Goal: Task Accomplishment & Management: Complete application form

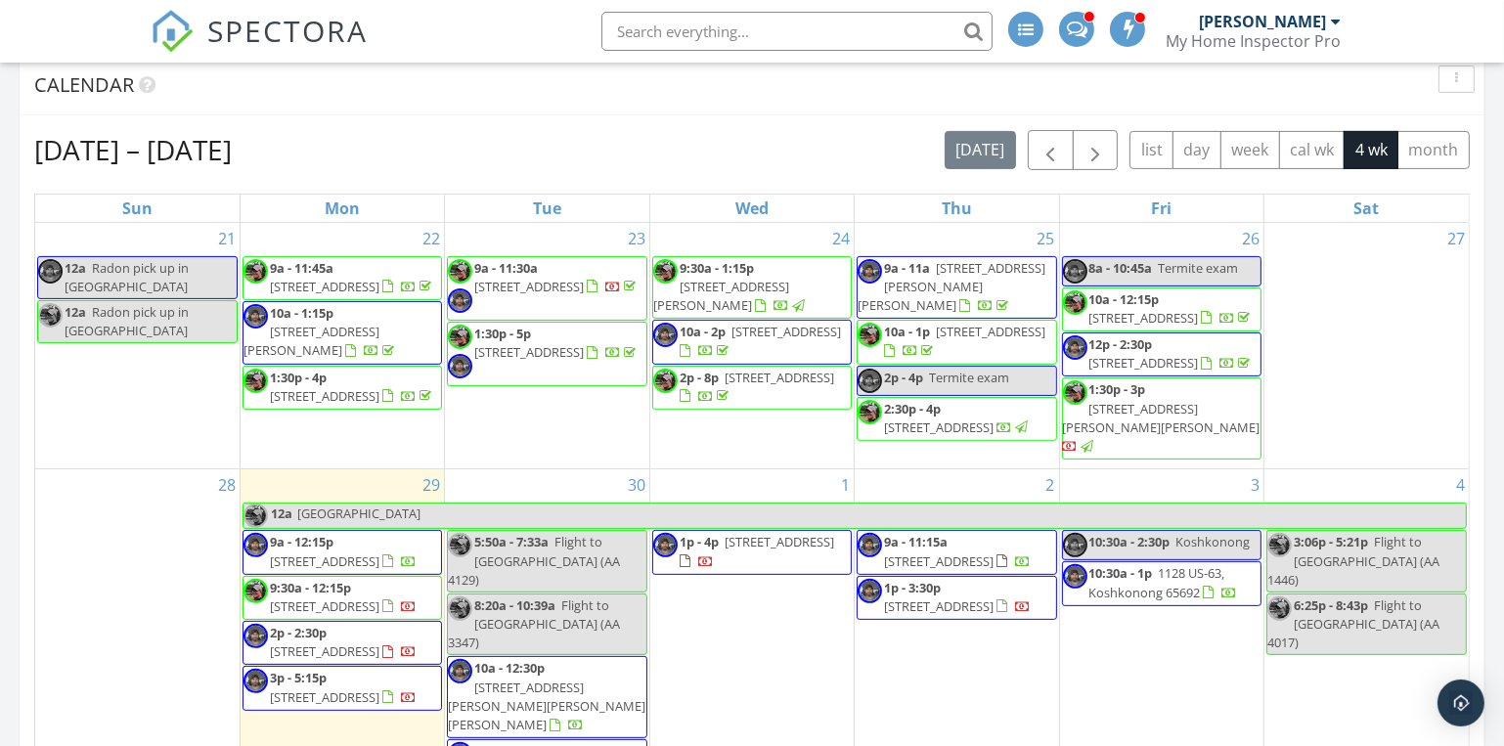
scroll to position [800, 0]
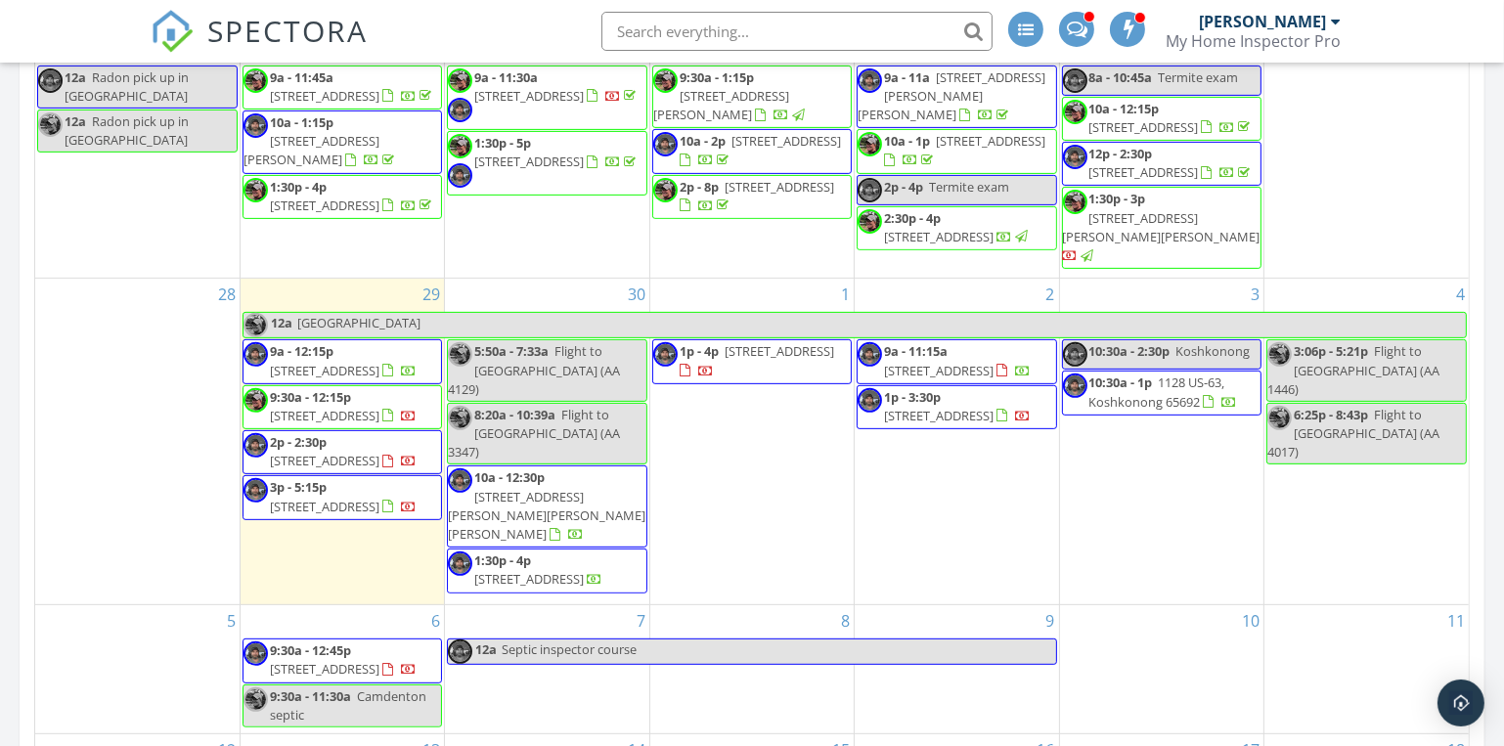
click at [344, 469] on span "[STREET_ADDRESS]" at bounding box center [325, 461] width 110 height 18
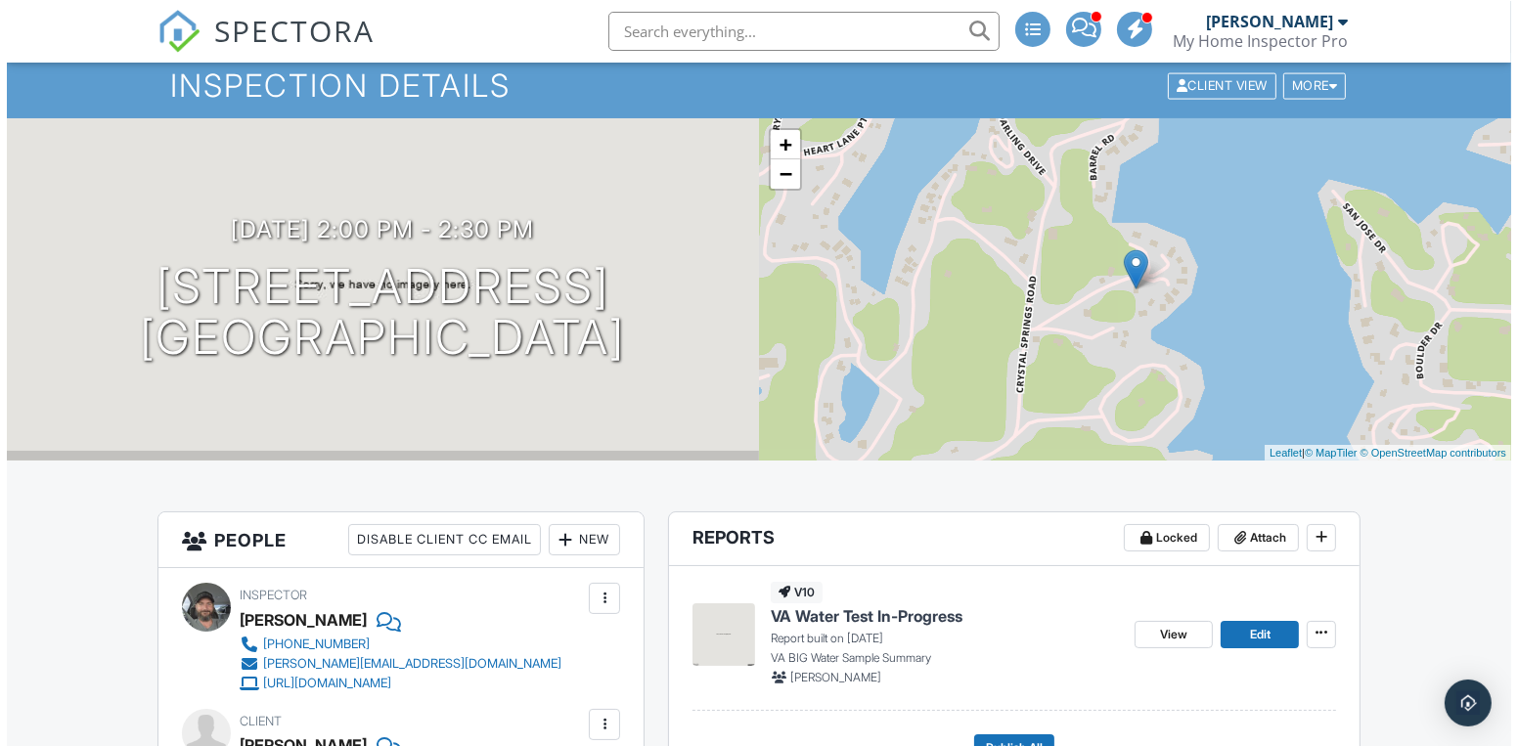
scroll to position [266, 0]
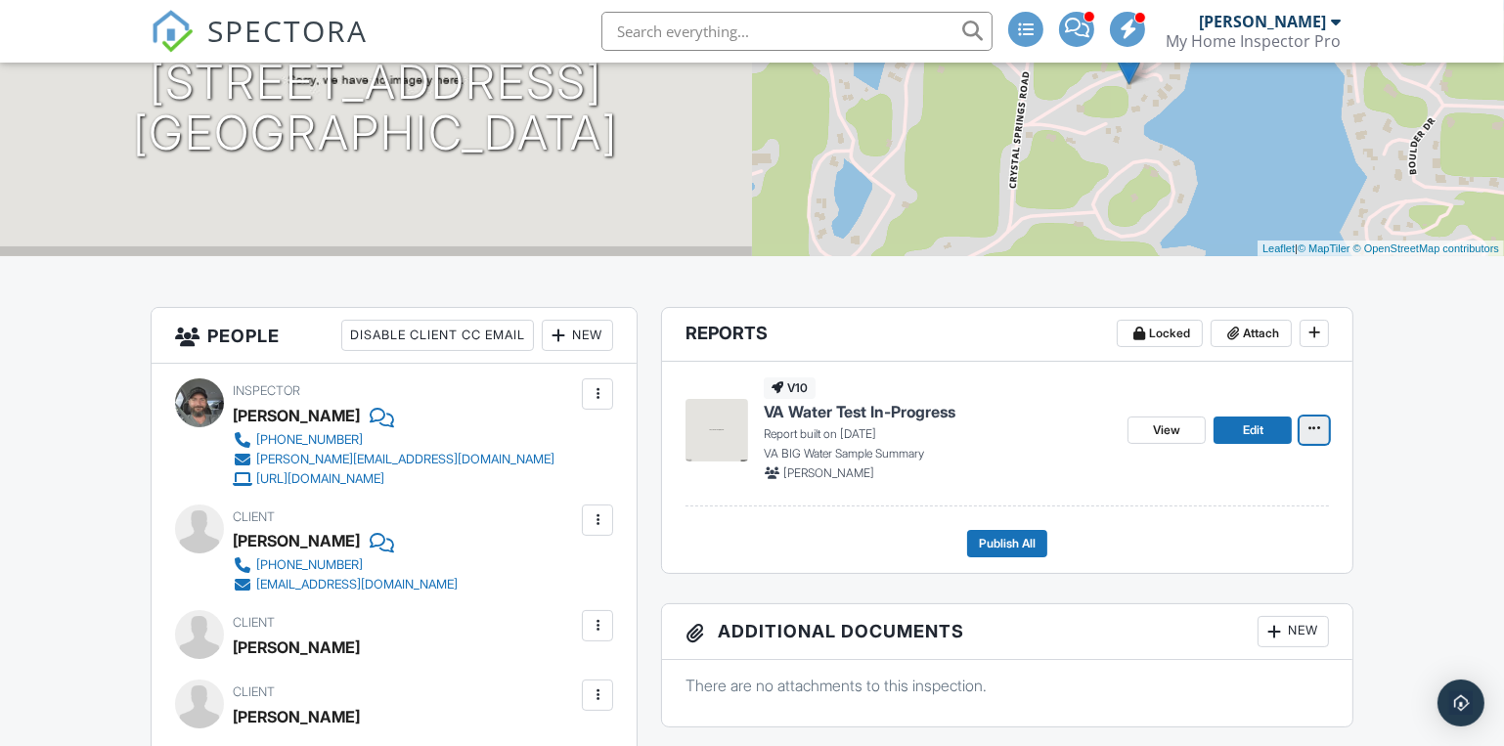
click at [1323, 432] on span at bounding box center [1315, 429] width 20 height 20
click at [1228, 570] on input "Delete Report" at bounding box center [1217, 574] width 199 height 44
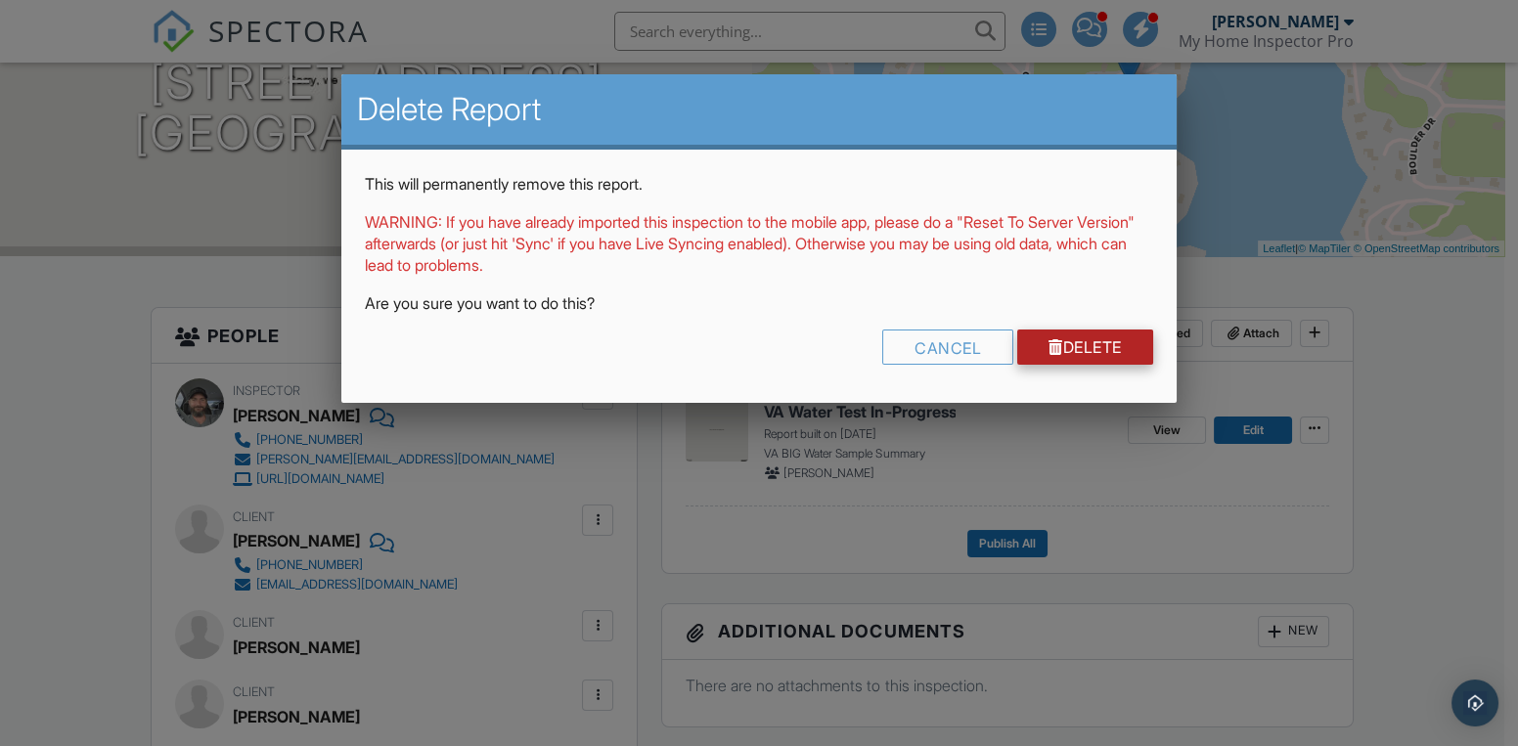
click at [1065, 332] on link "Delete" at bounding box center [1085, 347] width 136 height 35
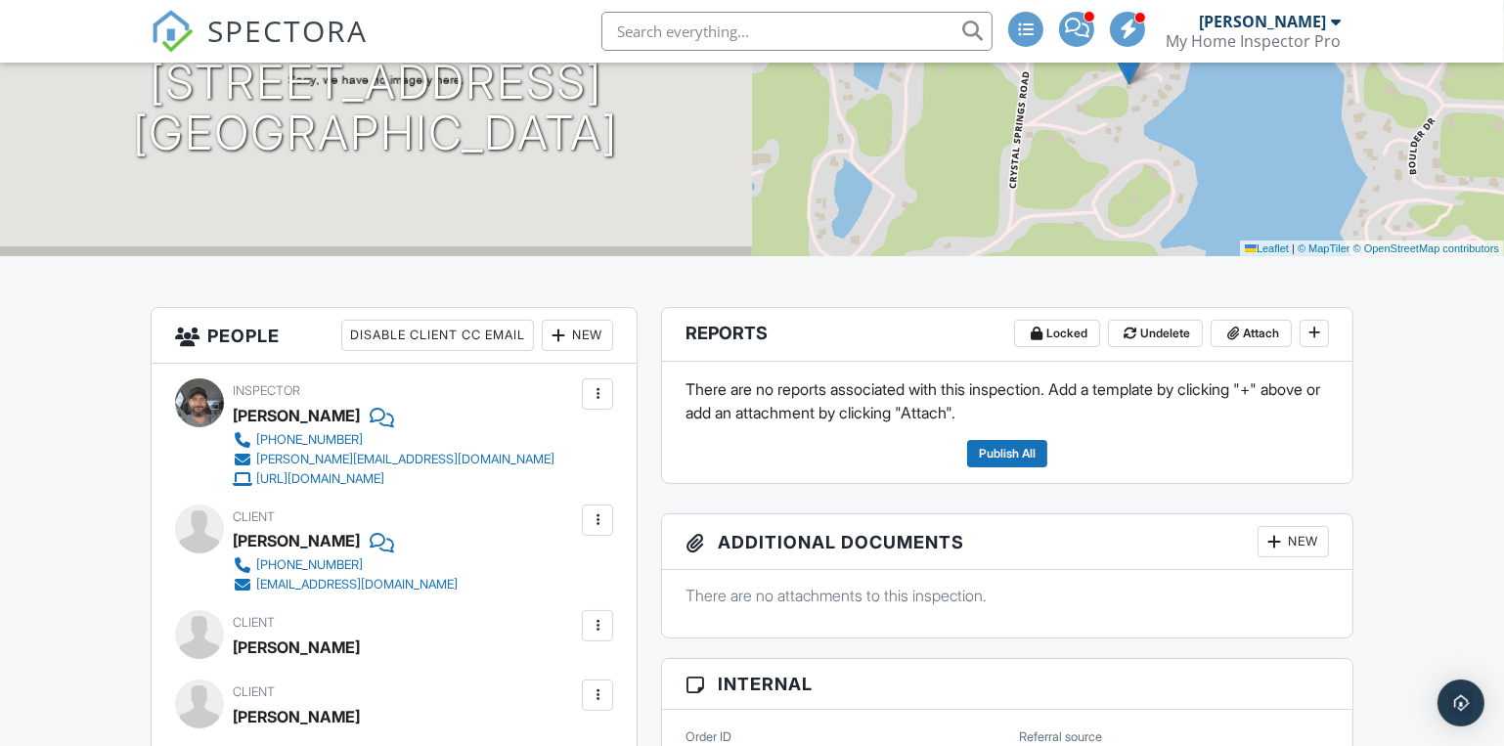
scroll to position [533, 0]
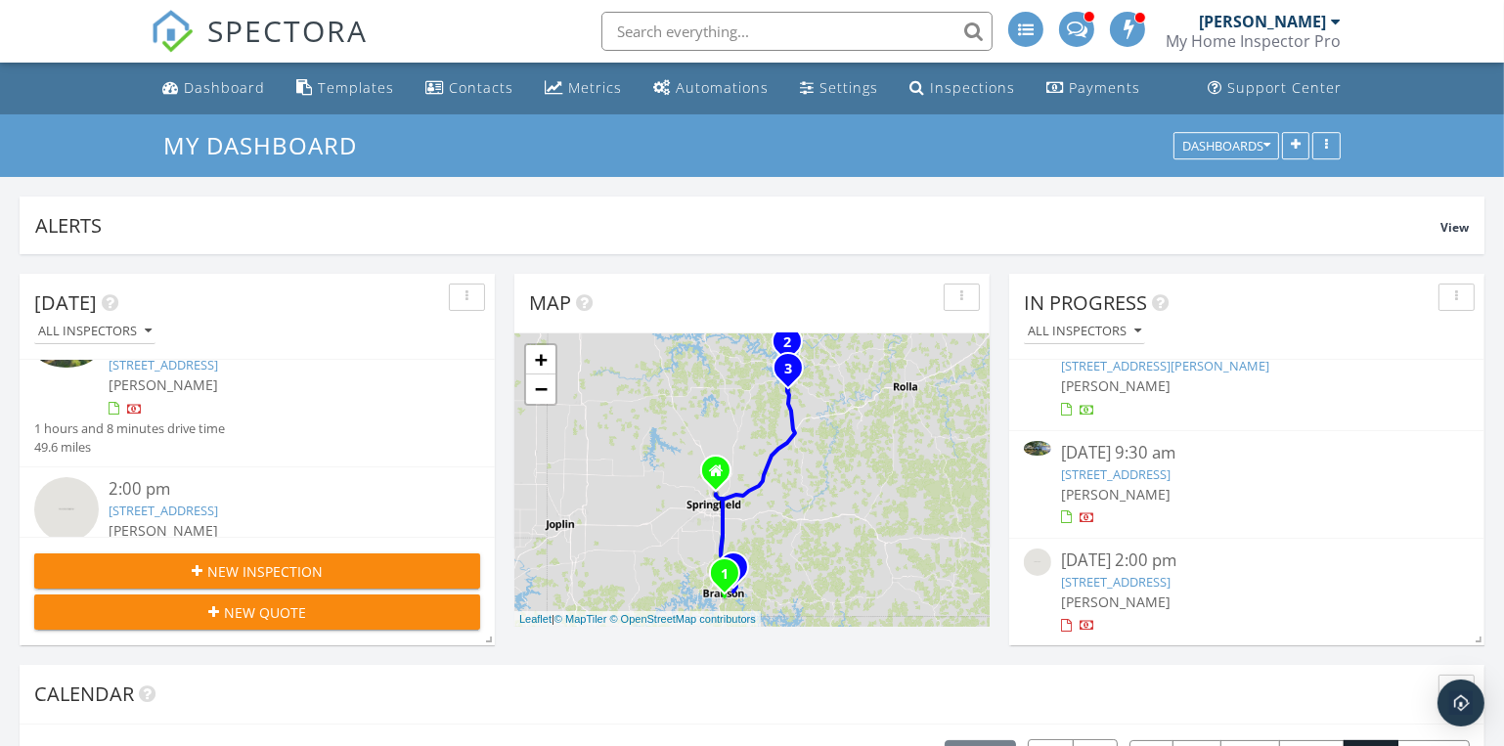
scroll to position [487, 0]
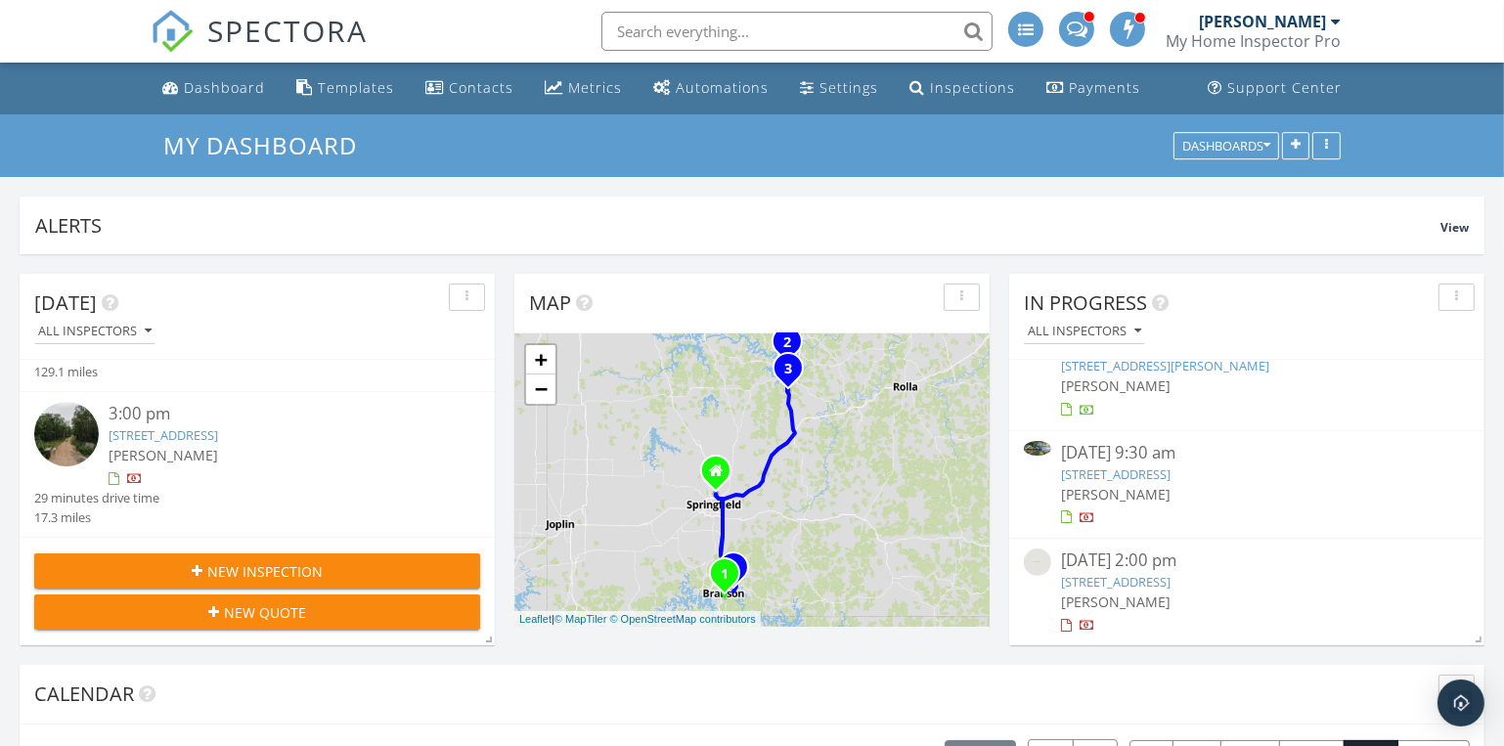
click at [218, 432] on link "5281 Old South 5, Camdenton, MO 65020" at bounding box center [164, 435] width 110 height 18
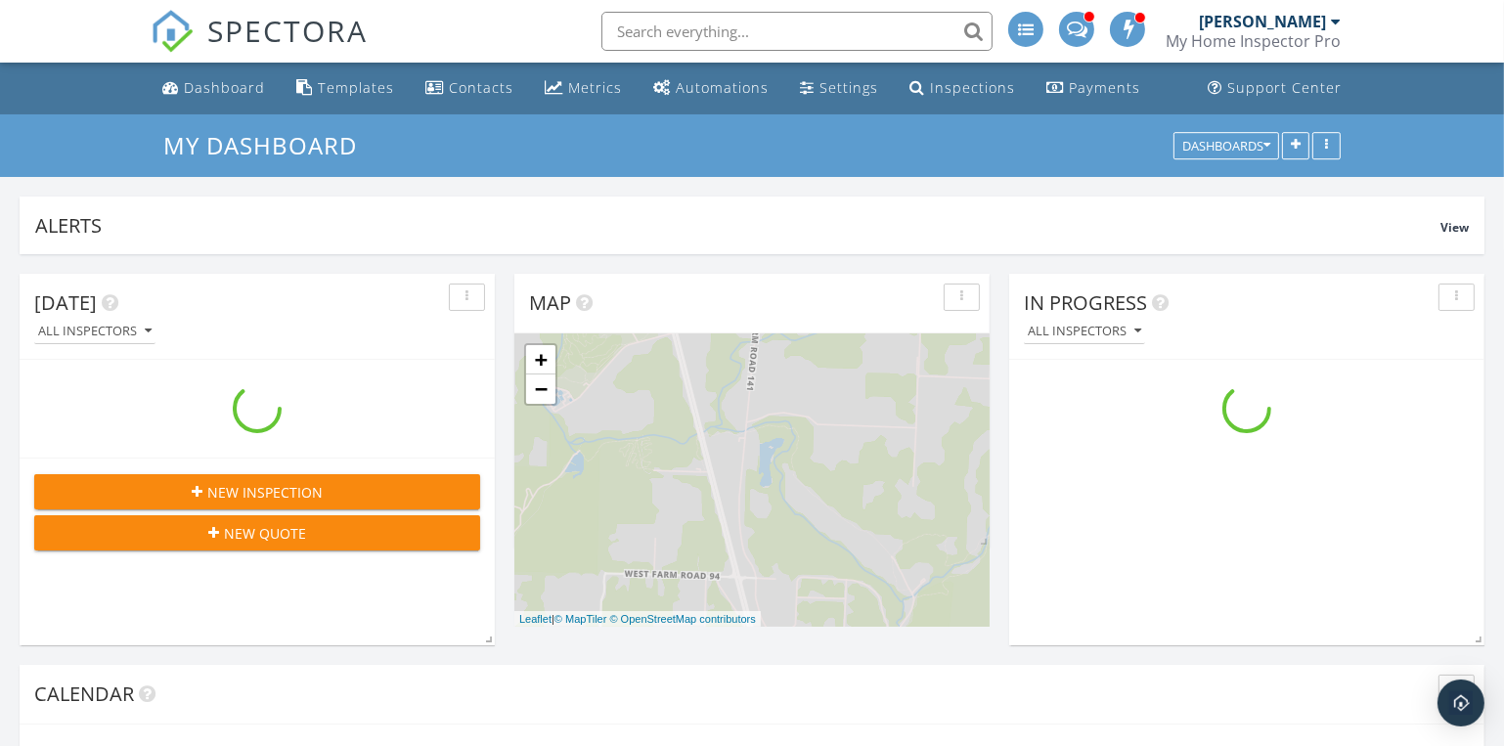
scroll to position [2102, 1532]
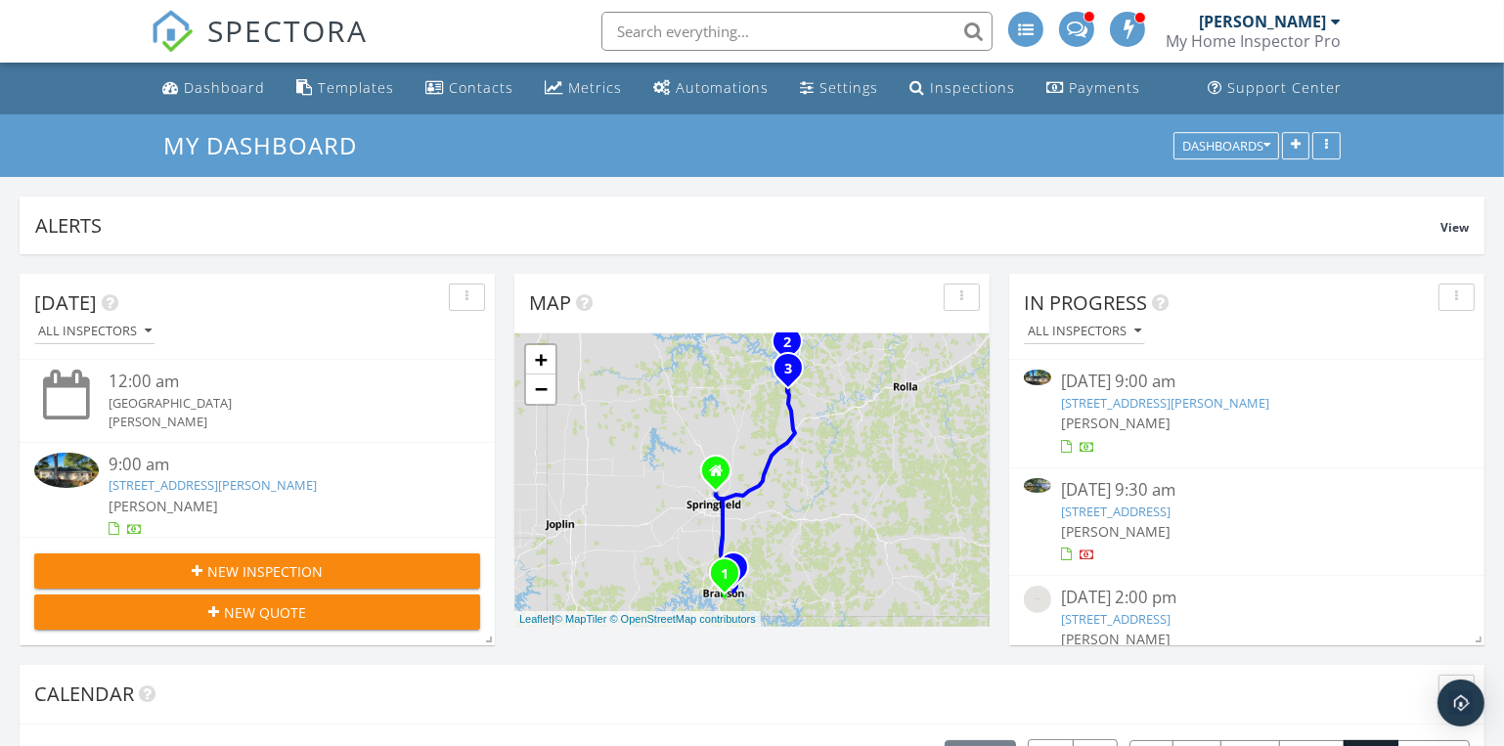
click at [1110, 510] on link "[STREET_ADDRESS]" at bounding box center [1116, 512] width 110 height 18
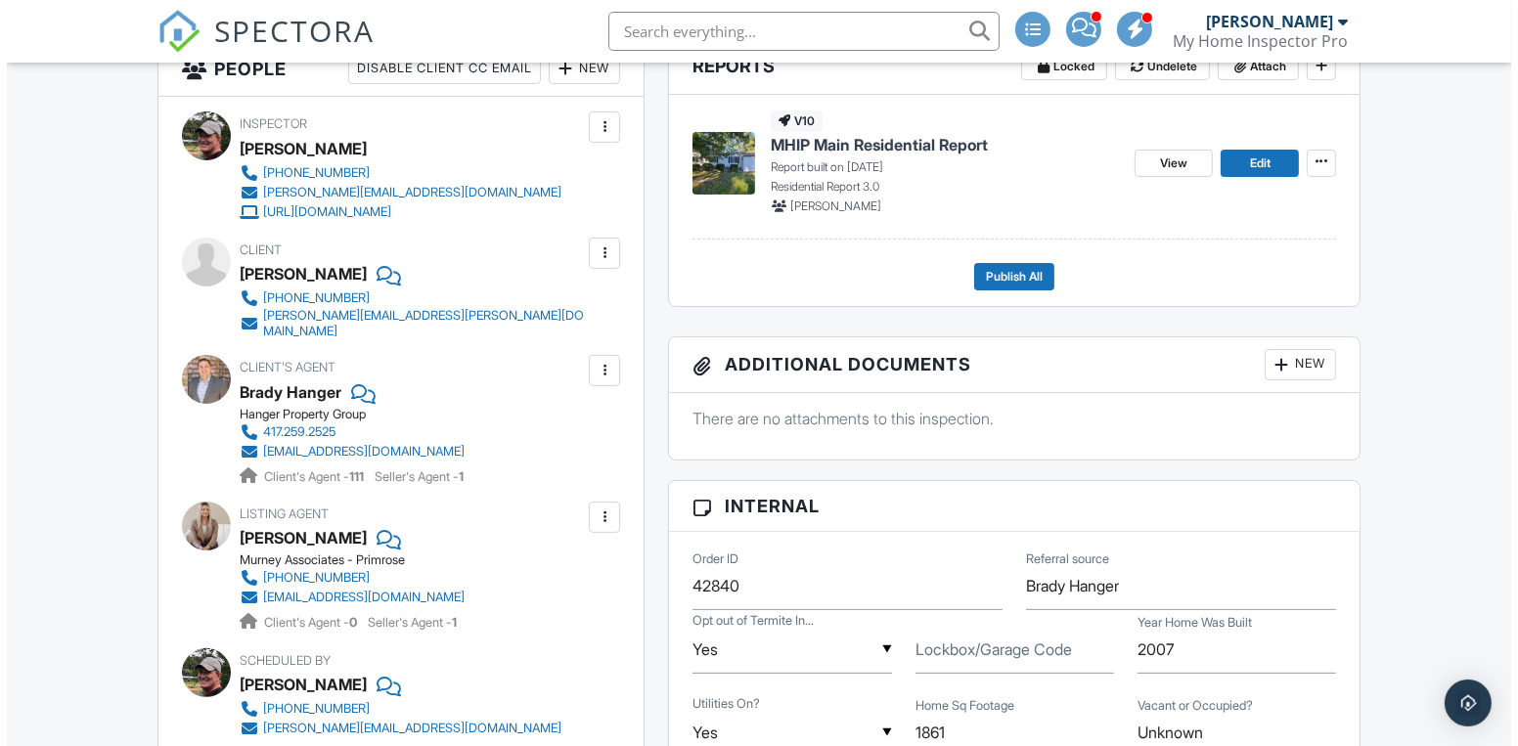
scroll to position [266, 0]
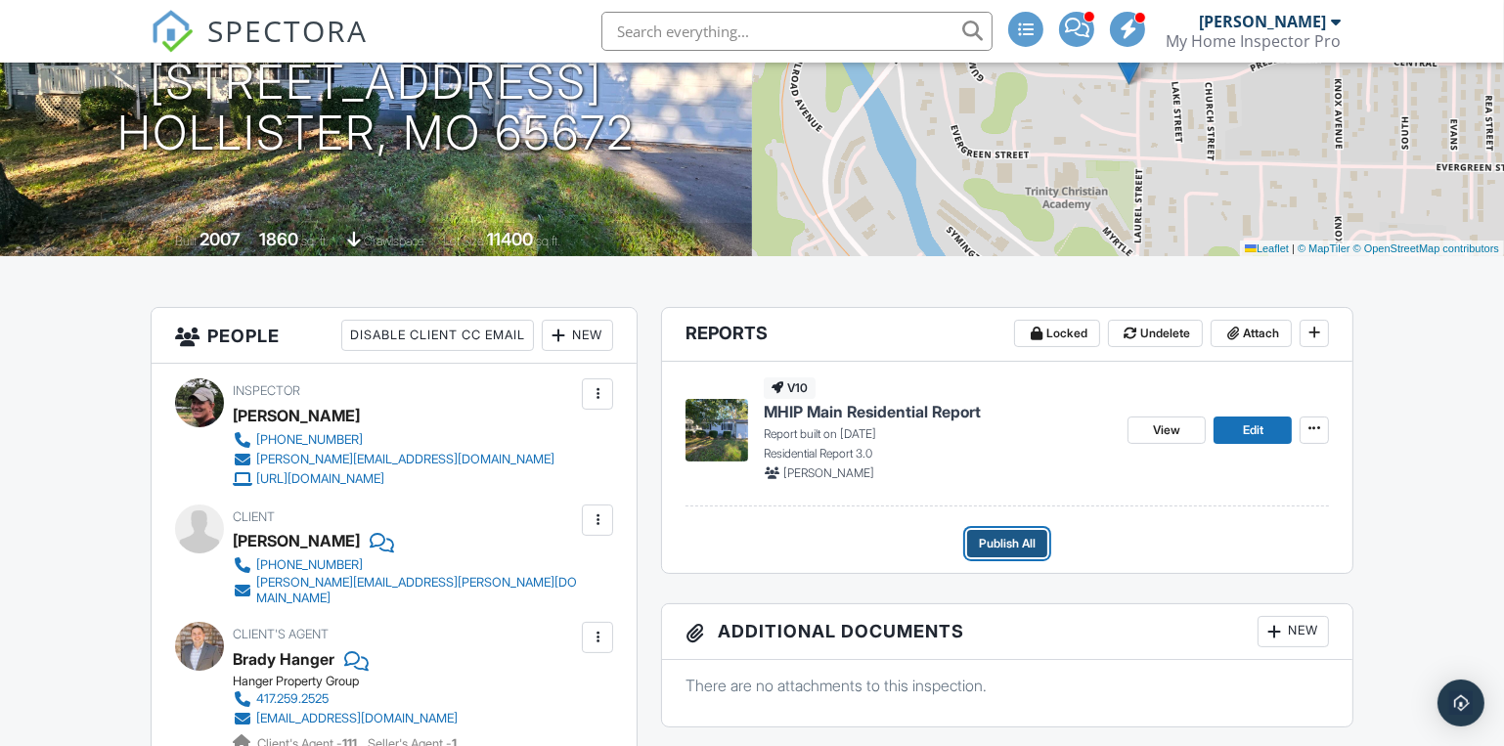
click at [1027, 537] on span "Publish All" at bounding box center [1007, 544] width 57 height 20
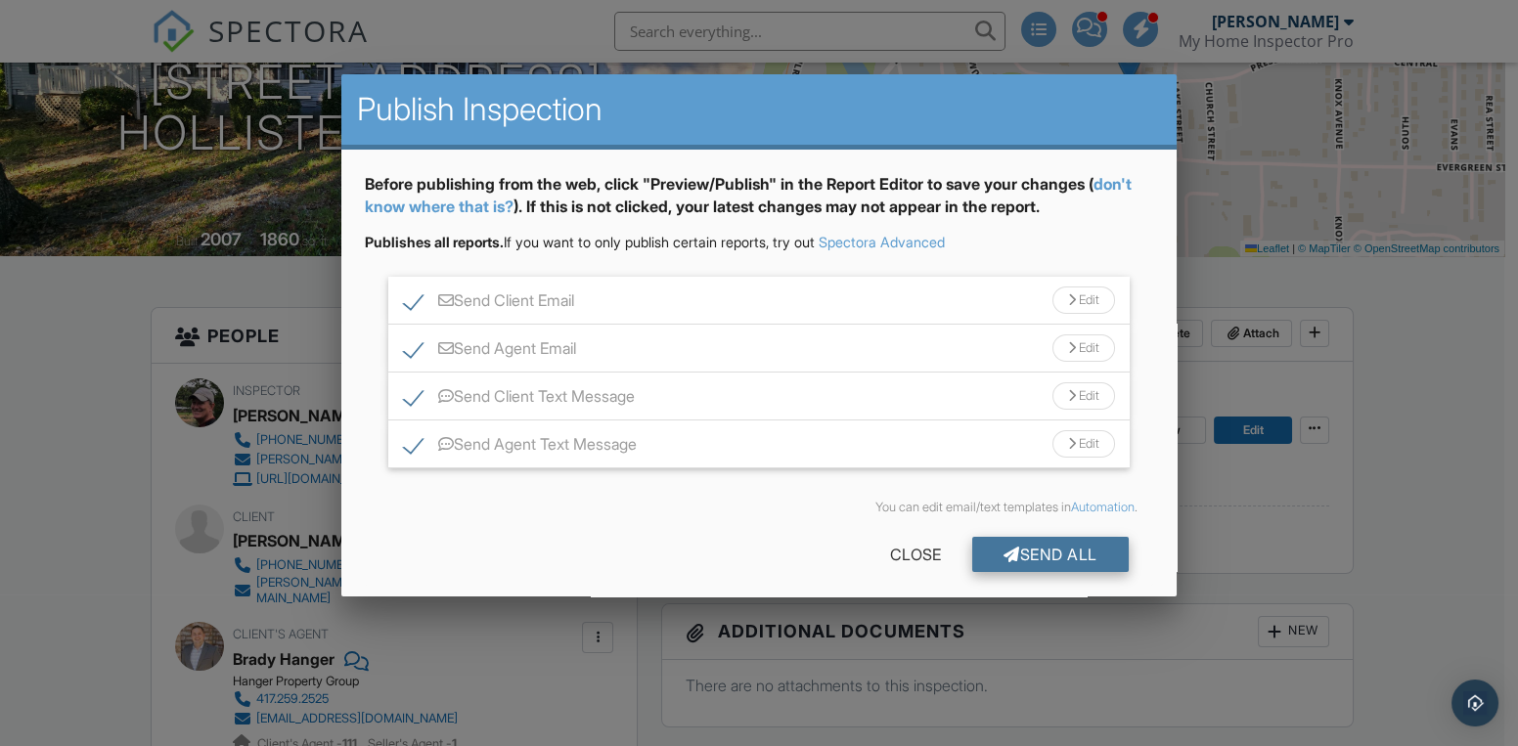
click at [1041, 554] on div "Send All" at bounding box center [1050, 554] width 156 height 35
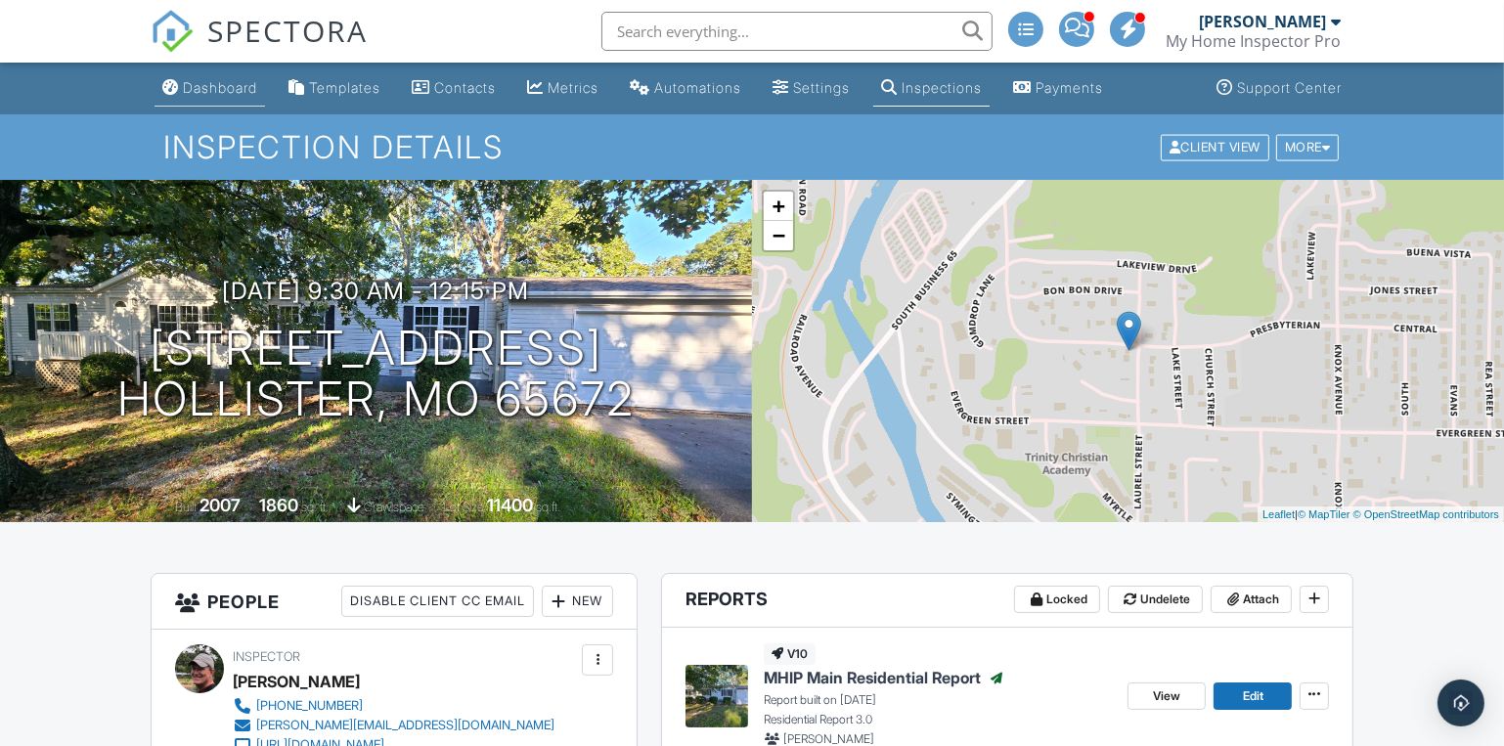
click at [200, 85] on div "Dashboard" at bounding box center [220, 87] width 74 height 17
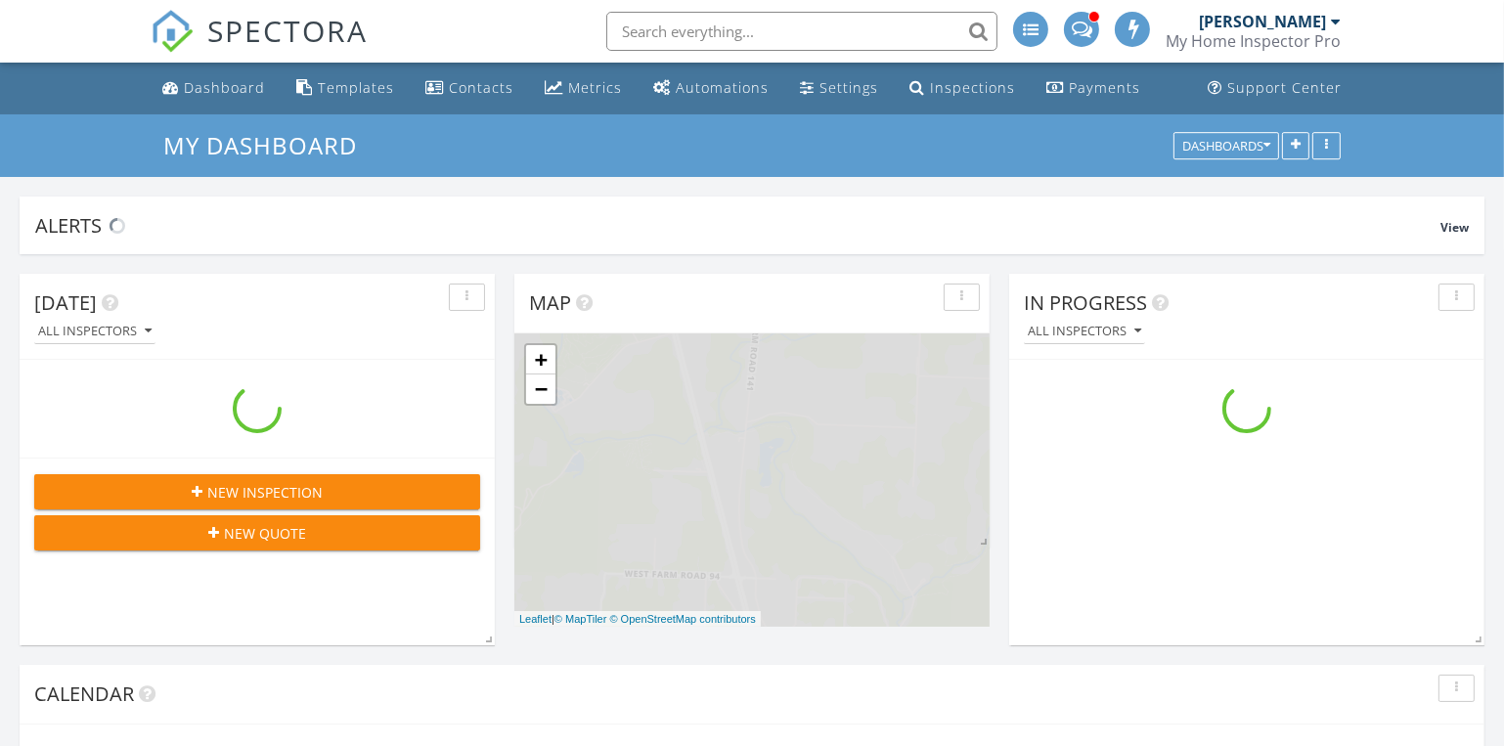
scroll to position [2102, 1532]
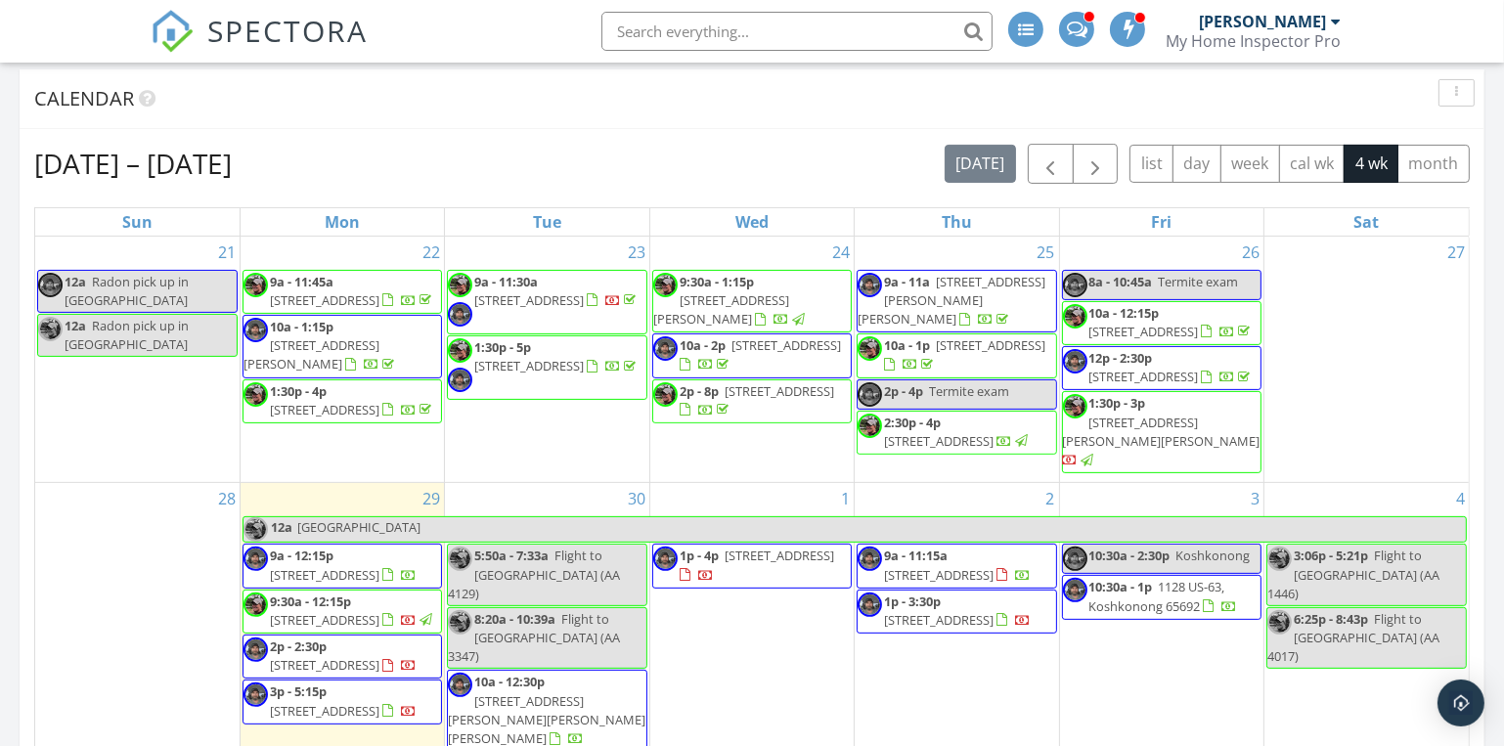
scroll to position [800, 0]
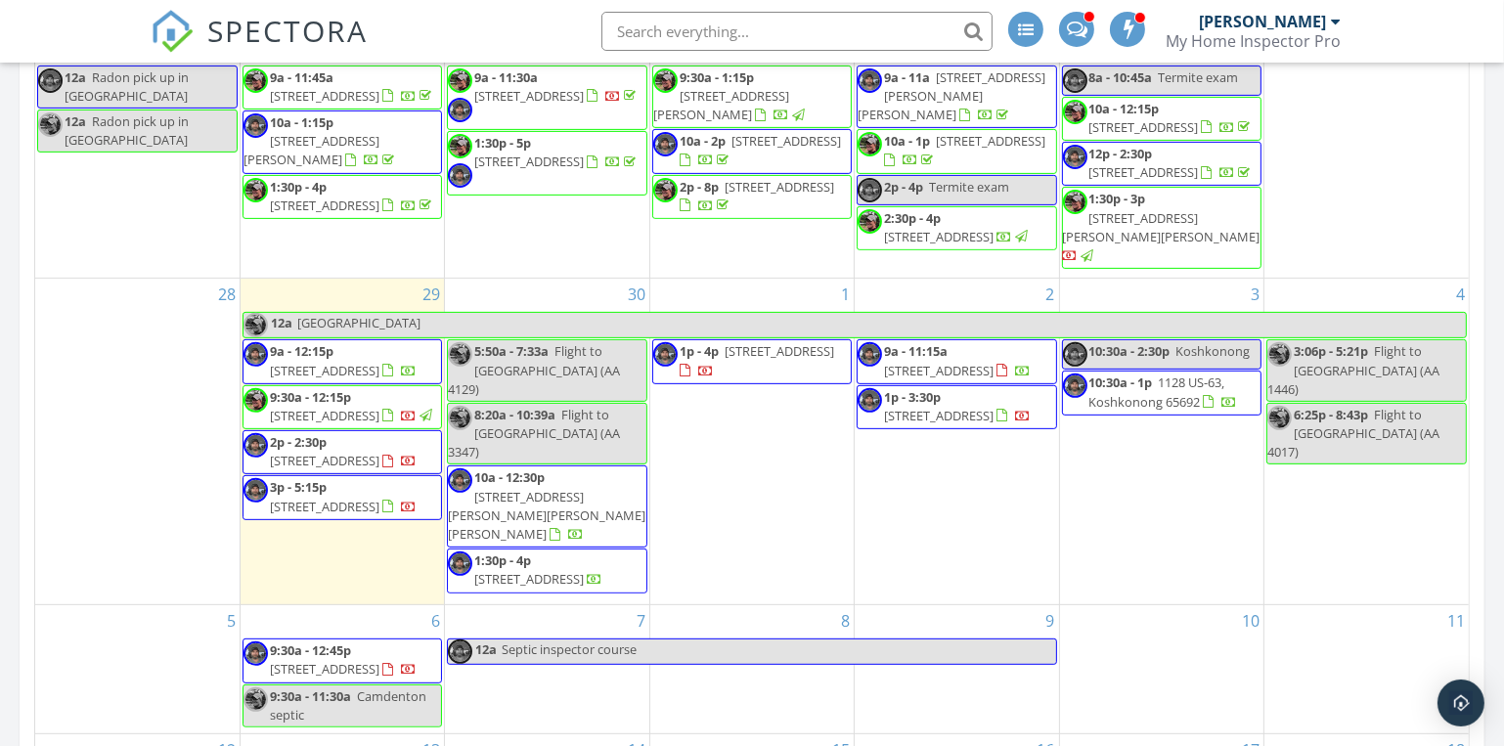
click at [720, 451] on div "1 1p - 4p [STREET_ADDRESS]" at bounding box center [751, 442] width 203 height 326
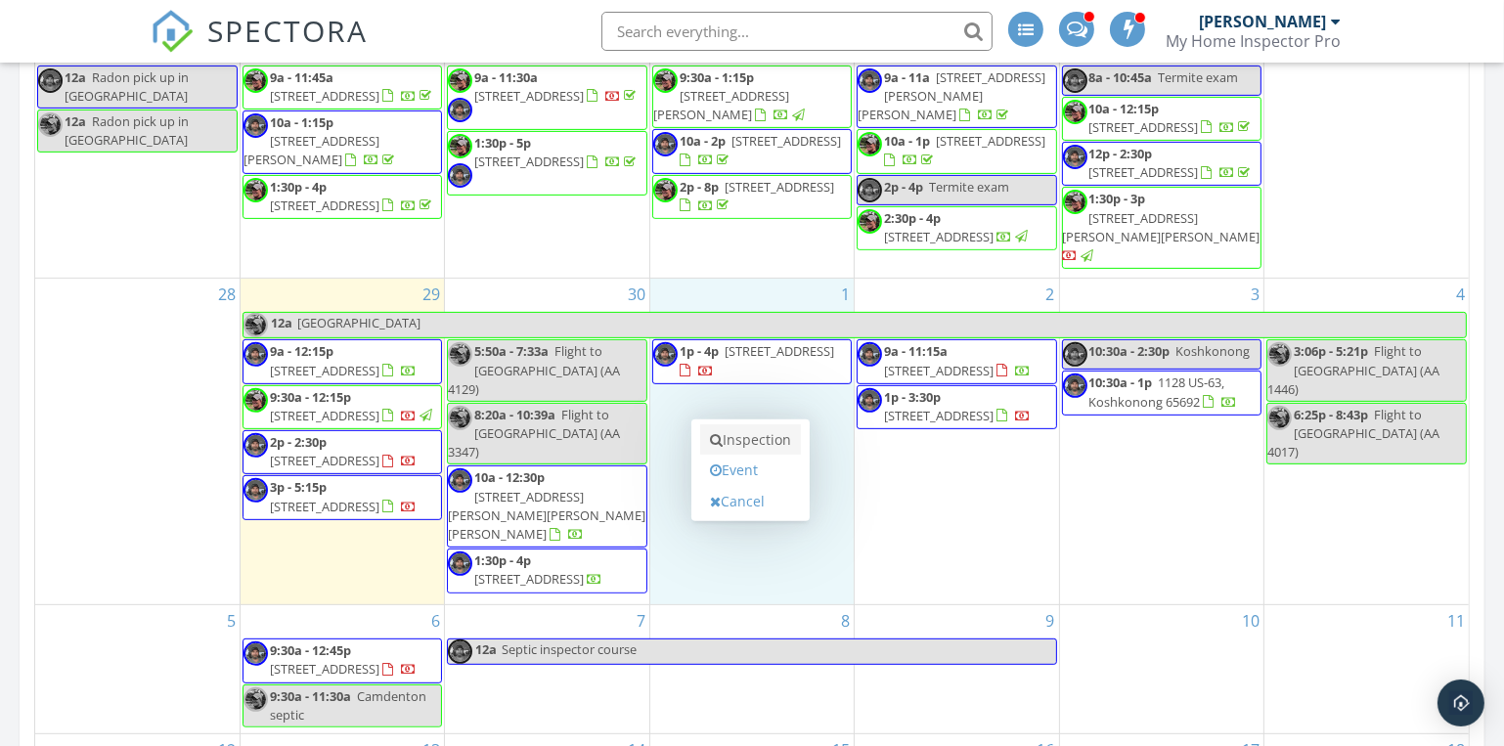
click at [760, 442] on link "Inspection" at bounding box center [750, 439] width 101 height 31
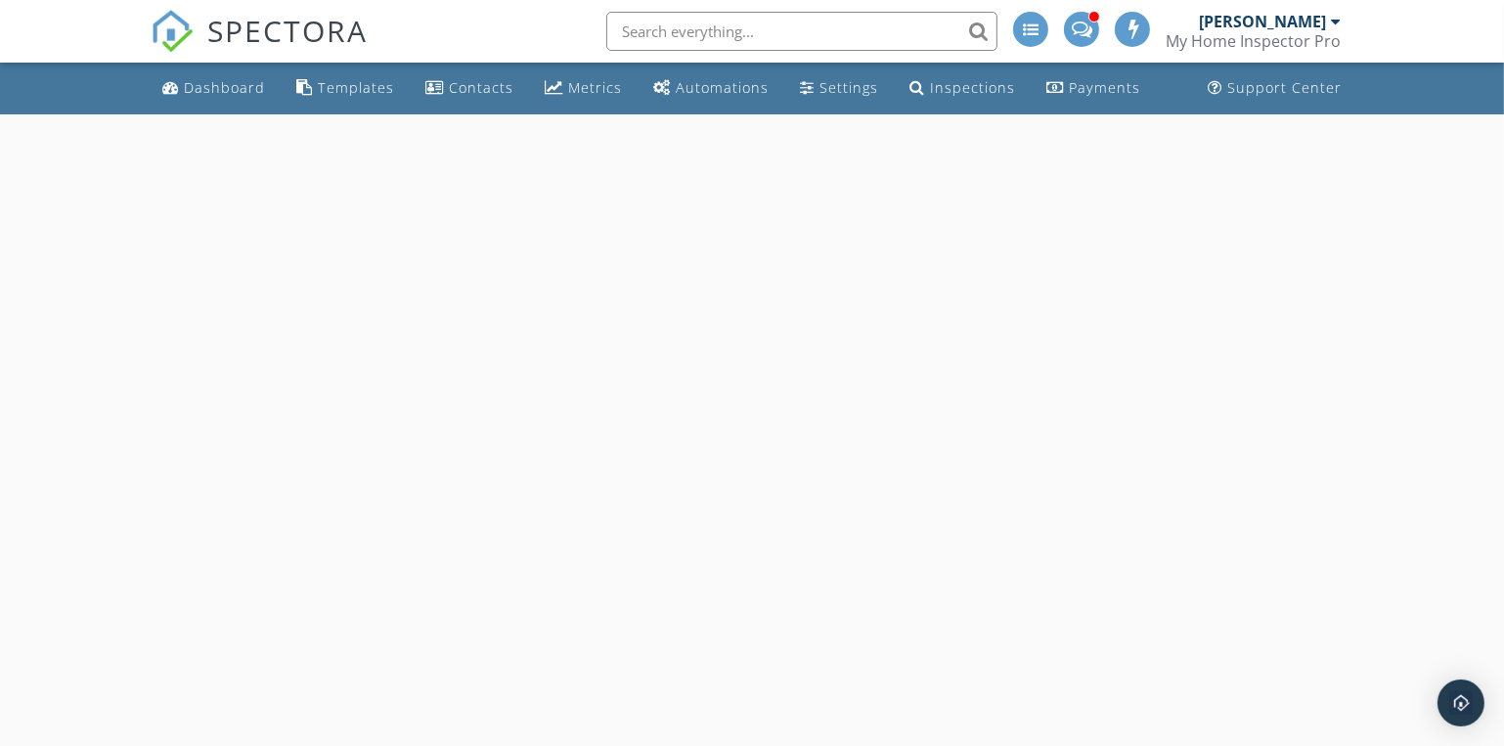
select select "9"
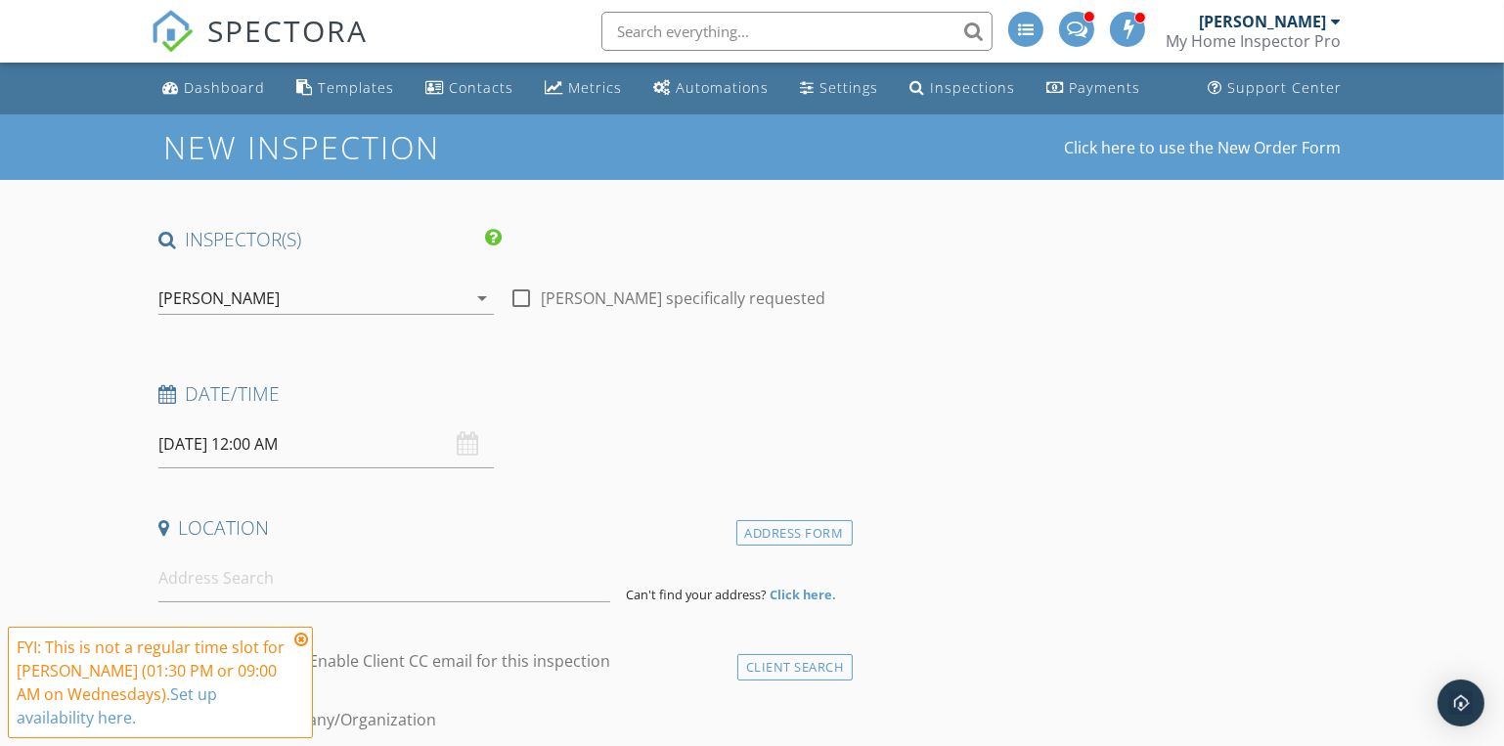
click at [283, 448] on input "[DATE] 12:00 AM" at bounding box center [325, 445] width 335 height 48
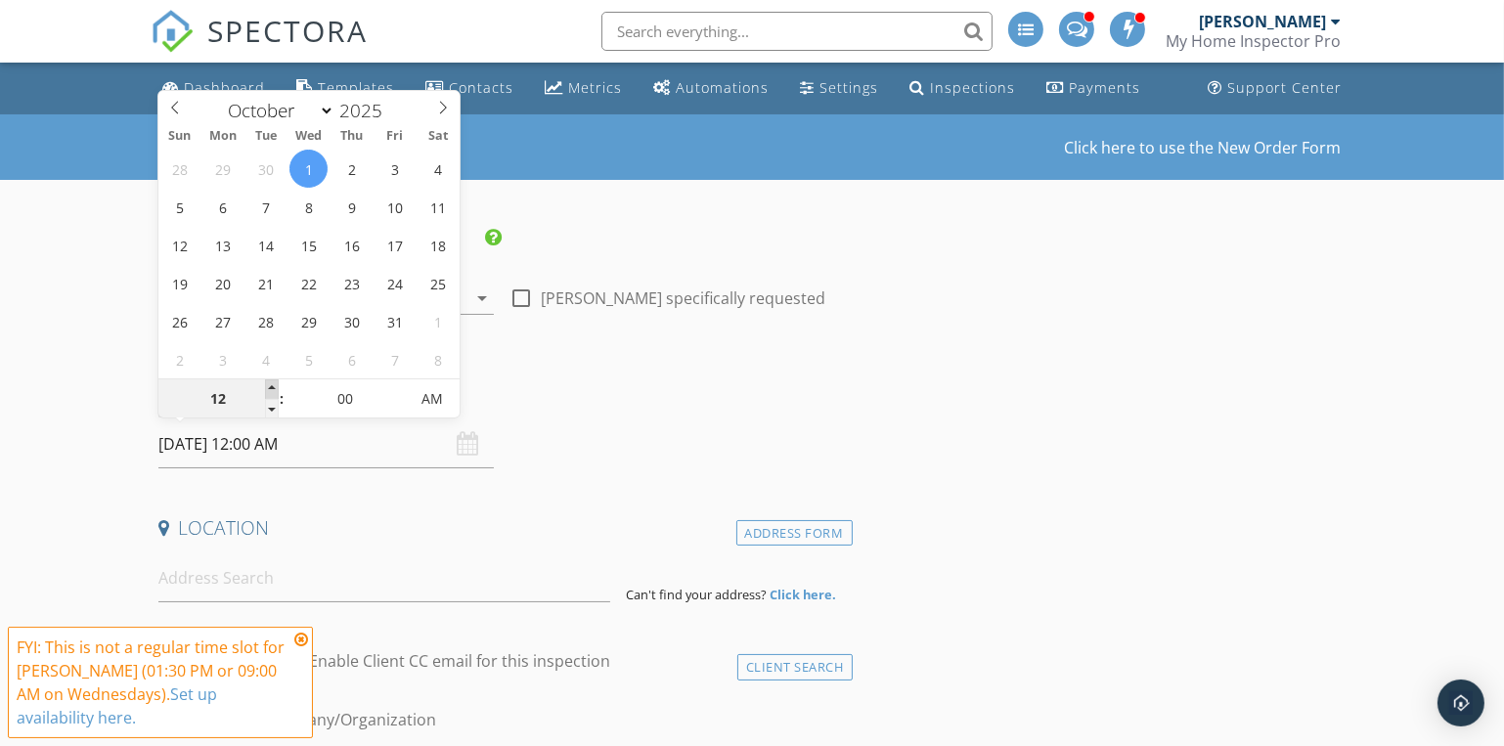
type input "01"
type input "[DATE] 1:00 AM"
click at [271, 383] on span at bounding box center [272, 389] width 14 height 20
type input "12"
type input "[DATE] 12:00 AM"
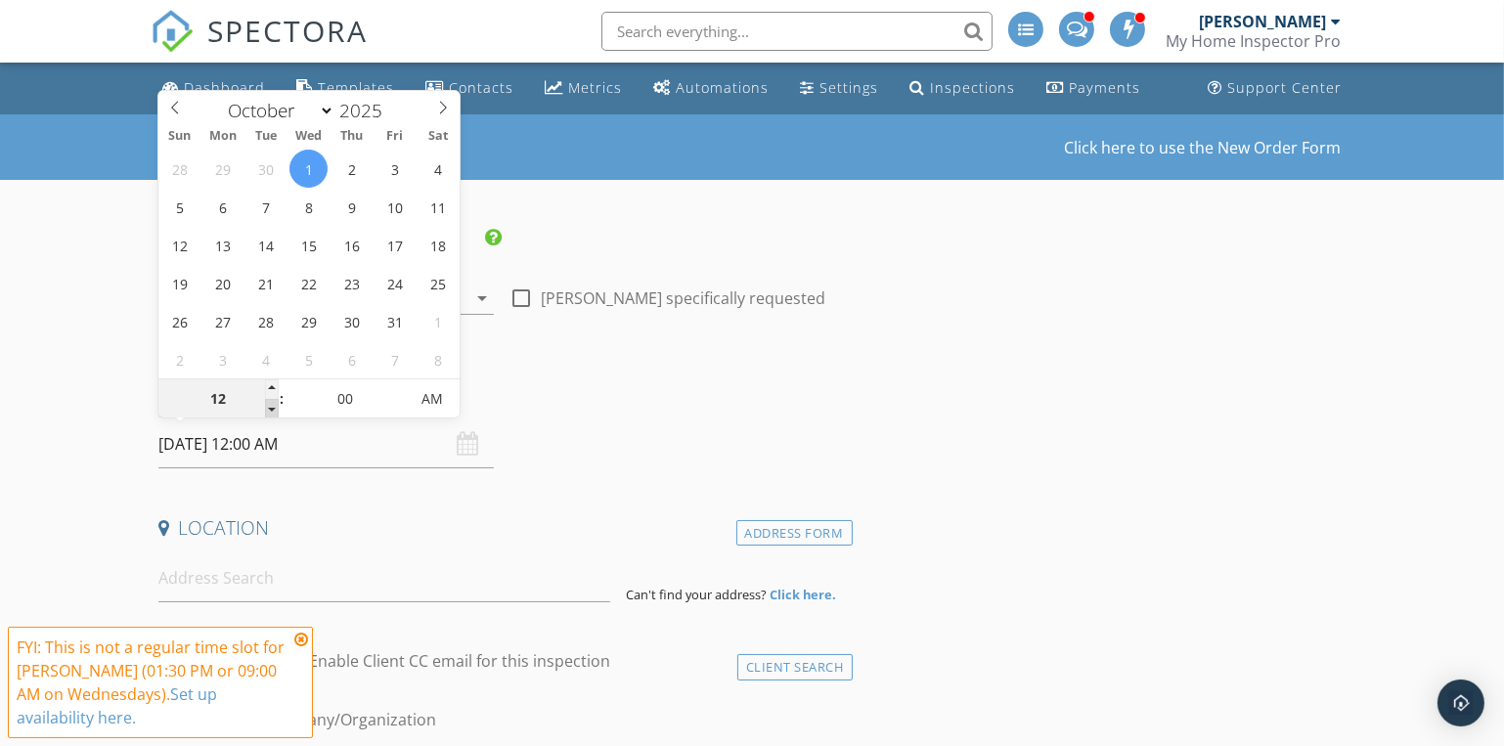
click at [271, 403] on span at bounding box center [272, 409] width 14 height 20
type input "11"
type input "[DATE] 11:00 PM"
click at [272, 403] on span at bounding box center [272, 409] width 14 height 20
type input "10"
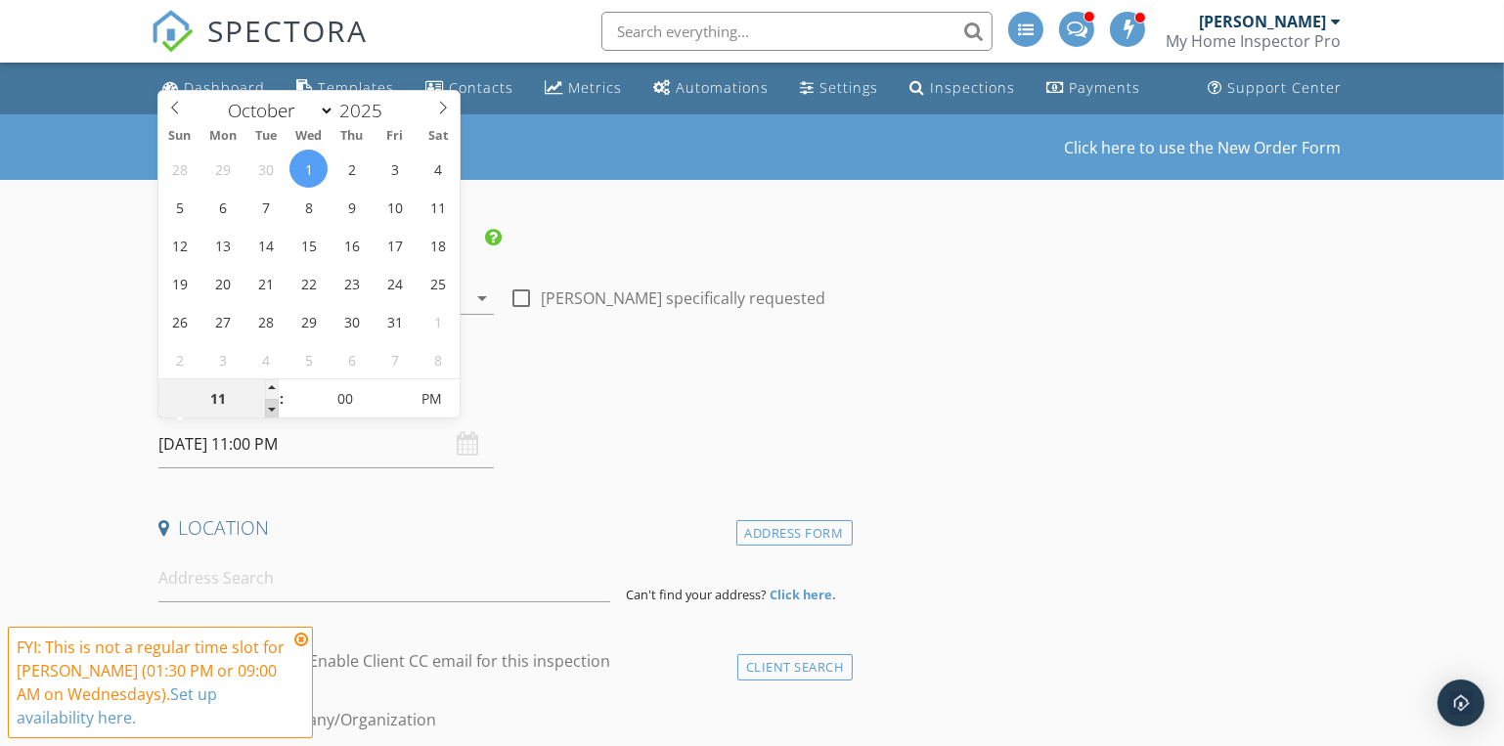
type input "[DATE] 10:00 PM"
click at [273, 403] on span at bounding box center [272, 409] width 14 height 20
type input "09"
type input "[DATE] 9:00 PM"
click at [274, 403] on span at bounding box center [272, 409] width 14 height 20
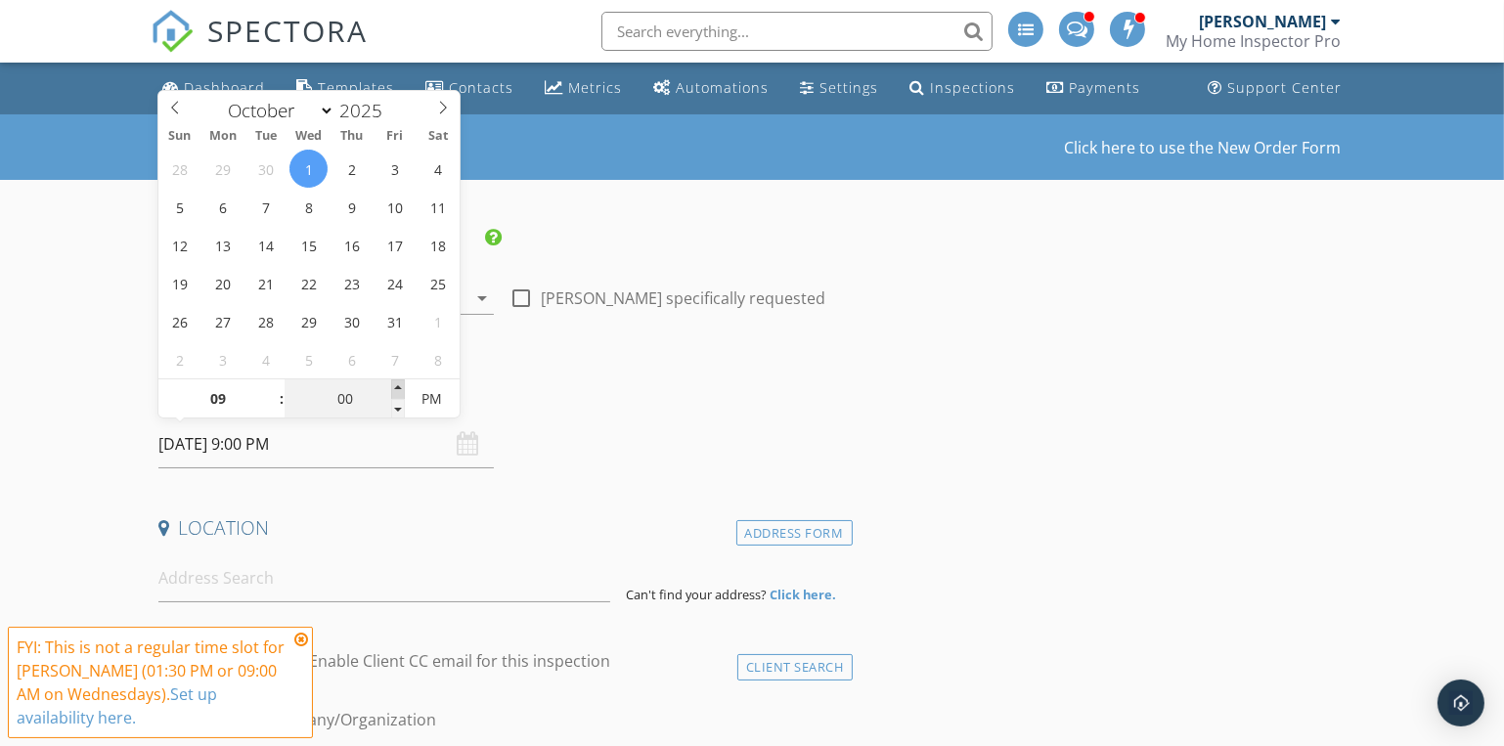
type input "05"
type input "[DATE] 9:05 PM"
click at [399, 386] on span at bounding box center [398, 389] width 14 height 20
type input "10"
type input "[DATE] 9:10 PM"
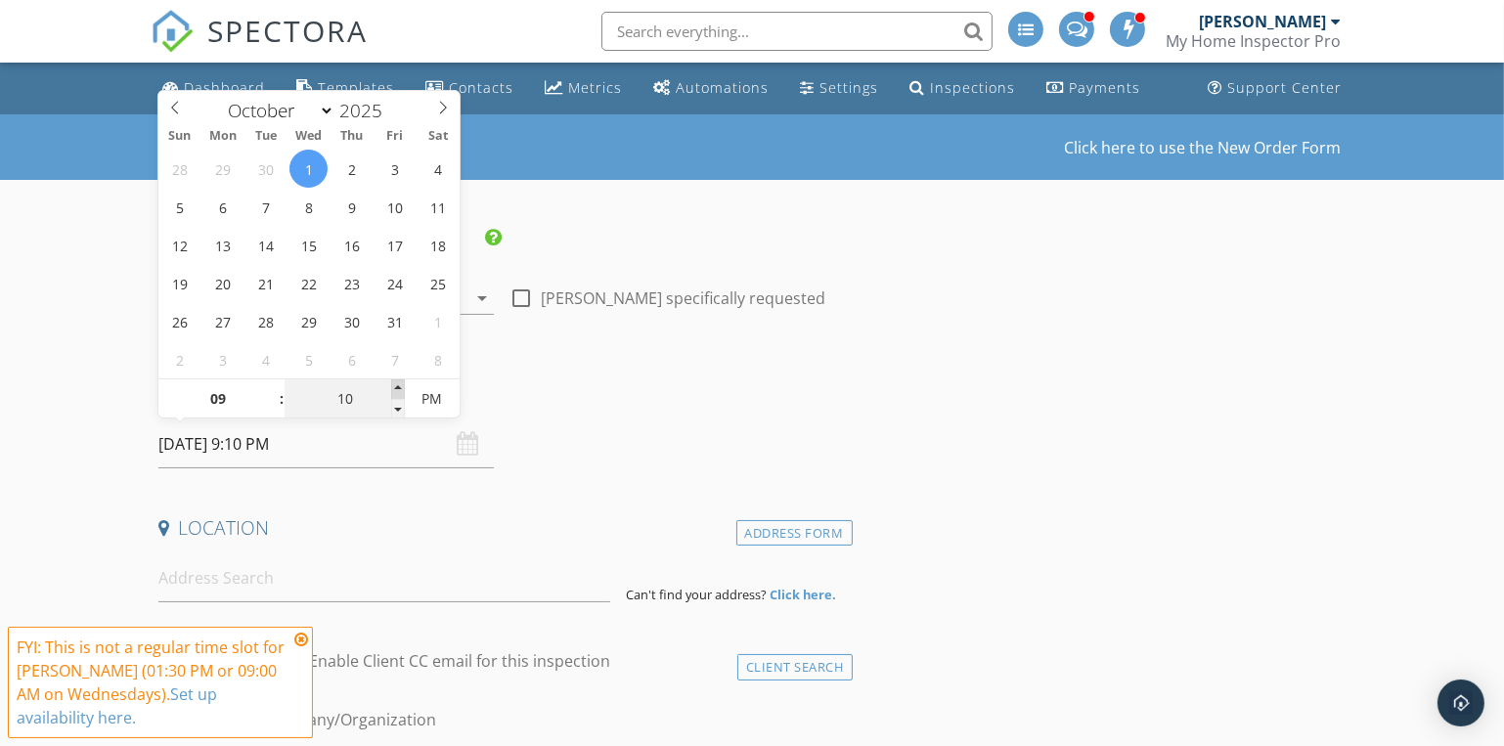
click at [399, 386] on span at bounding box center [398, 389] width 14 height 20
type input "15"
type input "[DATE] 9:15 PM"
click at [399, 386] on span at bounding box center [398, 389] width 14 height 20
type input "20"
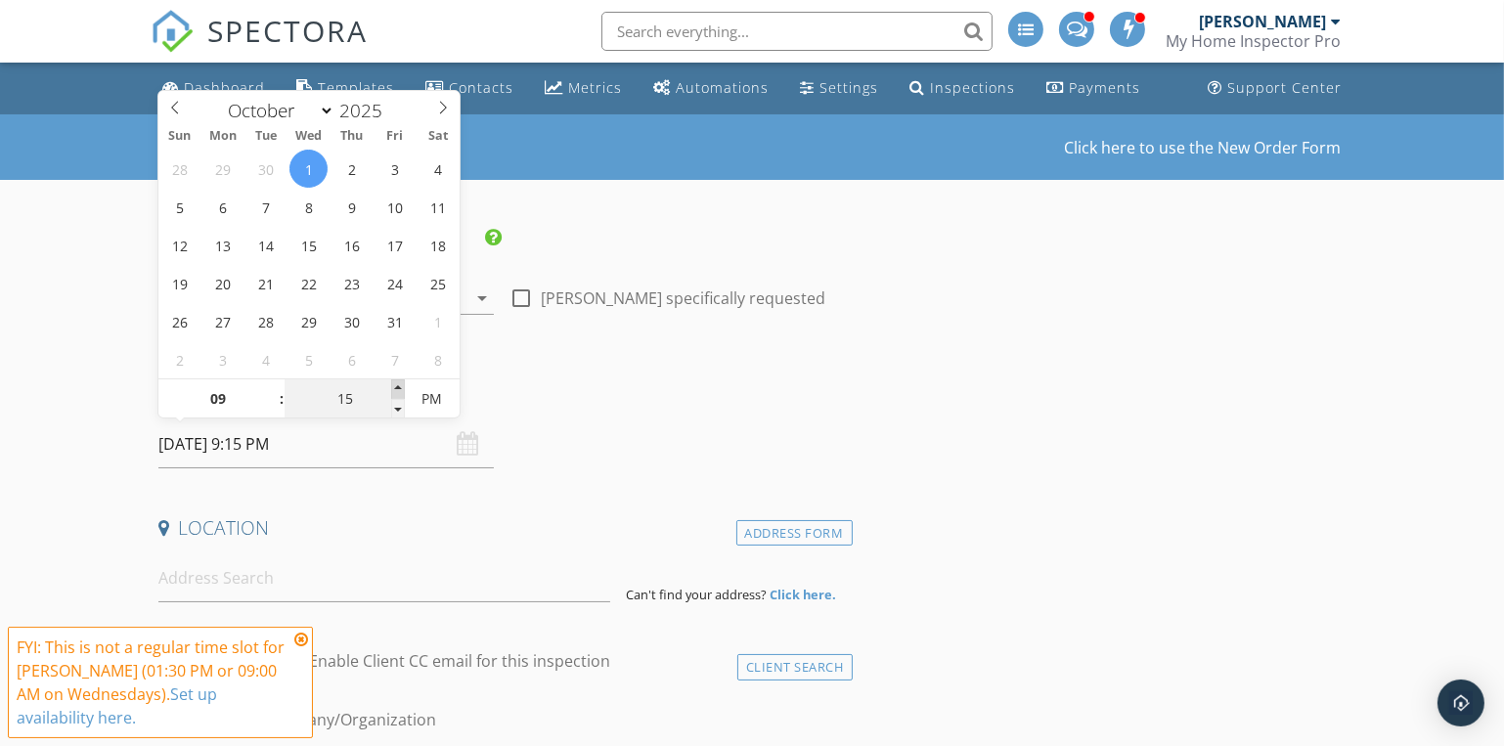
type input "[DATE] 9:20 PM"
click at [399, 386] on span at bounding box center [398, 389] width 14 height 20
type input "25"
type input "[DATE] 9:25 PM"
click at [399, 386] on span at bounding box center [398, 389] width 14 height 20
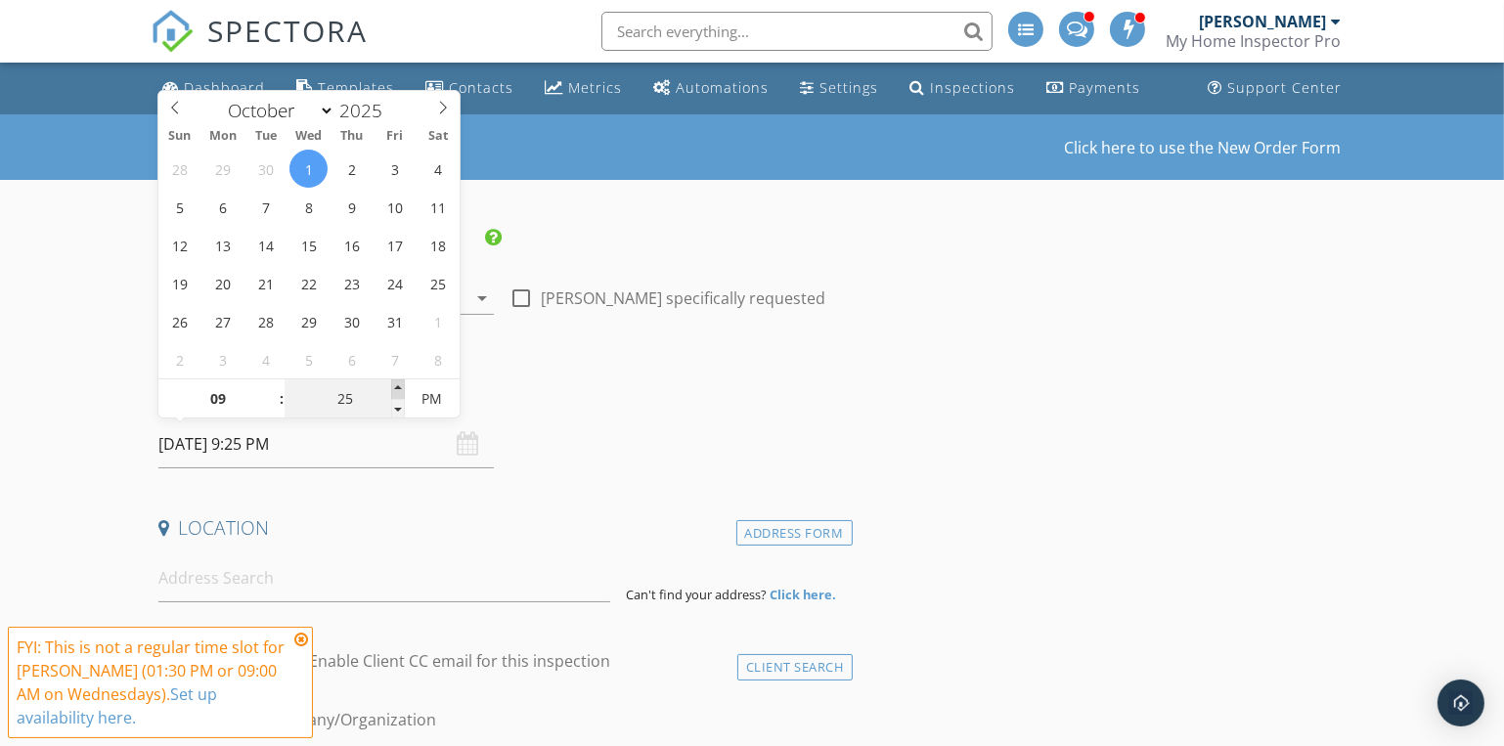
type input "30"
click at [399, 386] on span at bounding box center [398, 389] width 14 height 20
type input "[DATE] 9:30 AM"
click at [427, 401] on span "PM" at bounding box center [432, 398] width 54 height 39
click at [720, 411] on div "Date/Time" at bounding box center [502, 400] width 702 height 39
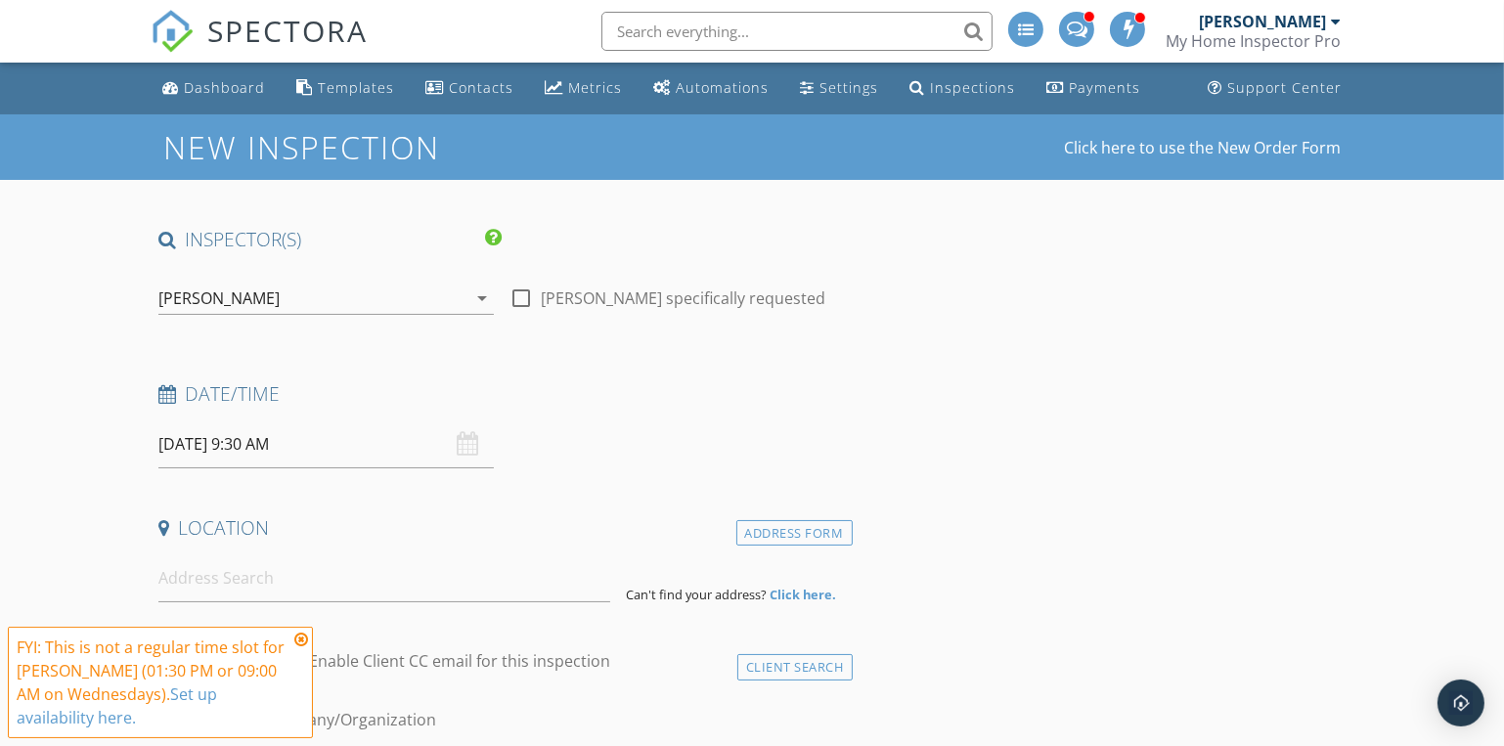
click at [303, 640] on icon at bounding box center [301, 640] width 14 height 16
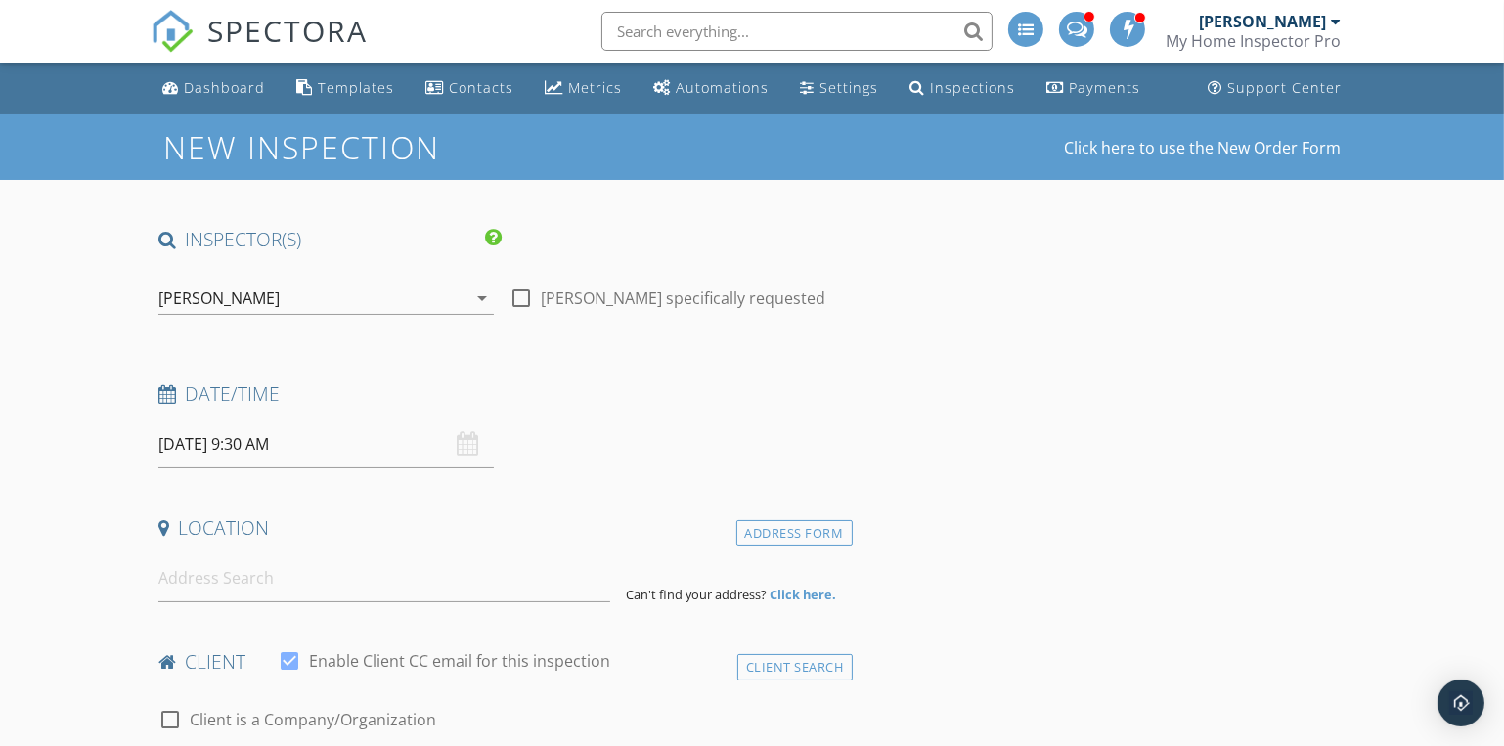
click at [229, 303] on div "[PERSON_NAME]" at bounding box center [218, 298] width 121 height 18
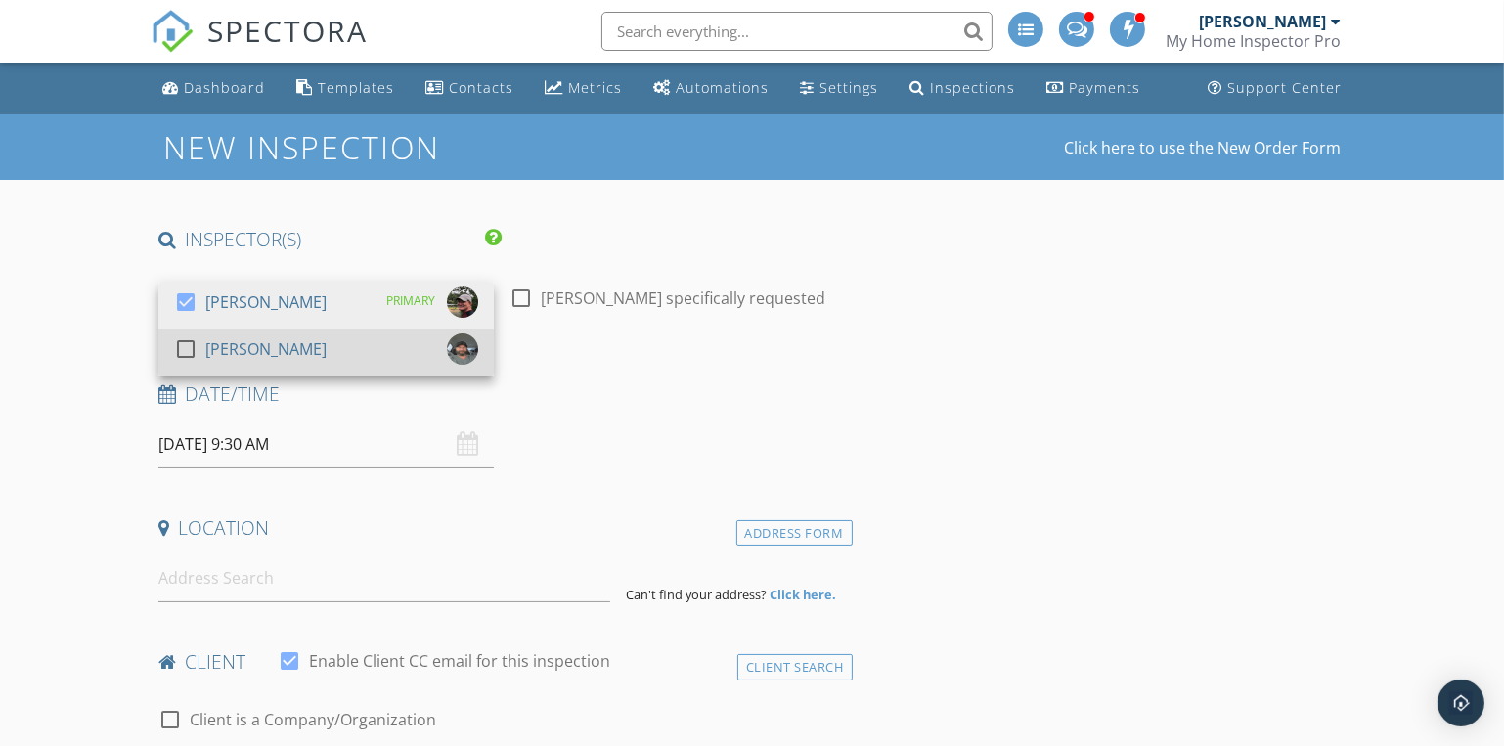
click at [211, 351] on div "[PERSON_NAME]" at bounding box center [265, 348] width 121 height 31
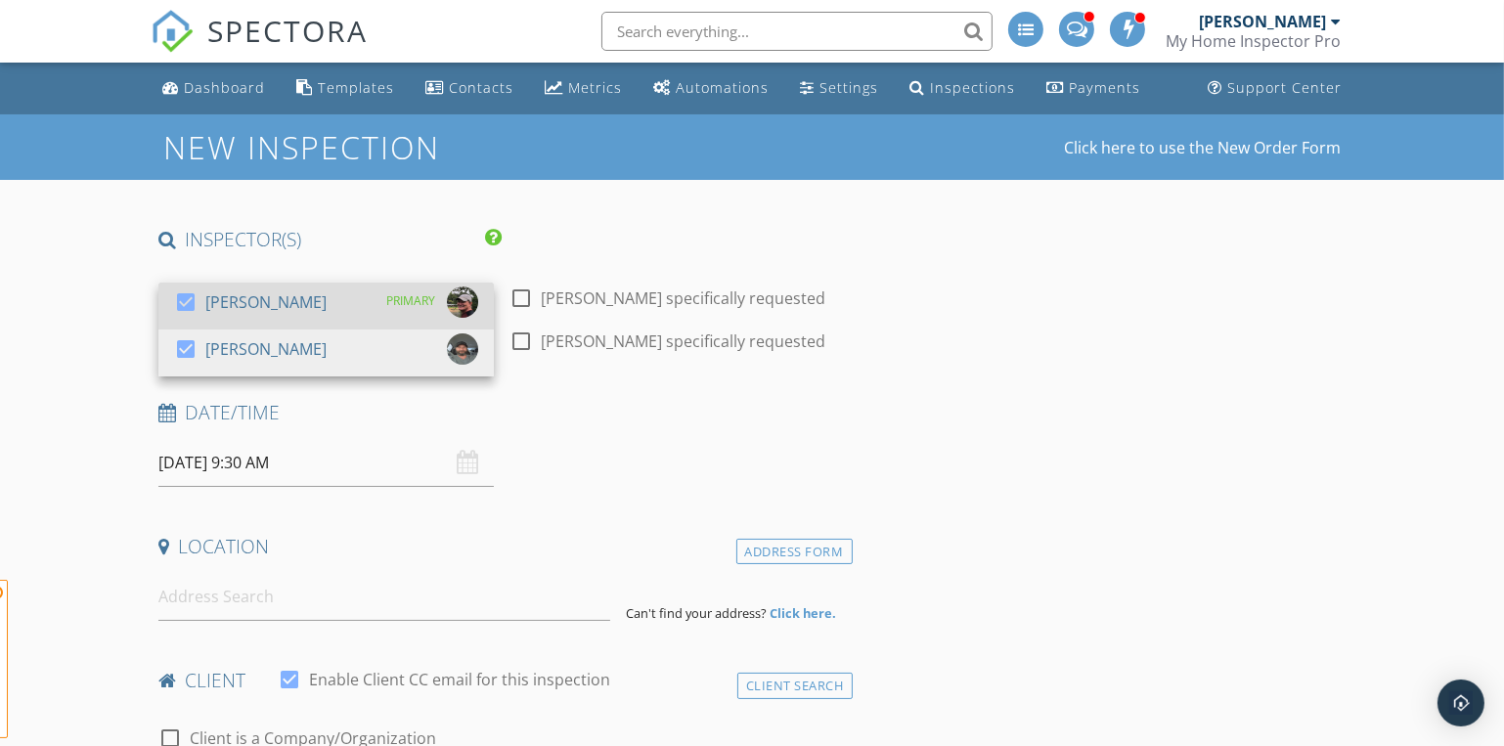
click at [202, 297] on div "check_box" at bounding box center [189, 301] width 31 height 23
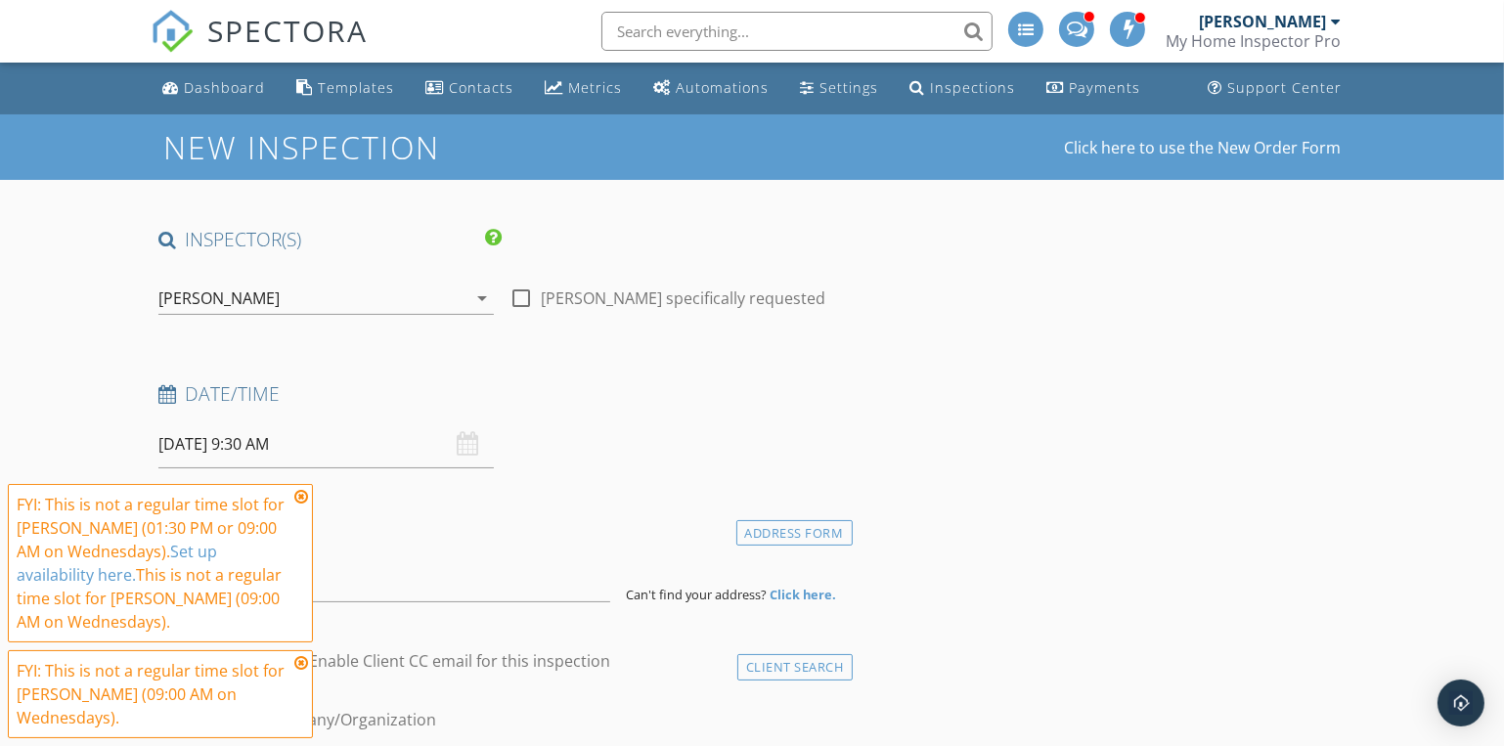
click at [301, 494] on icon at bounding box center [301, 497] width 14 height 16
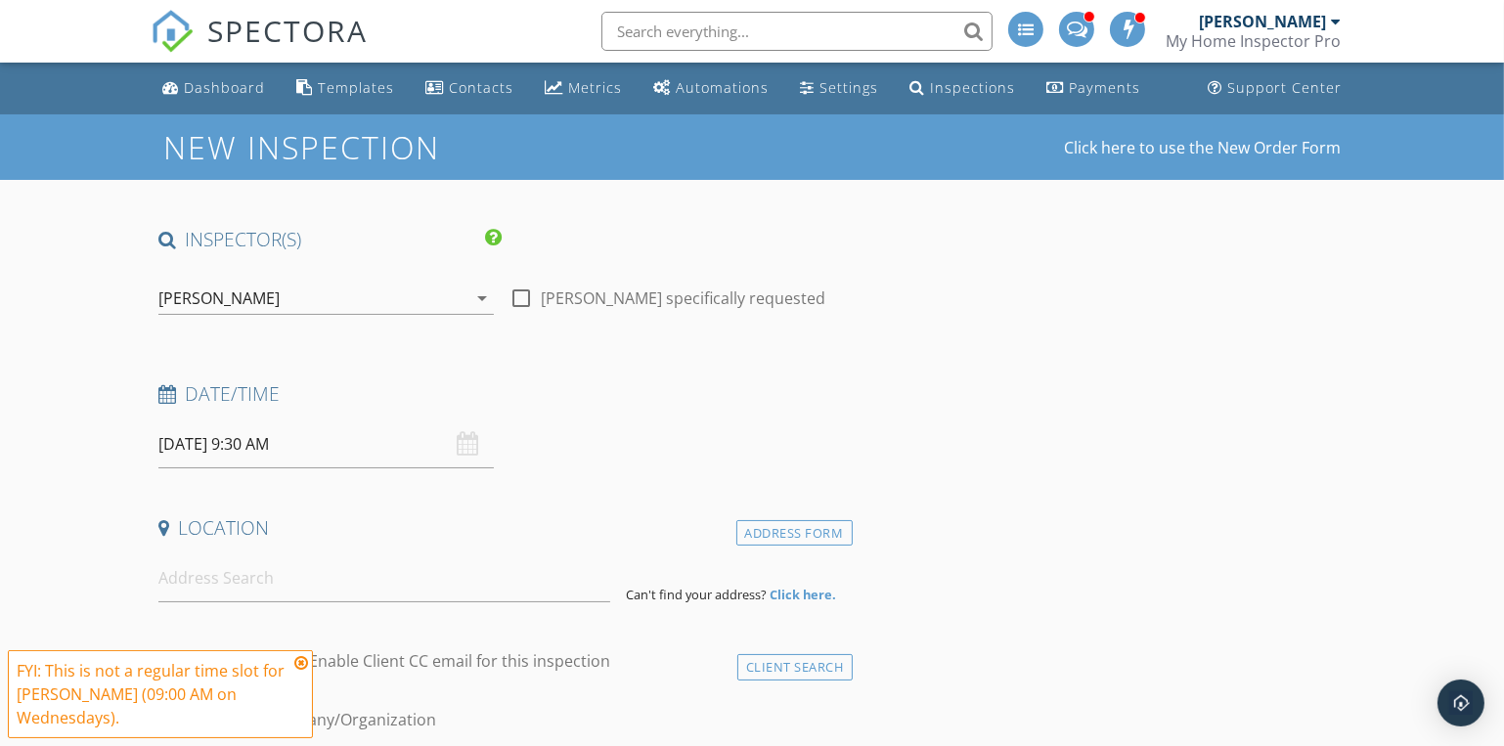
click at [300, 661] on icon at bounding box center [301, 663] width 14 height 16
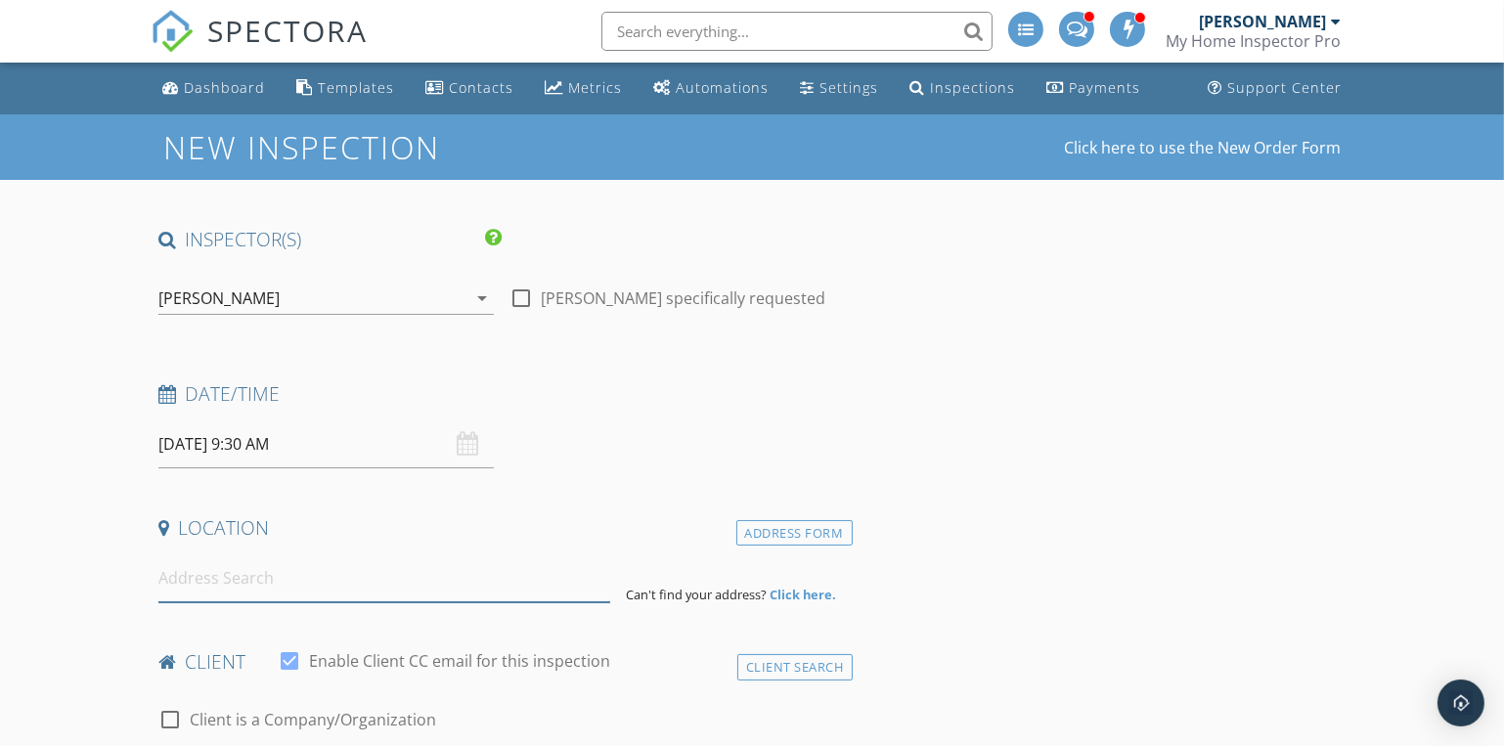
click at [200, 578] on input at bounding box center [384, 578] width 452 height 48
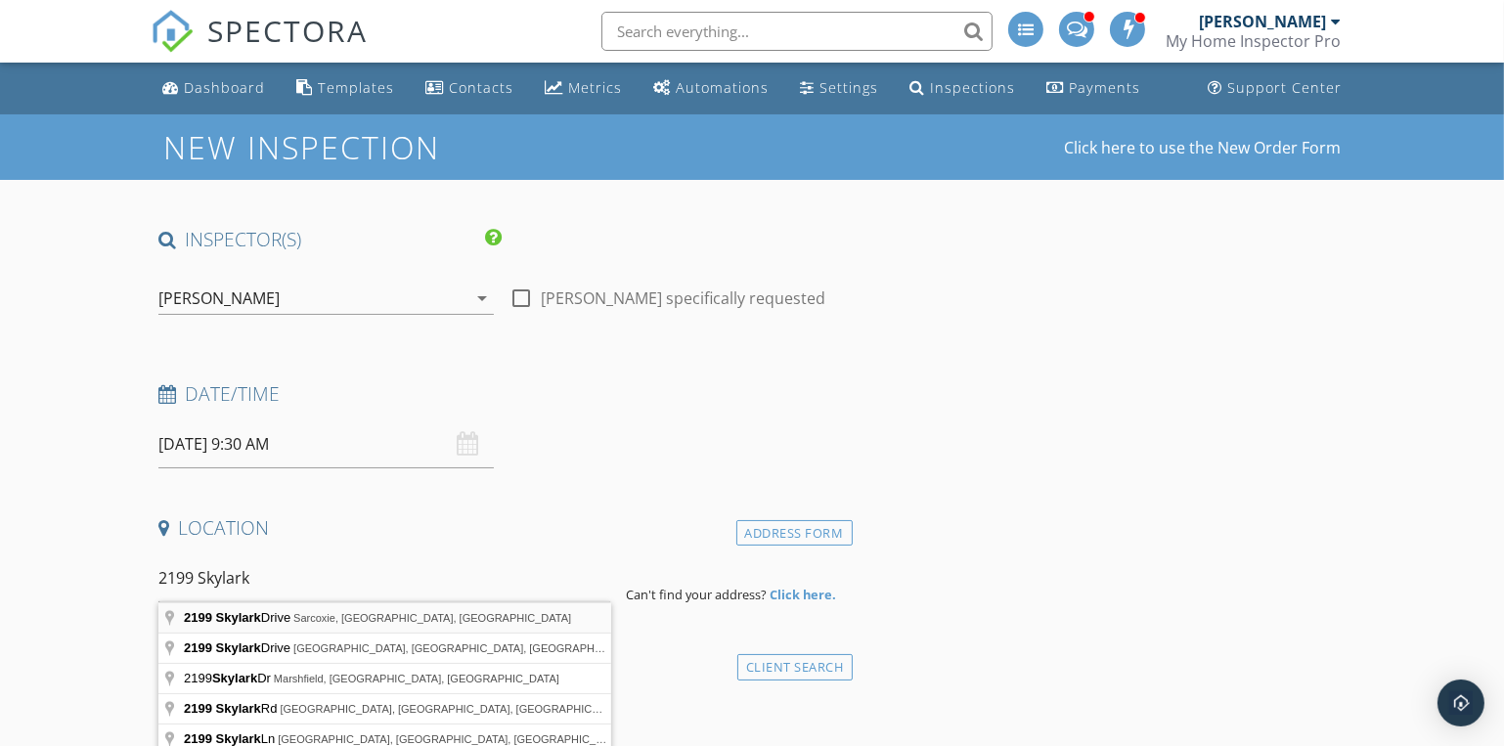
type input "[STREET_ADDRESS]"
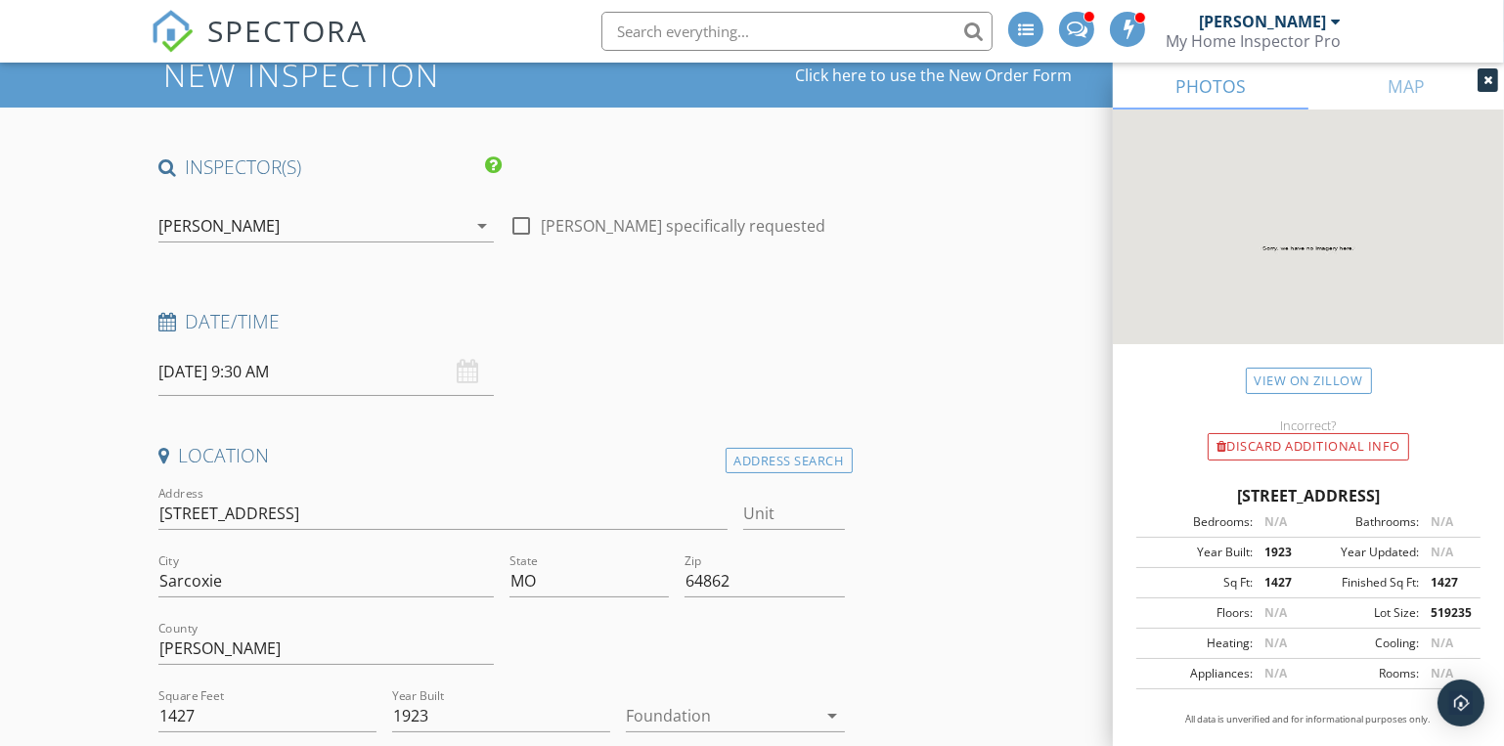
scroll to position [266, 0]
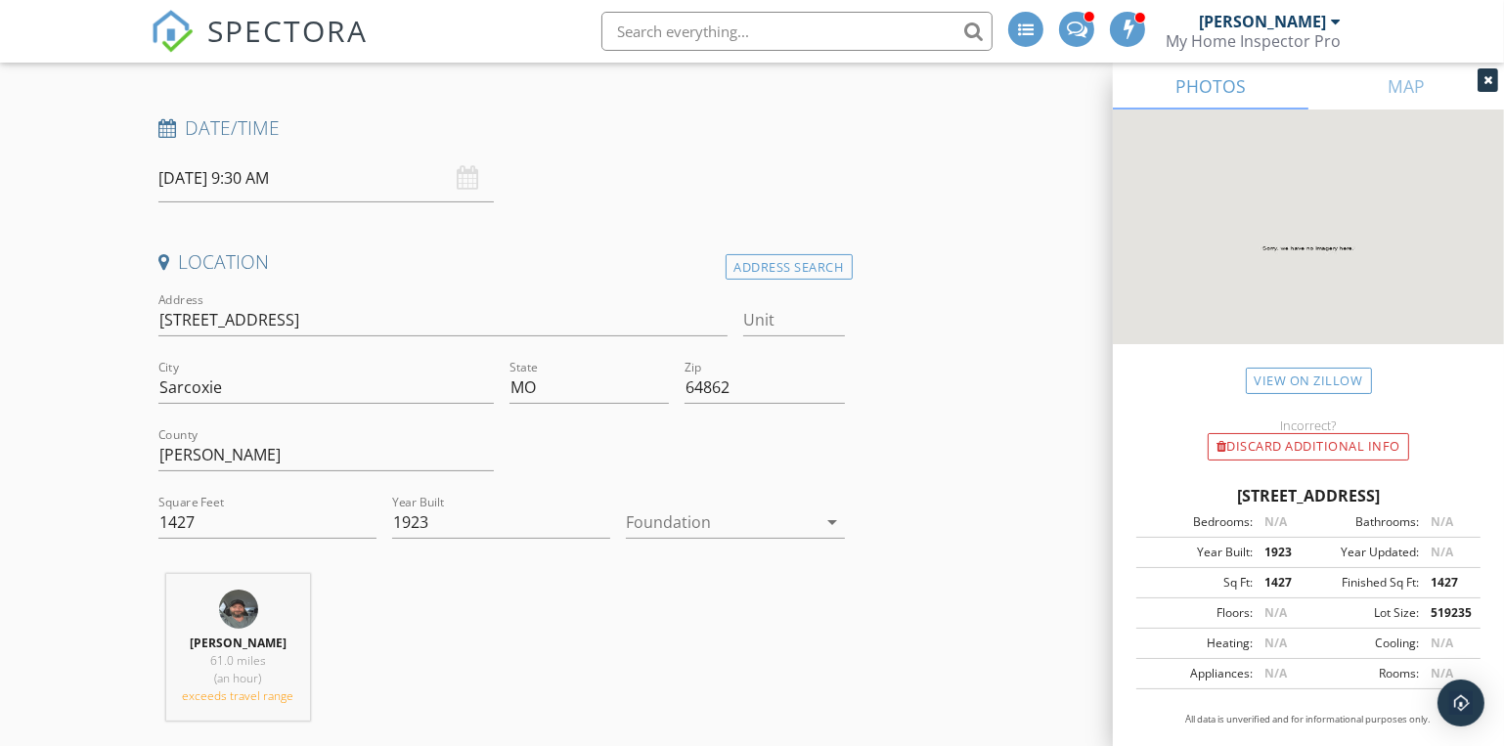
click at [708, 514] on div at bounding box center [721, 522] width 191 height 31
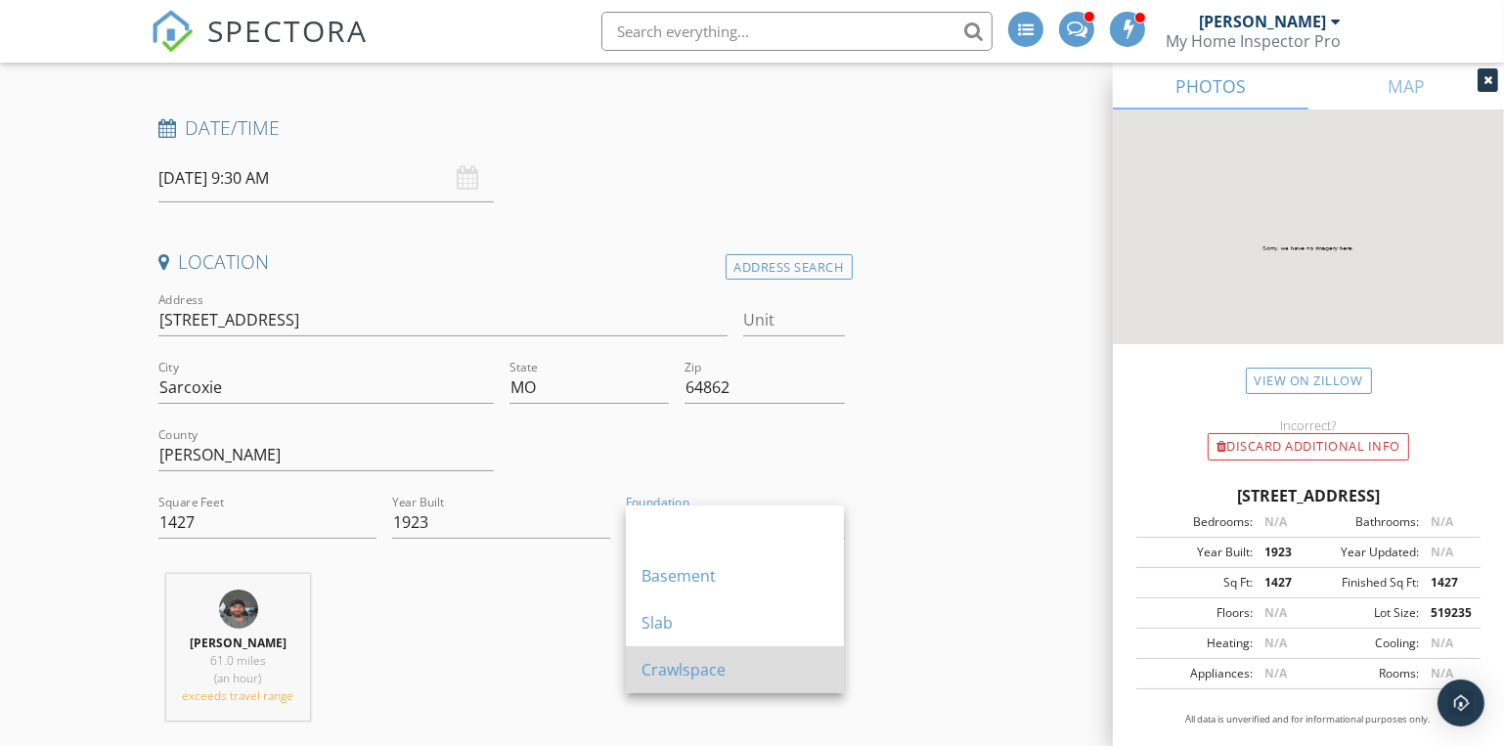
click at [671, 674] on div "Crawlspace" at bounding box center [735, 669] width 187 height 23
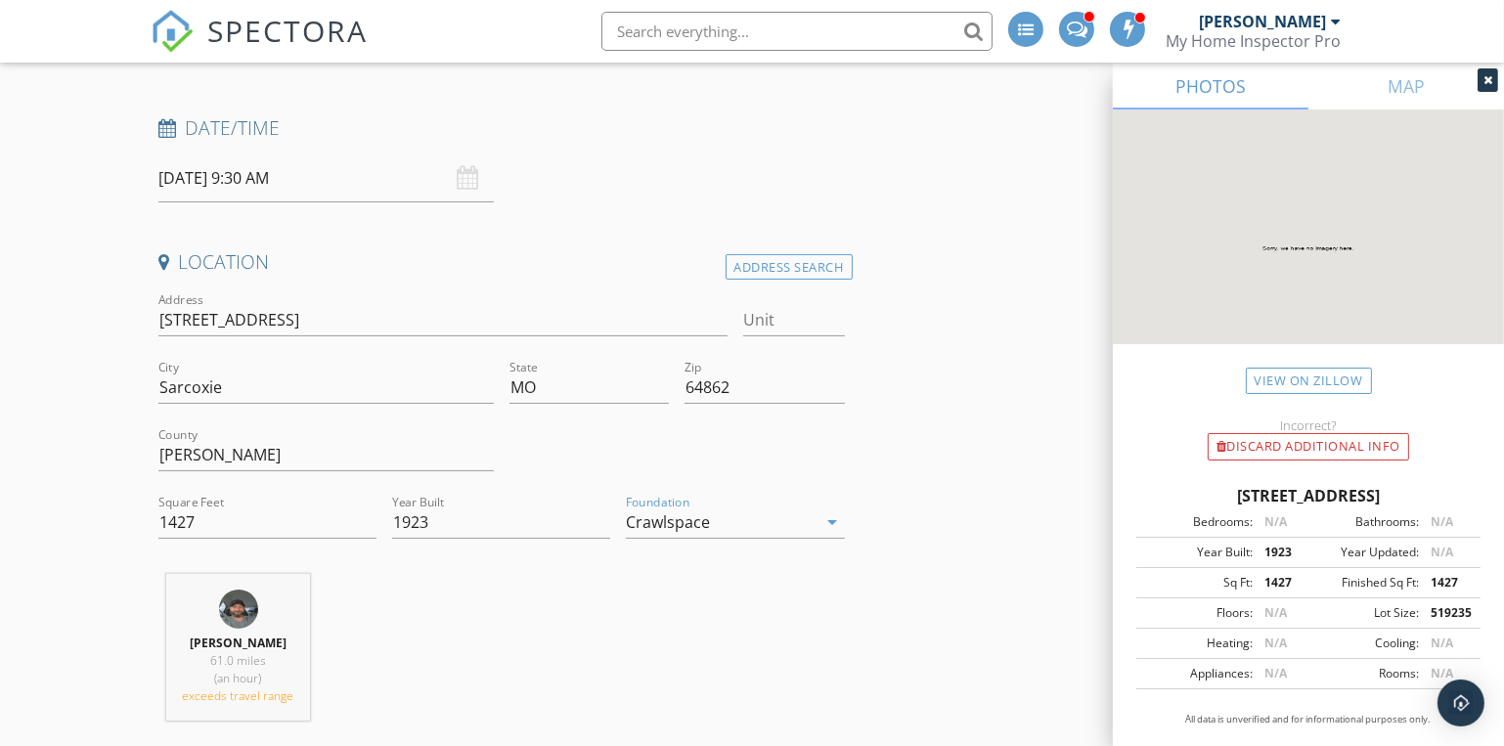
scroll to position [533, 0]
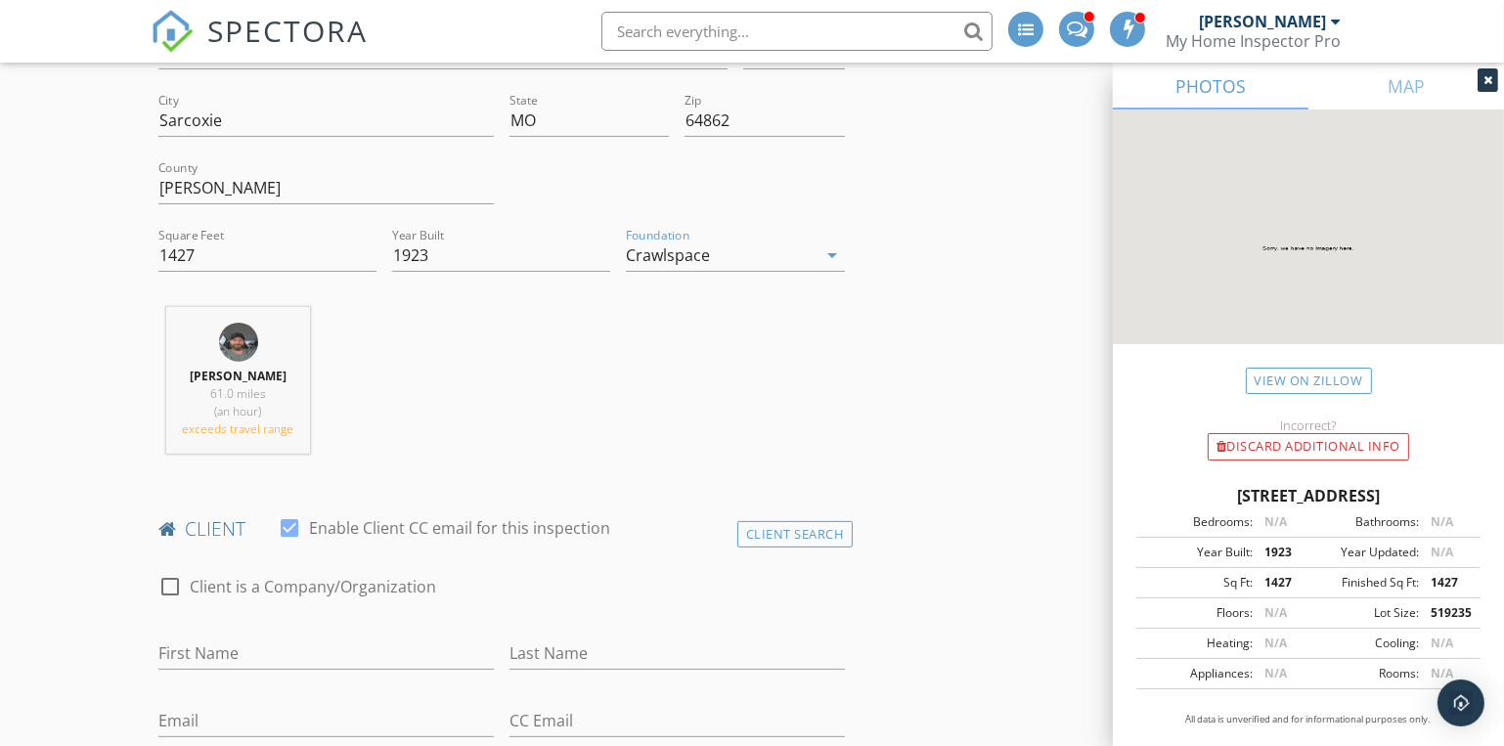
drag, startPoint x: 1148, startPoint y: 493, endPoint x: 1492, endPoint y: 488, distance: 344.3
click at [1492, 488] on div "[STREET_ADDRESS][PERSON_NAME] Bedrooms: N/A Bathrooms: N/A Year Built: 1923 Yea…" at bounding box center [1308, 613] width 391 height 305
drag, startPoint x: 433, startPoint y: 251, endPoint x: 382, endPoint y: 254, distance: 50.9
click at [382, 254] on div "Address [STREET_ADDRESS][US_STATE] County Newton Square Feet 1427 Year Built 19…" at bounding box center [502, 157] width 702 height 270
type input "2000"
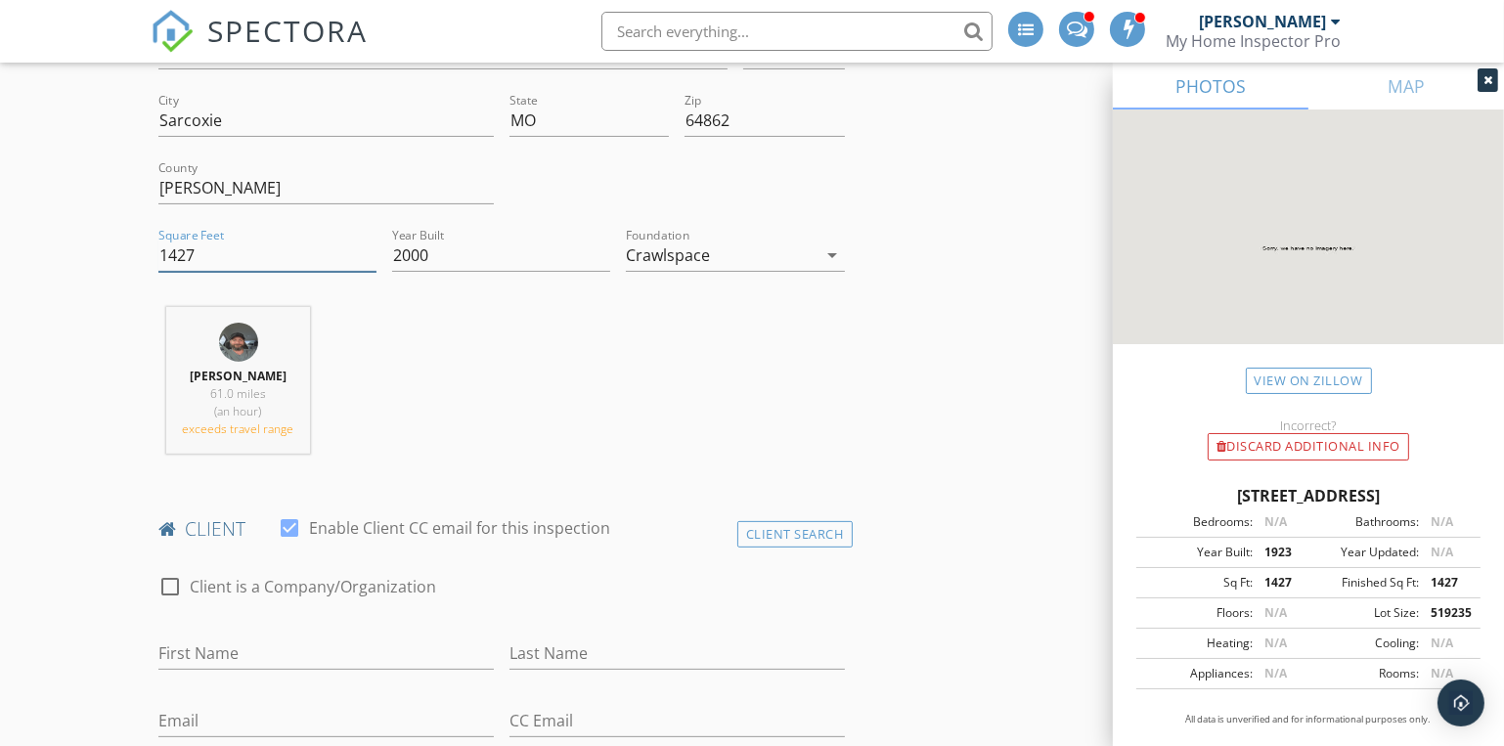
drag, startPoint x: 230, startPoint y: 251, endPoint x: 62, endPoint y: 247, distance: 168.2
type input "924"
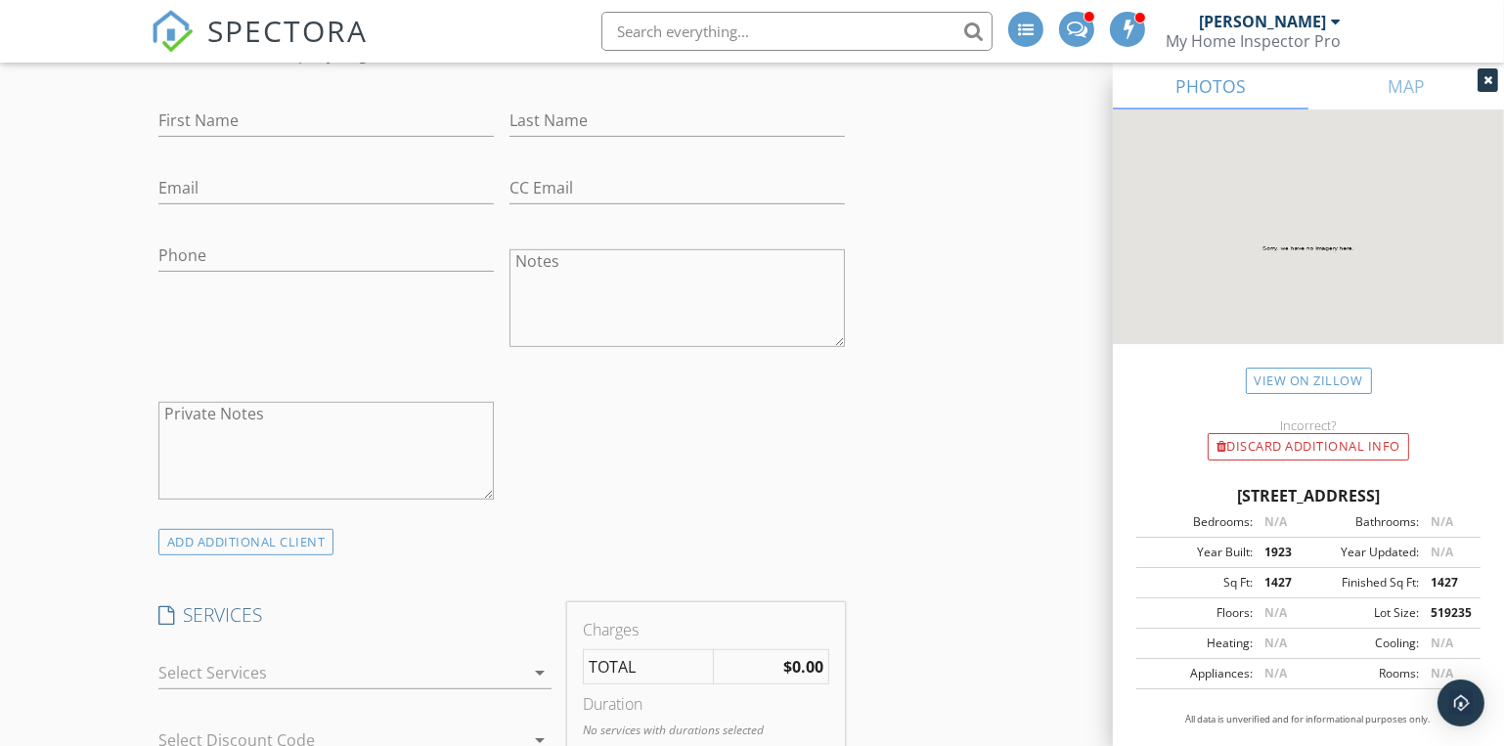
scroll to position [1333, 0]
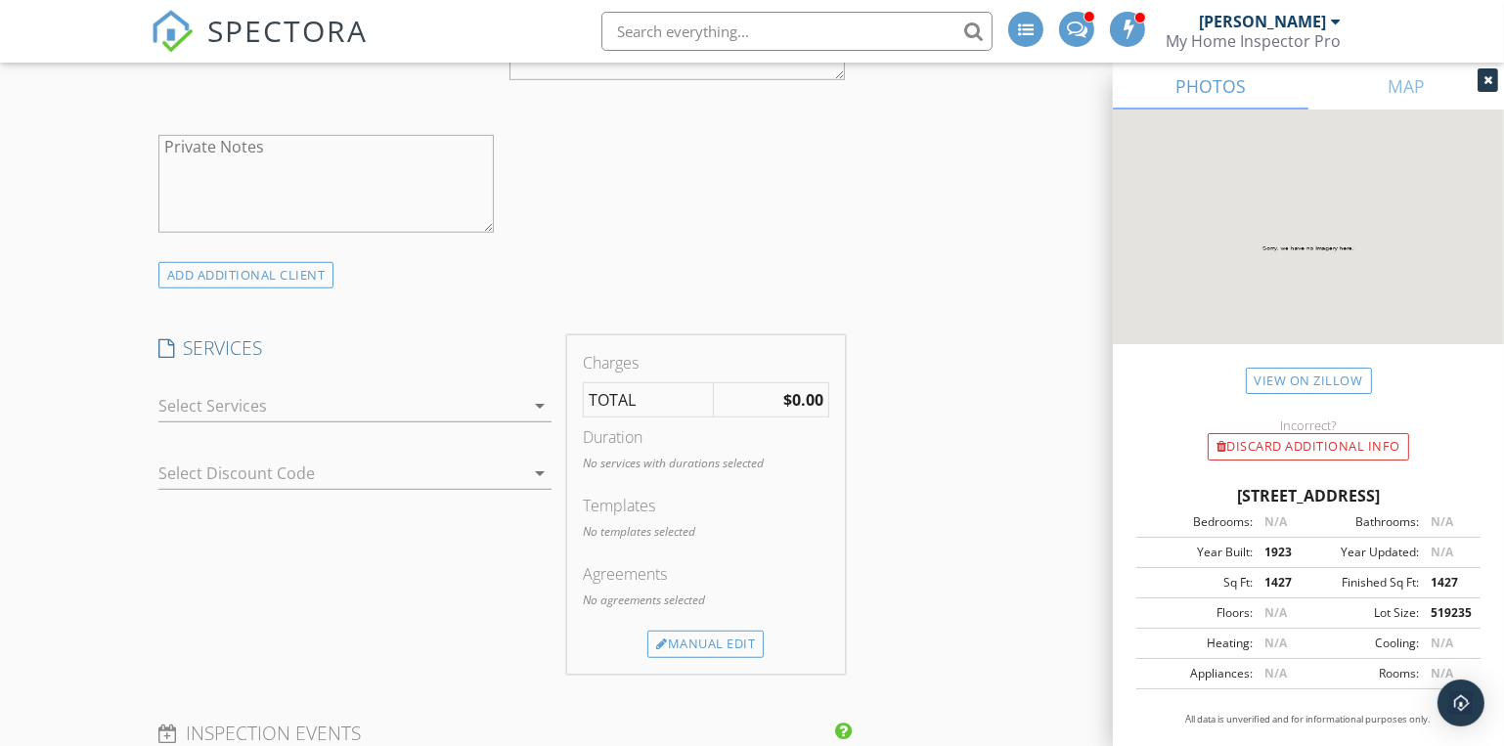
click at [250, 398] on div at bounding box center [341, 405] width 367 height 31
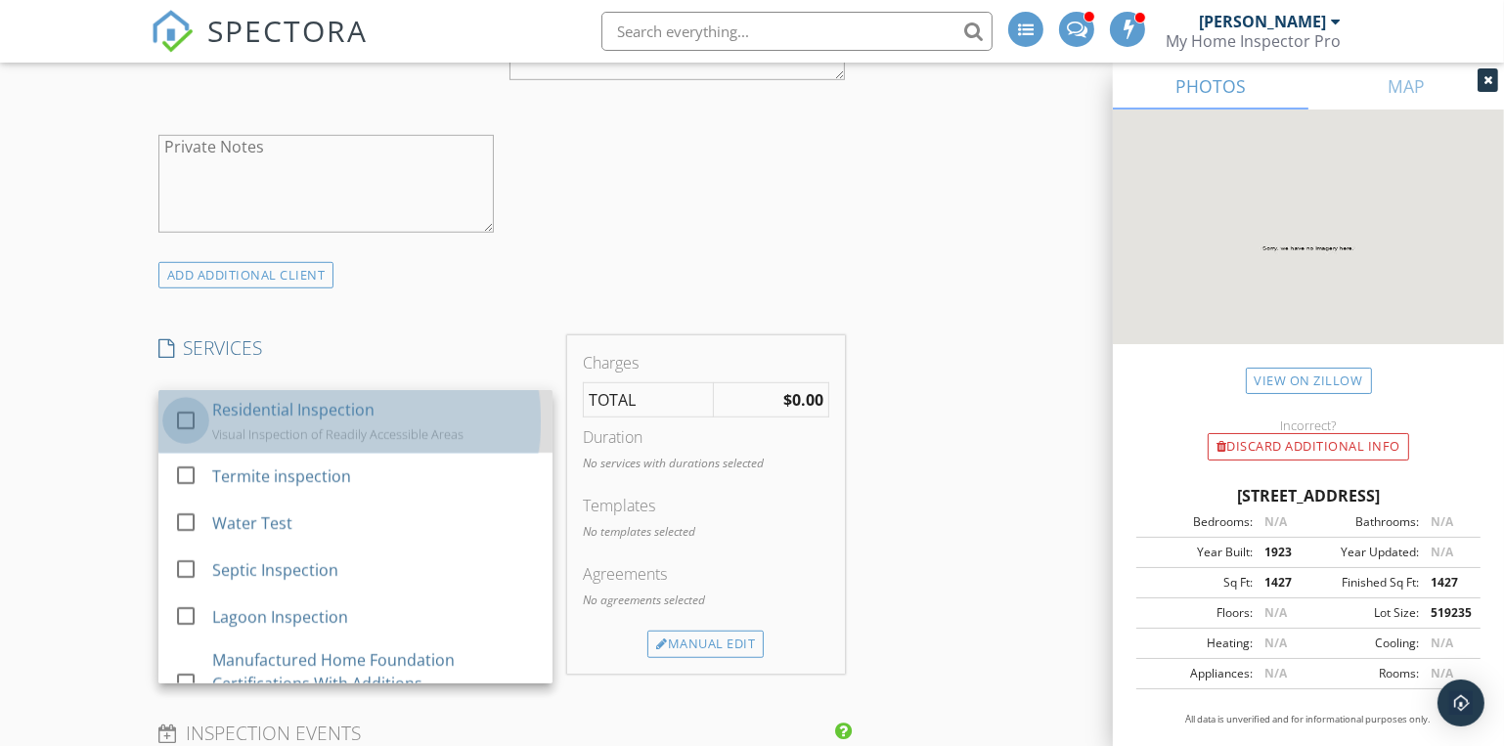
click at [192, 416] on div at bounding box center [185, 420] width 33 height 33
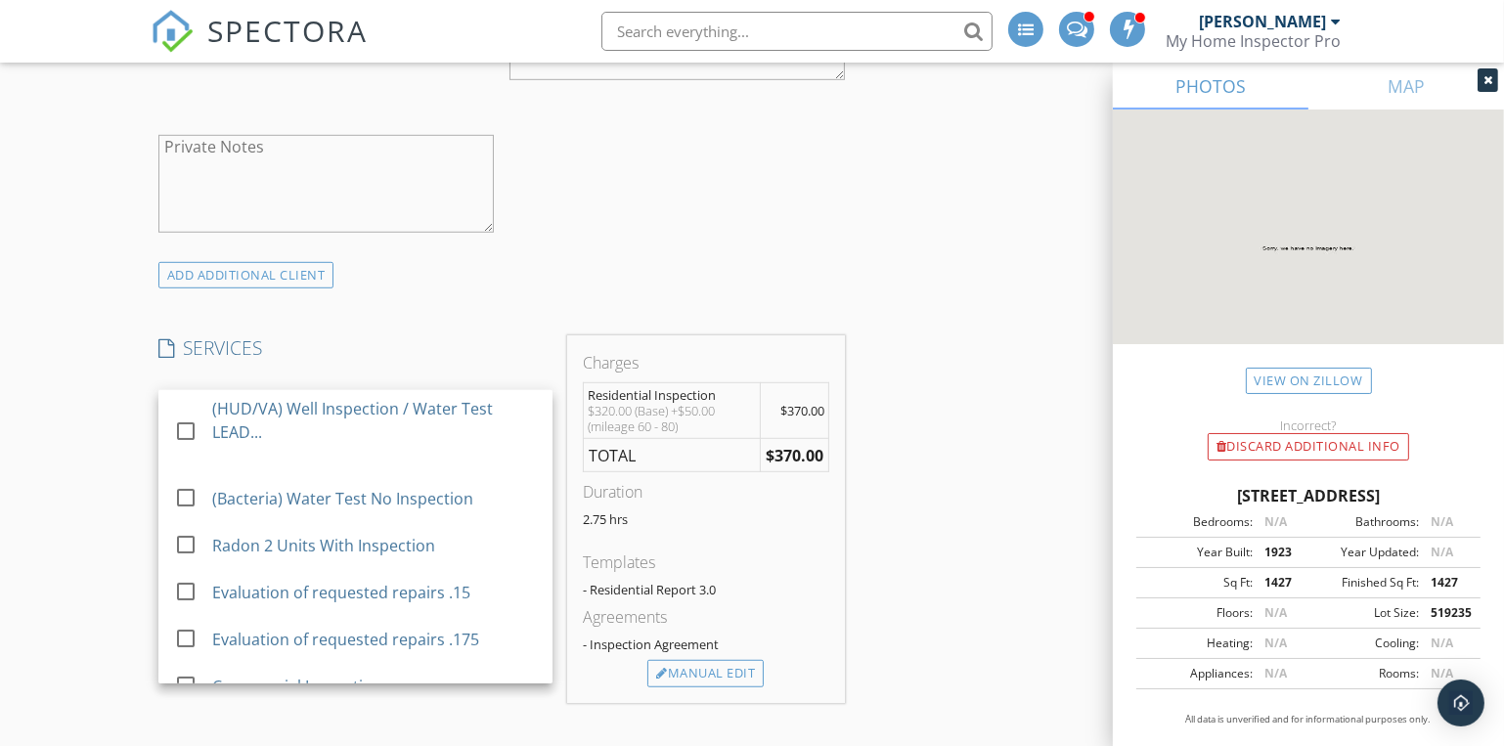
scroll to position [800, 0]
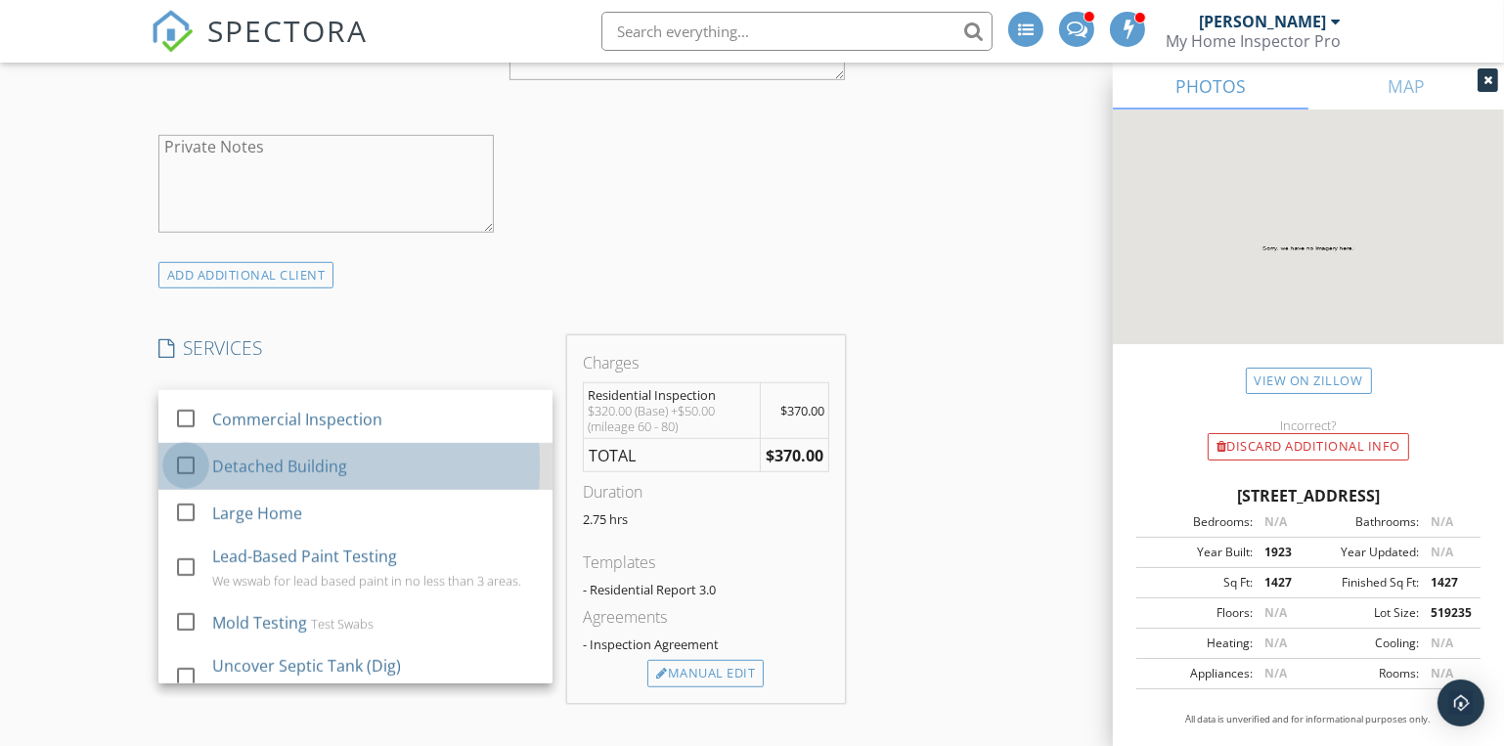
click at [193, 466] on div at bounding box center [185, 465] width 33 height 33
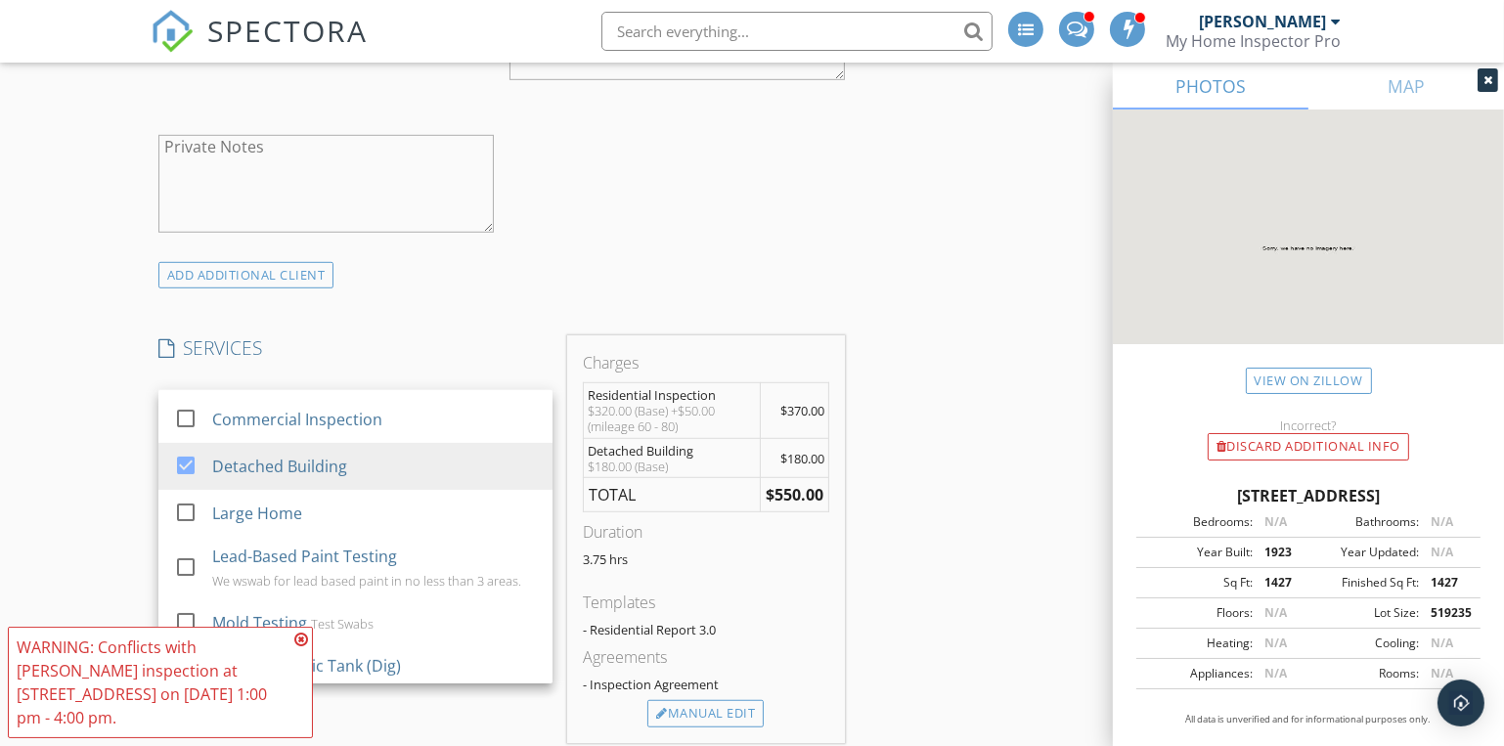
click at [900, 527] on div "INSPECTOR(S) check_box_outline_blank [PERSON_NAME] check_box [PERSON_NAME] PRIM…" at bounding box center [752, 726] width 1203 height 3664
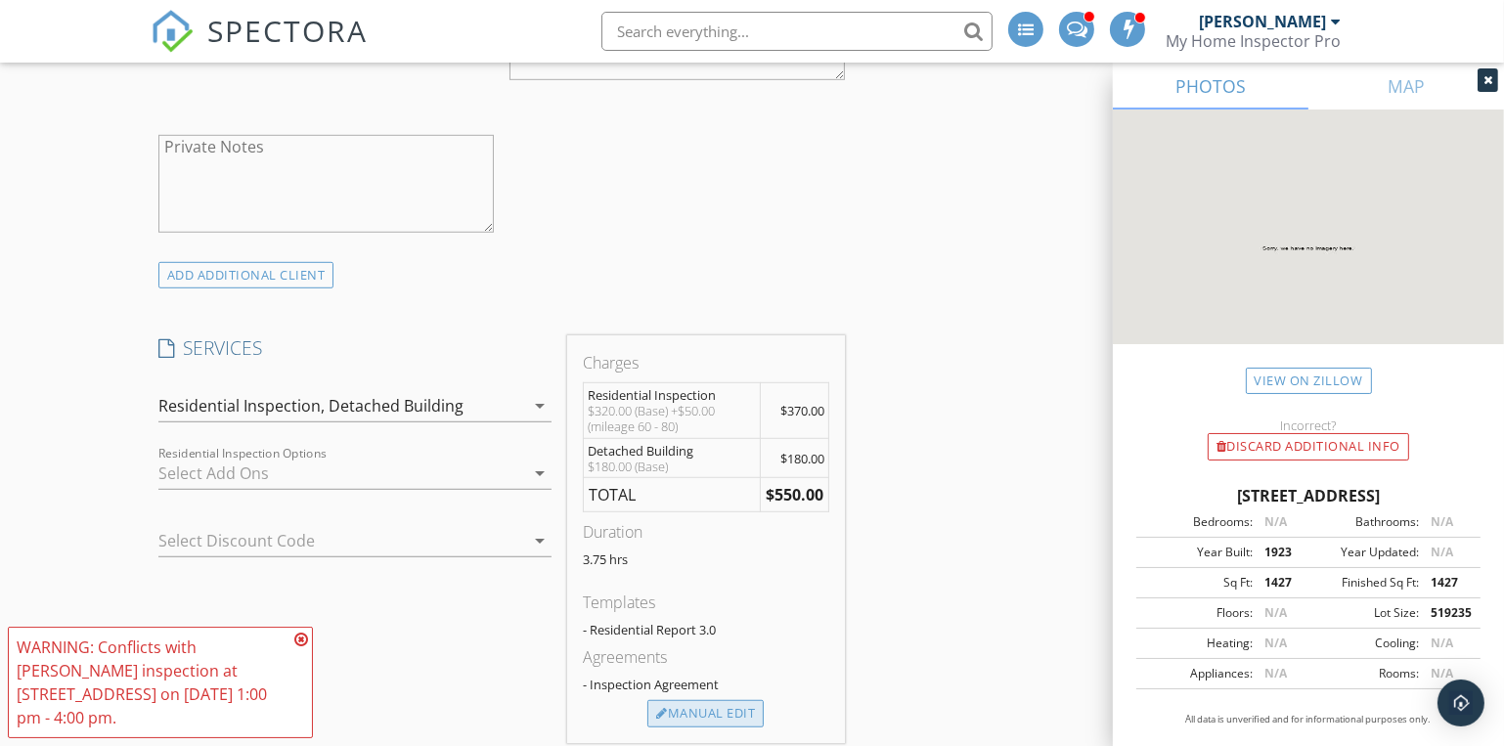
click at [683, 717] on div "Manual Edit" at bounding box center [705, 713] width 116 height 27
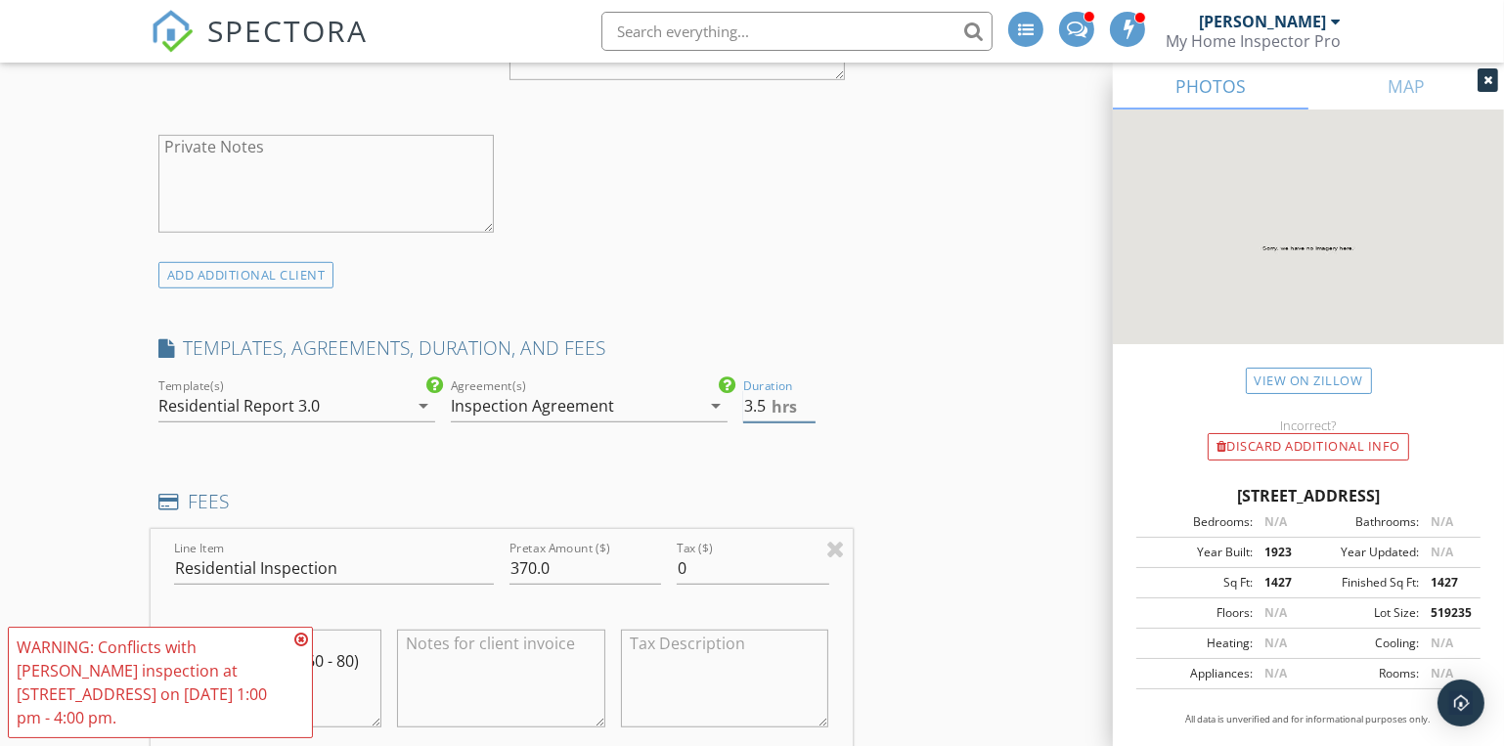
click at [806, 408] on input "3.5" at bounding box center [779, 406] width 72 height 32
click at [806, 408] on input "3" at bounding box center [779, 406] width 72 height 32
type input "2.5"
click at [806, 408] on input "2.5" at bounding box center [779, 406] width 72 height 32
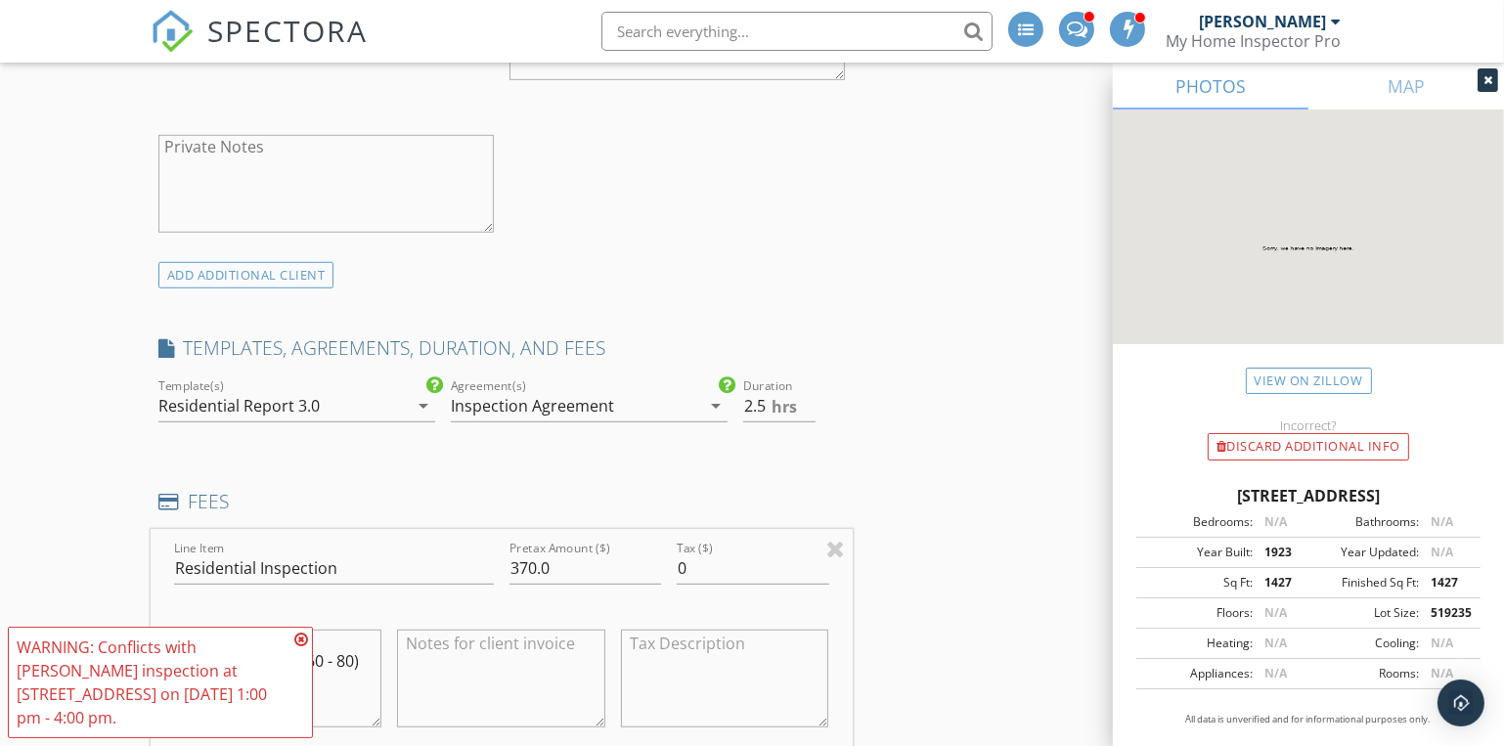
scroll to position [1600, 0]
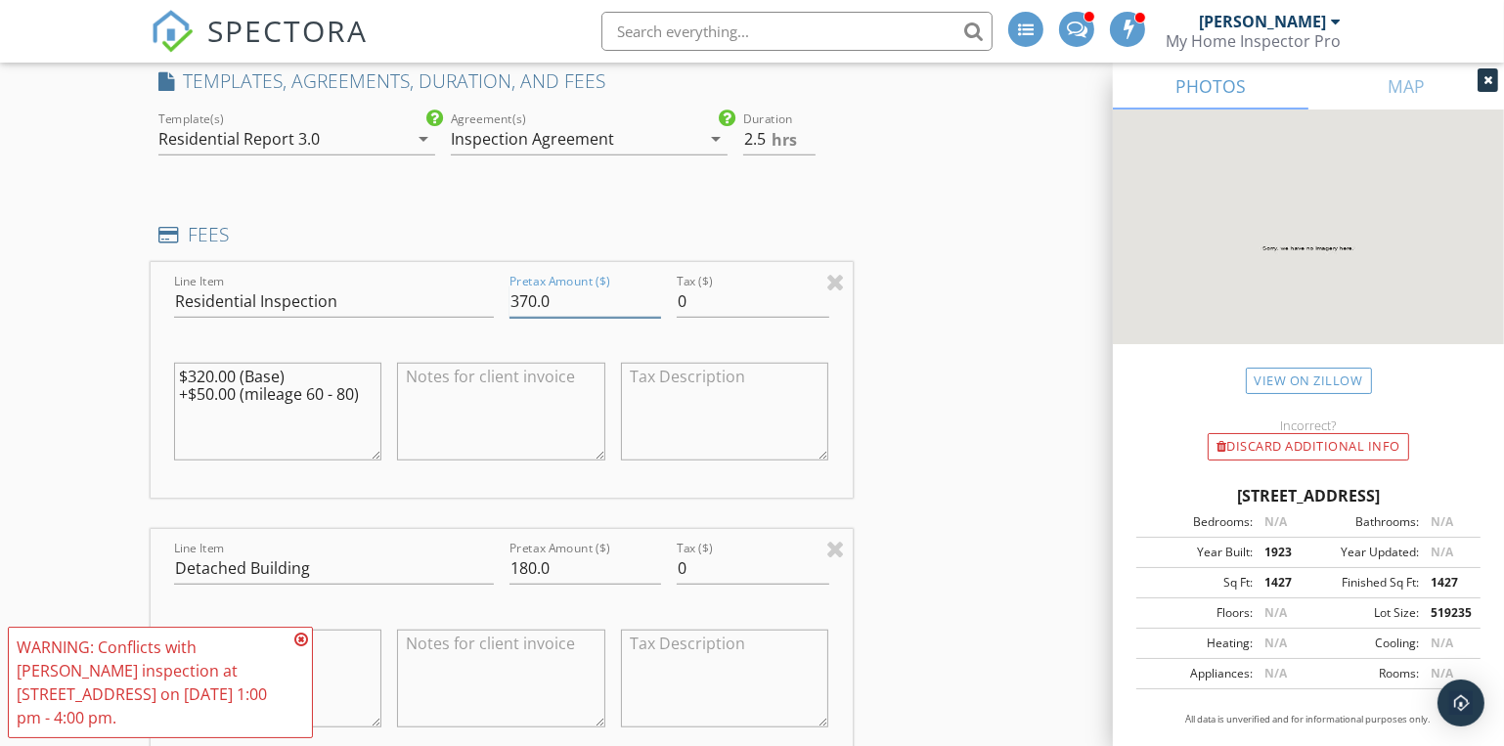
drag, startPoint x: 529, startPoint y: 298, endPoint x: 504, endPoint y: 297, distance: 25.4
click at [504, 297] on div "Pretax Amount ($) 370.0" at bounding box center [585, 303] width 167 height 67
type input "325.0"
click at [524, 562] on input "180.0" at bounding box center [586, 569] width 152 height 32
type input "150.0"
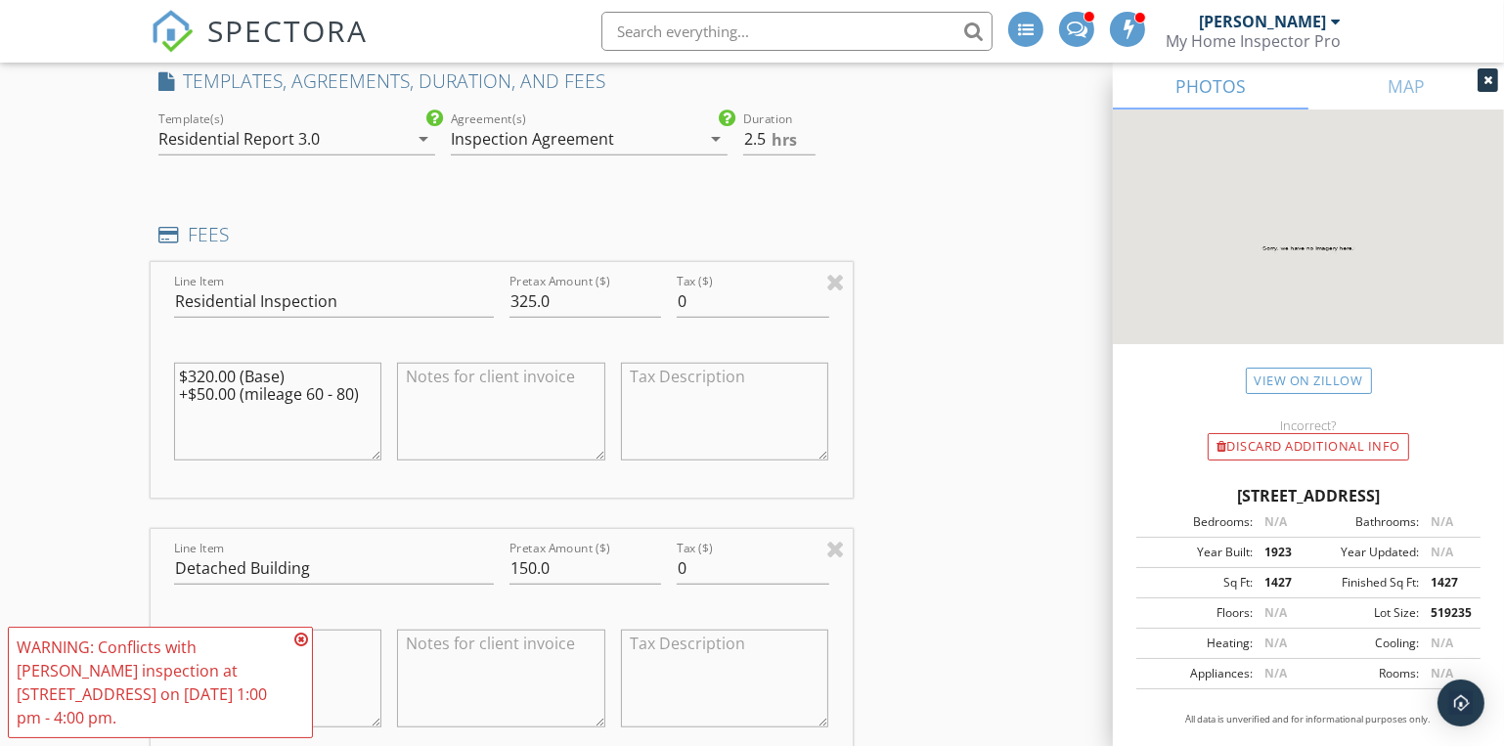
click at [1008, 575] on div "INSPECTOR(S) check_box_outline_blank [PERSON_NAME] check_box [PERSON_NAME] PRIM…" at bounding box center [752, 665] width 1203 height 4076
click at [296, 647] on icon at bounding box center [301, 640] width 14 height 16
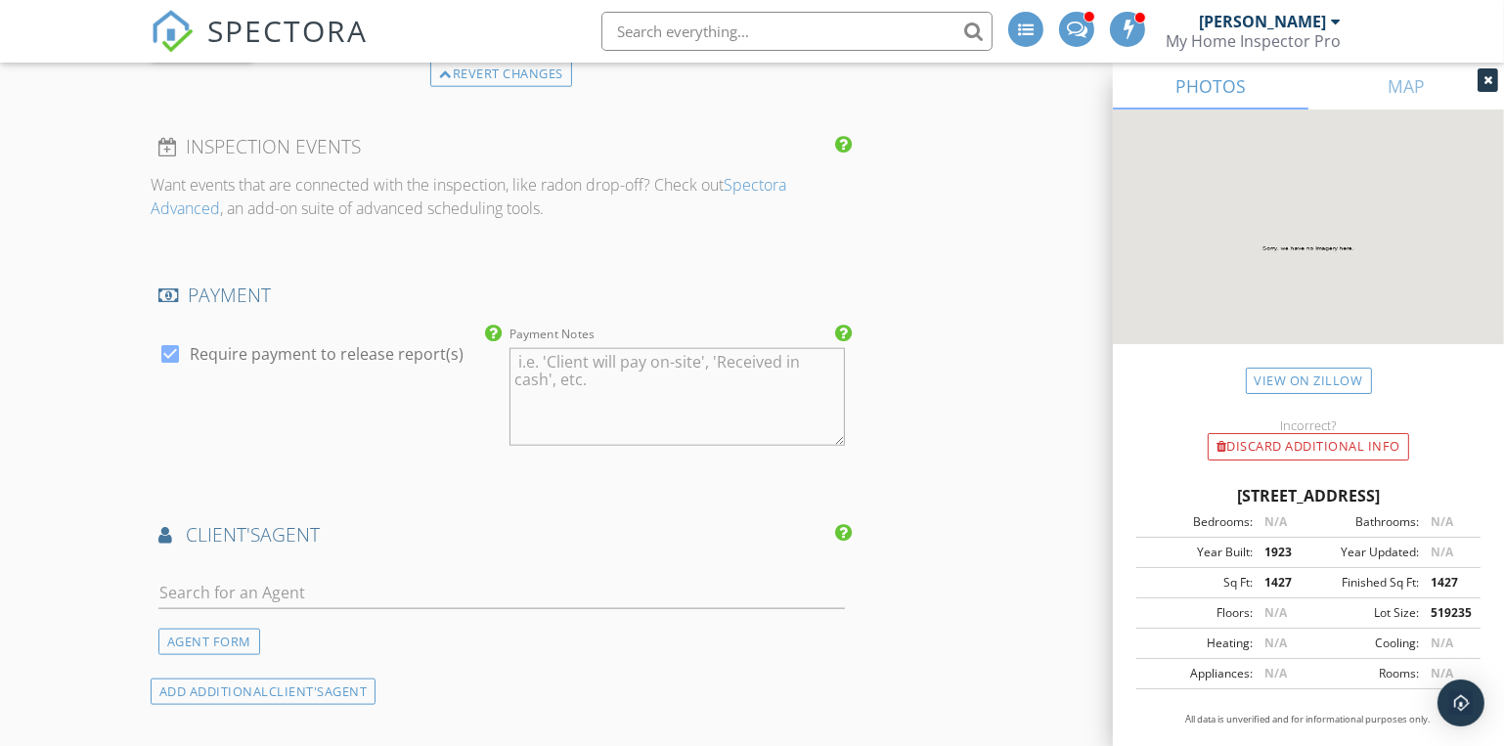
scroll to position [2667, 0]
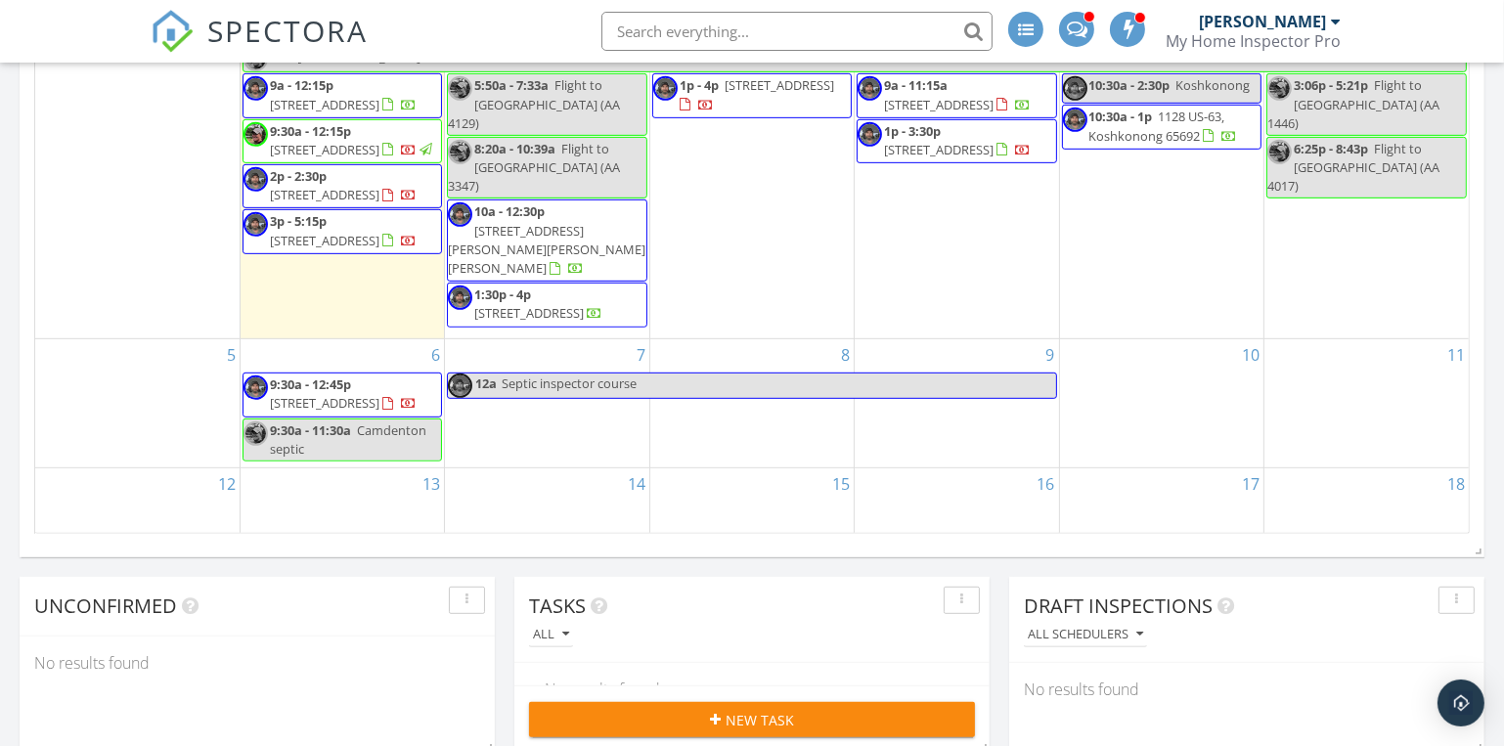
scroll to position [800, 0]
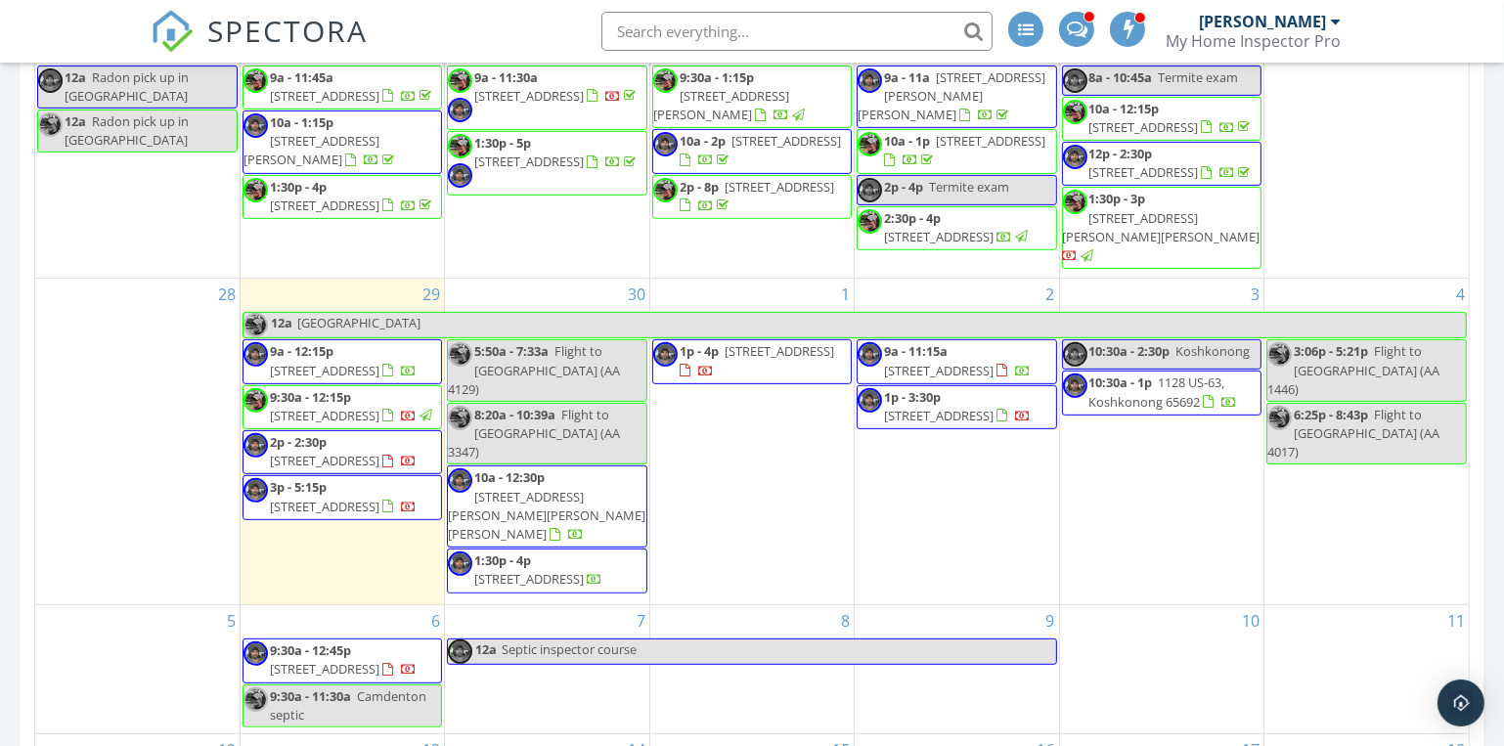
click at [747, 511] on div "1 1p - 4p [STREET_ADDRESS]" at bounding box center [751, 442] width 203 height 326
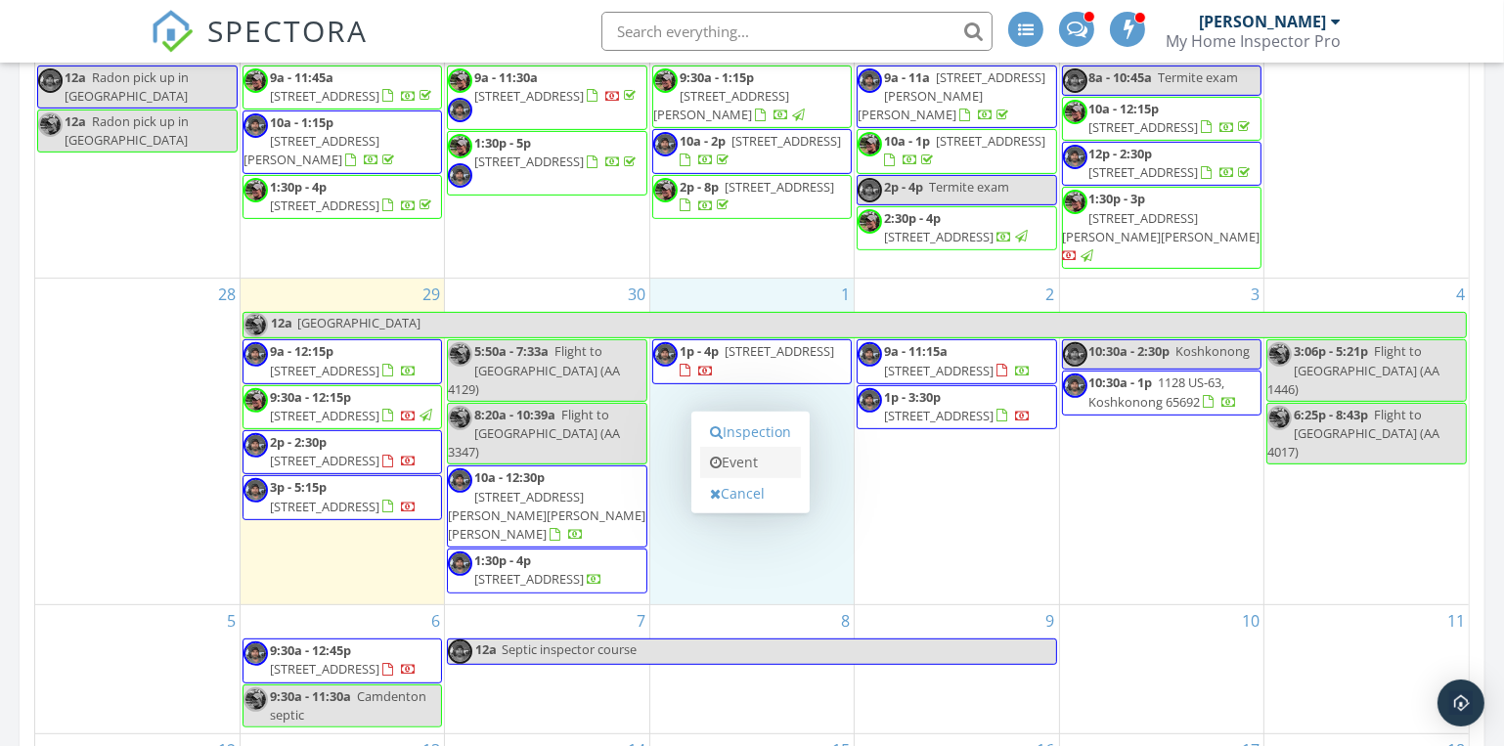
click at [742, 459] on link "Event" at bounding box center [750, 462] width 101 height 31
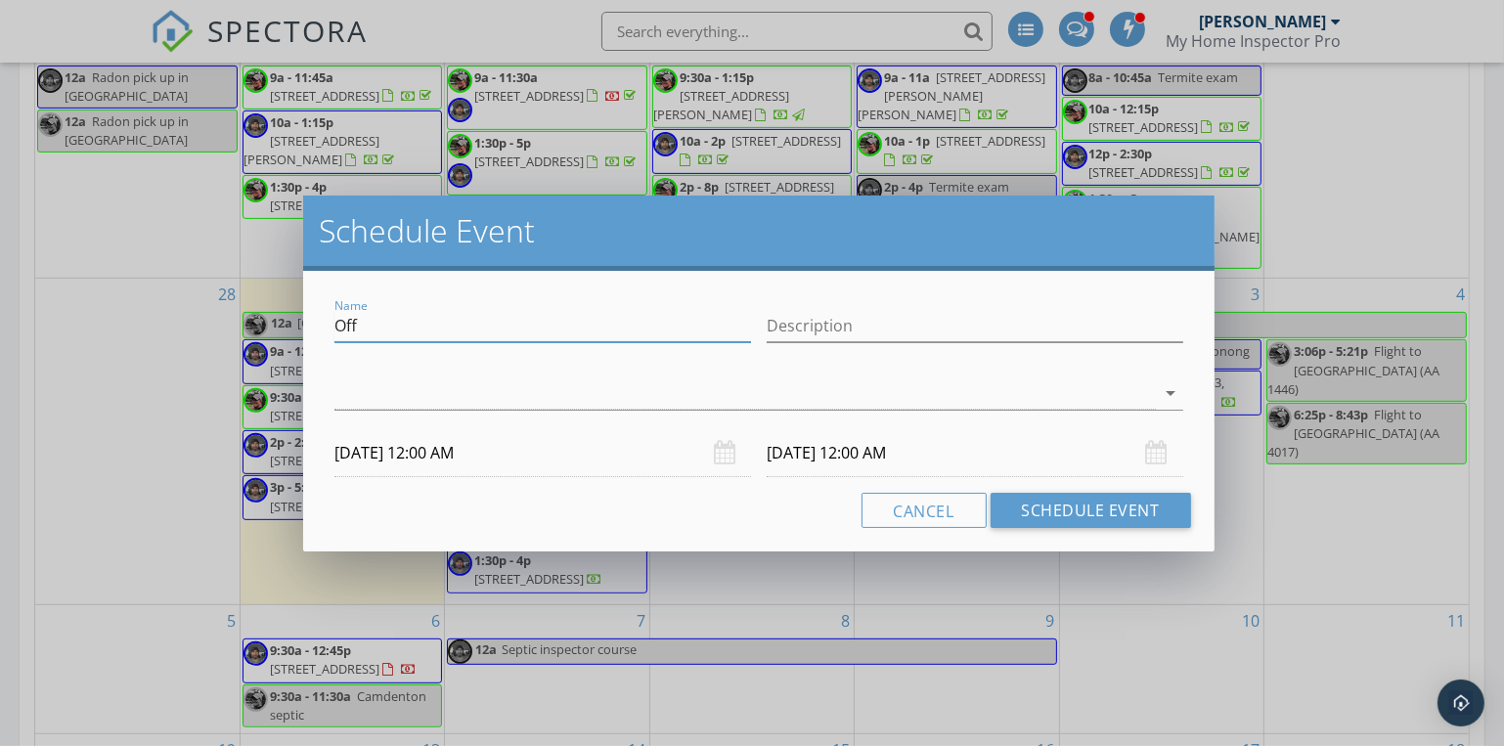
drag, startPoint x: 371, startPoint y: 322, endPoint x: 217, endPoint y: 314, distance: 153.7
click at [222, 316] on div "Schedule Event Name Off Description arrow_drop_down [DATE] 12:00 AM [DATE] 12:0…" at bounding box center [752, 373] width 1504 height 746
type input "Sarcoxie"
click at [644, 400] on div at bounding box center [744, 393] width 820 height 32
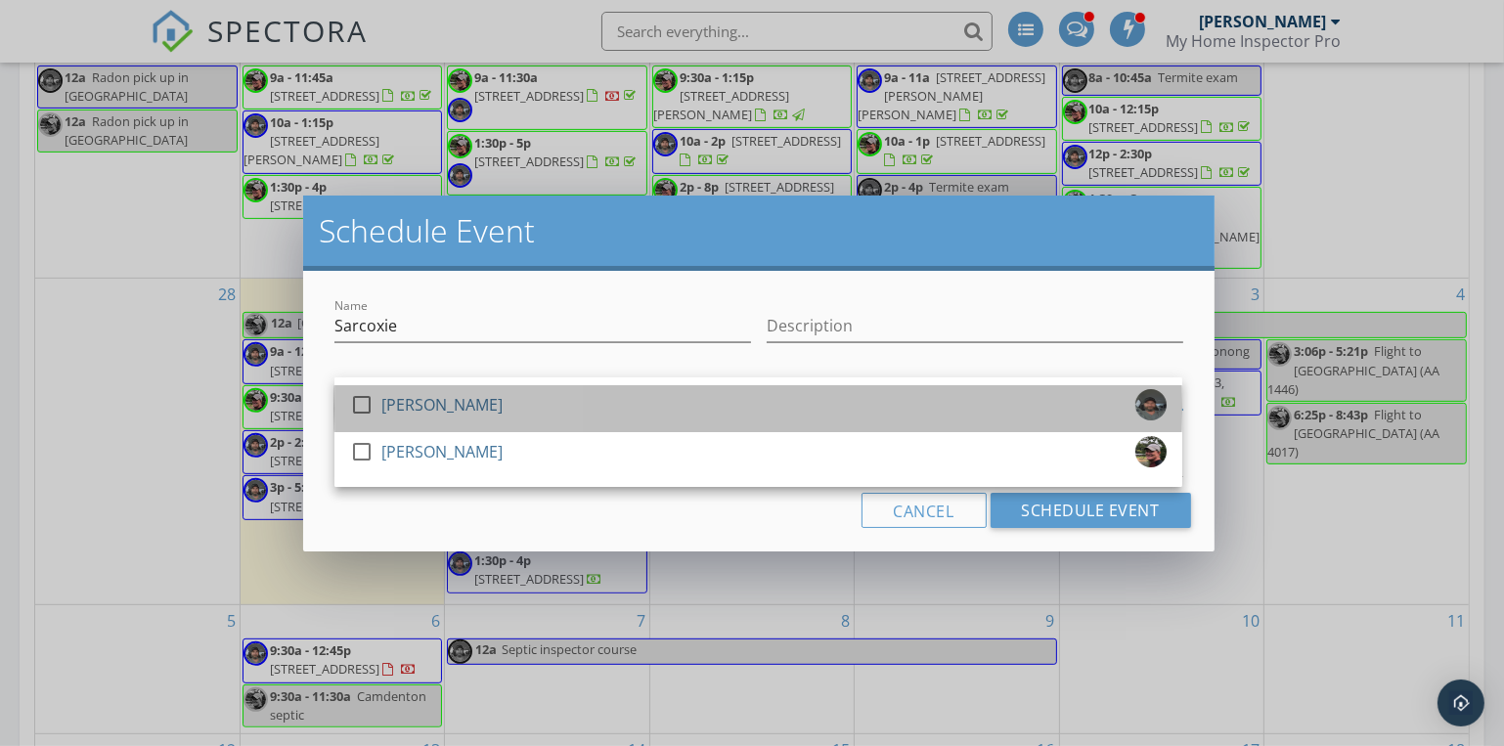
click at [542, 399] on div "check_box_outline_blank Josh Gress" at bounding box center [758, 408] width 817 height 39
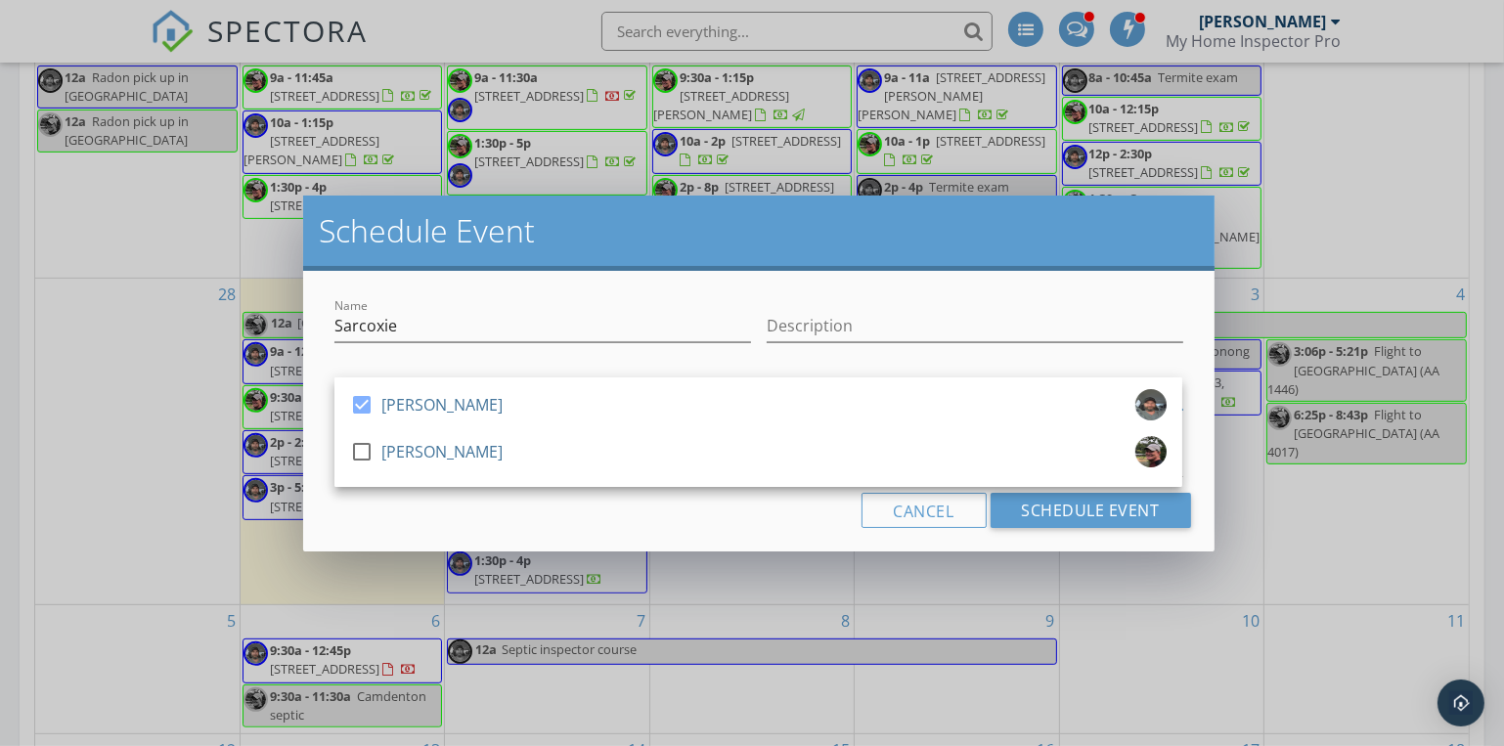
click at [426, 531] on div "Name Sarcoxie Description check_box Josh Gress check_box_outline_blank Dave Gre…" at bounding box center [758, 411] width 910 height 281
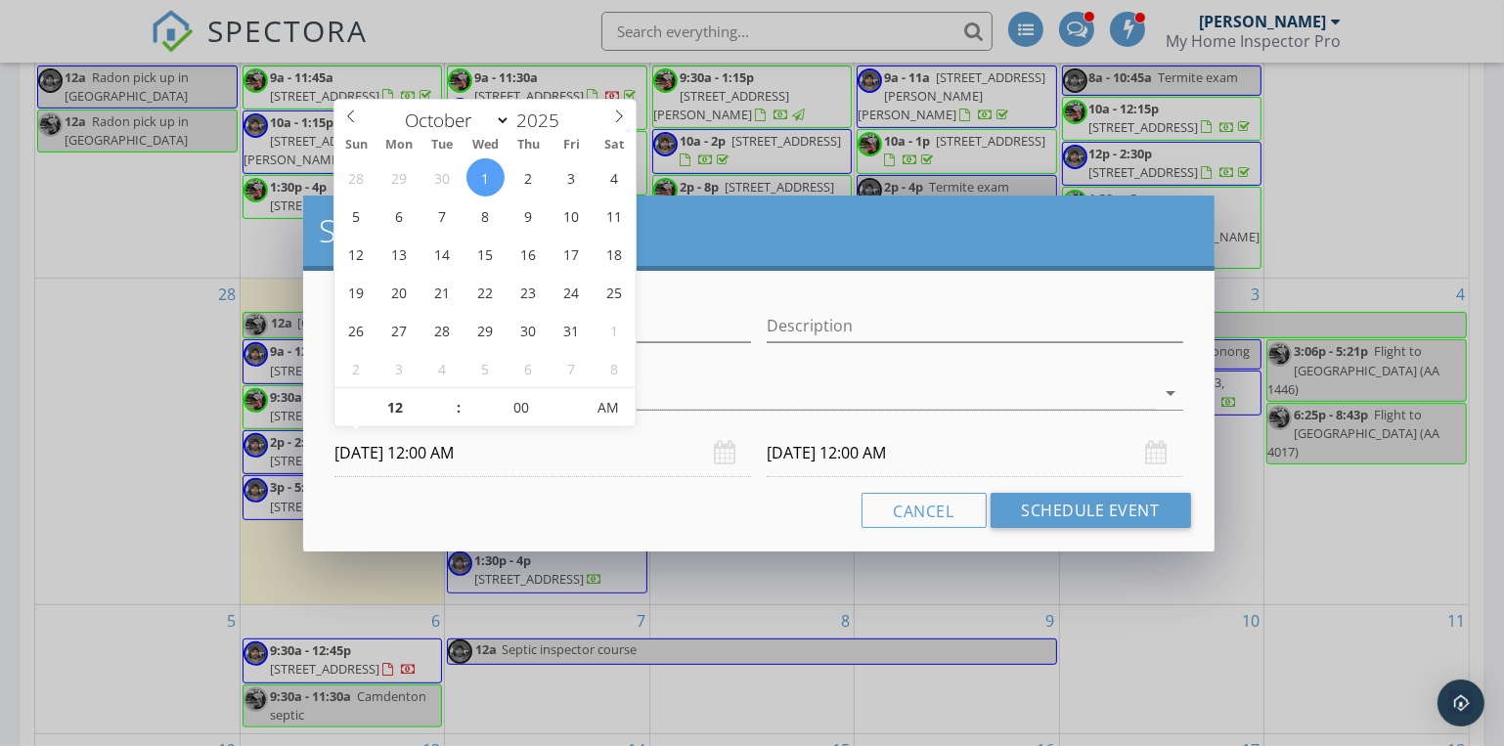
click at [432, 442] on input "[DATE] 12:00 AM" at bounding box center [542, 453] width 417 height 48
type input "11"
type input "[DATE] 11:00 PM"
click at [447, 415] on span at bounding box center [449, 418] width 14 height 20
type input "10"
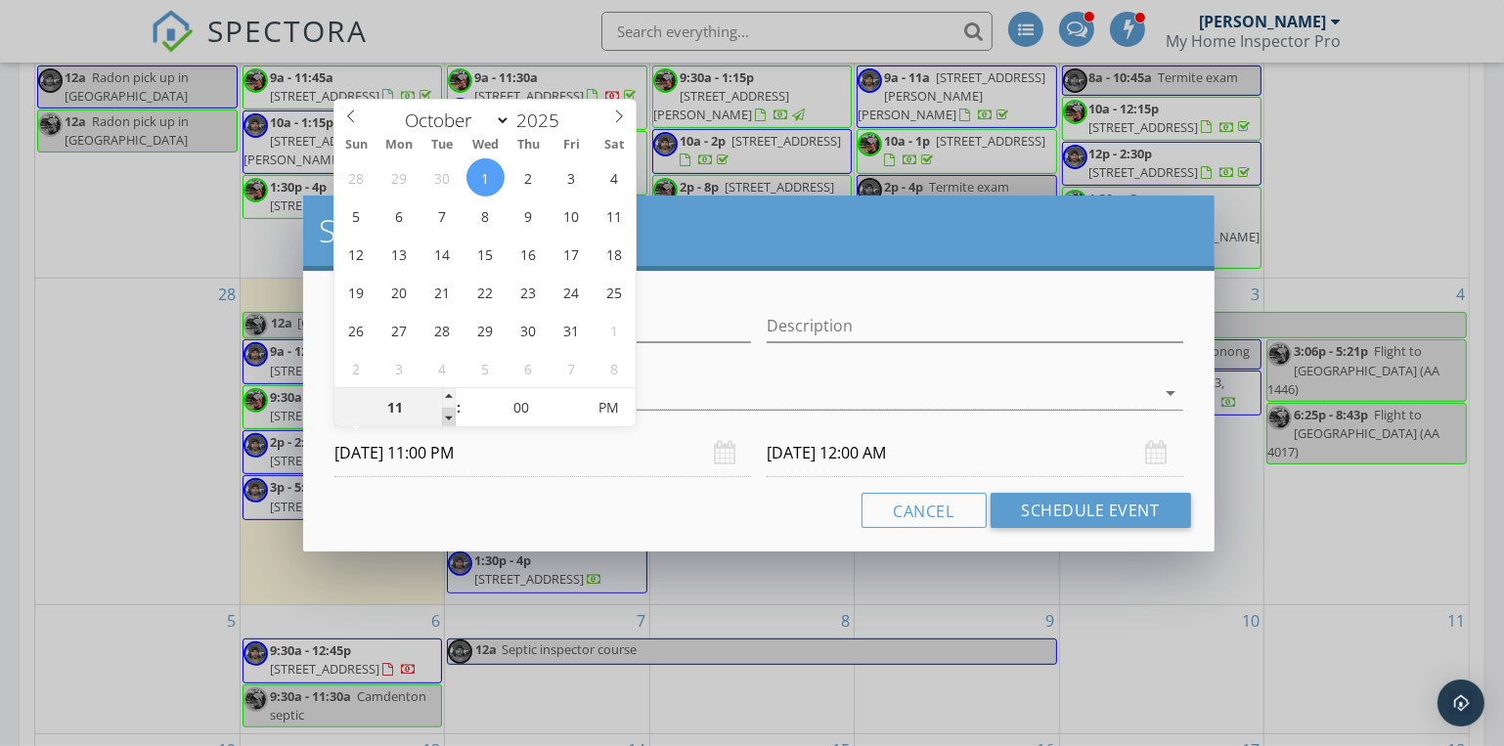
type input "[DATE] 10:00 PM"
click at [447, 415] on span at bounding box center [449, 418] width 14 height 20
type input "09"
type input "[DATE] 9:00 PM"
click at [447, 415] on span at bounding box center [449, 418] width 14 height 20
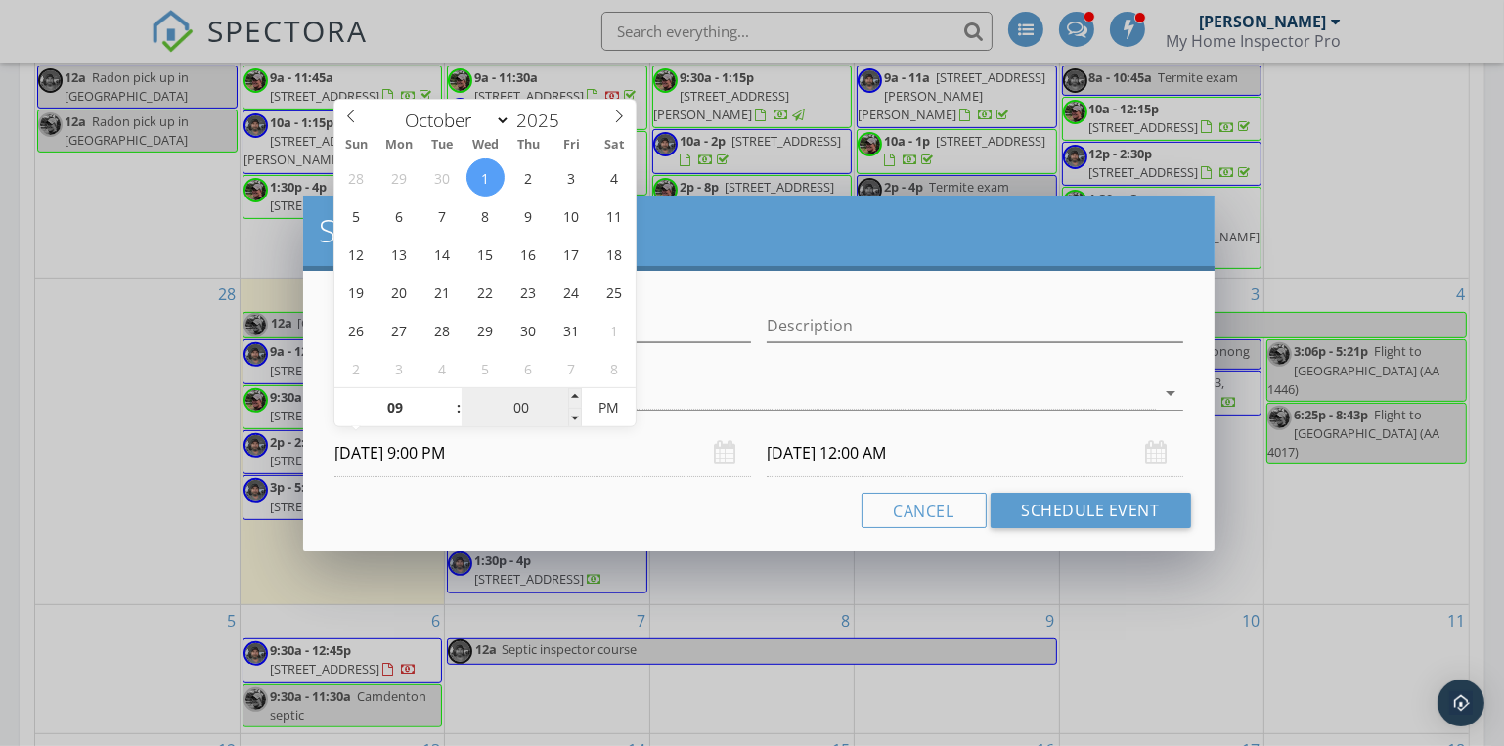
type input "09"
type input "10/02/2025 9:00 PM"
type input "10/01/2025 9:00 AM"
click at [598, 405] on span "AM" at bounding box center [609, 407] width 54 height 39
click at [775, 451] on input "10/02/2025 9:00 AM" at bounding box center [975, 453] width 417 height 48
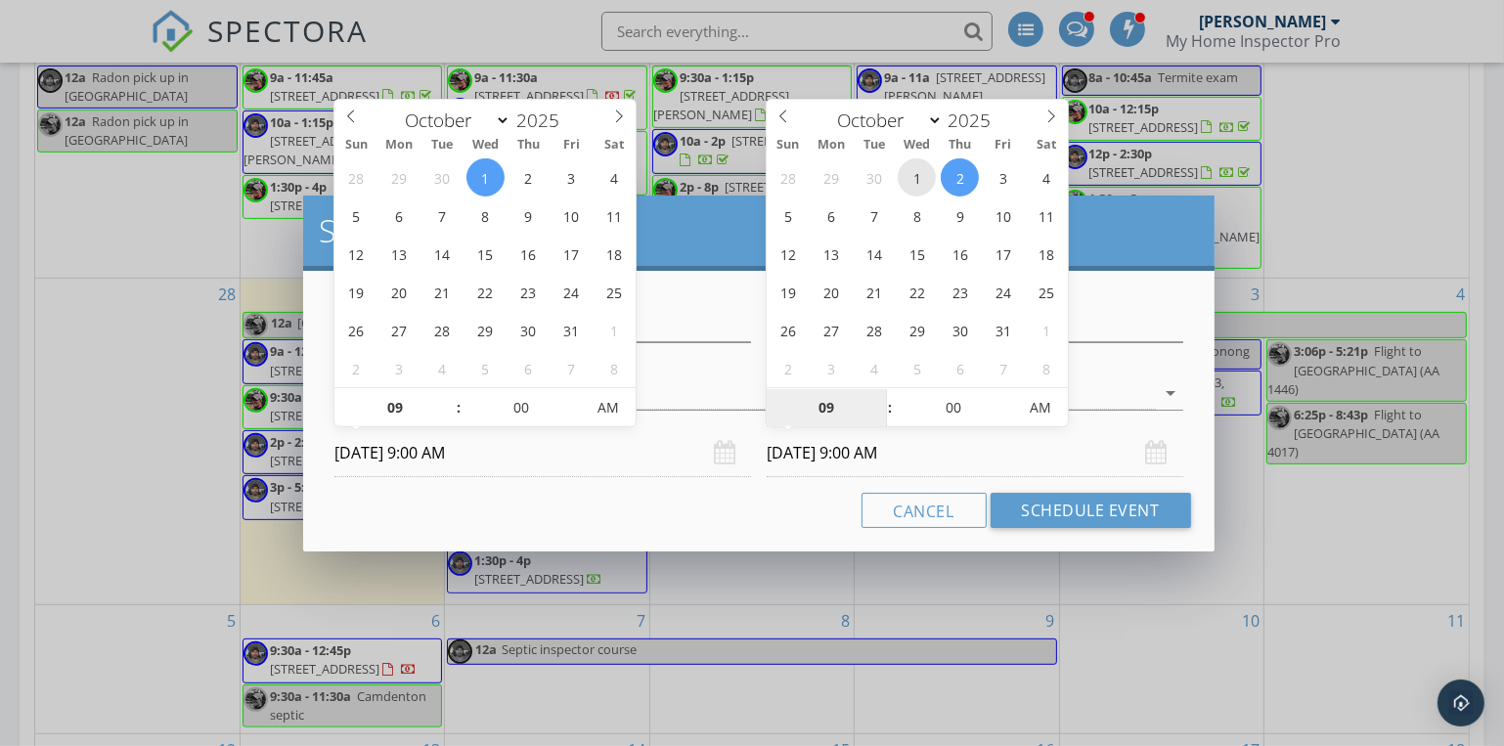
type input "10/01/2025 9:00 AM"
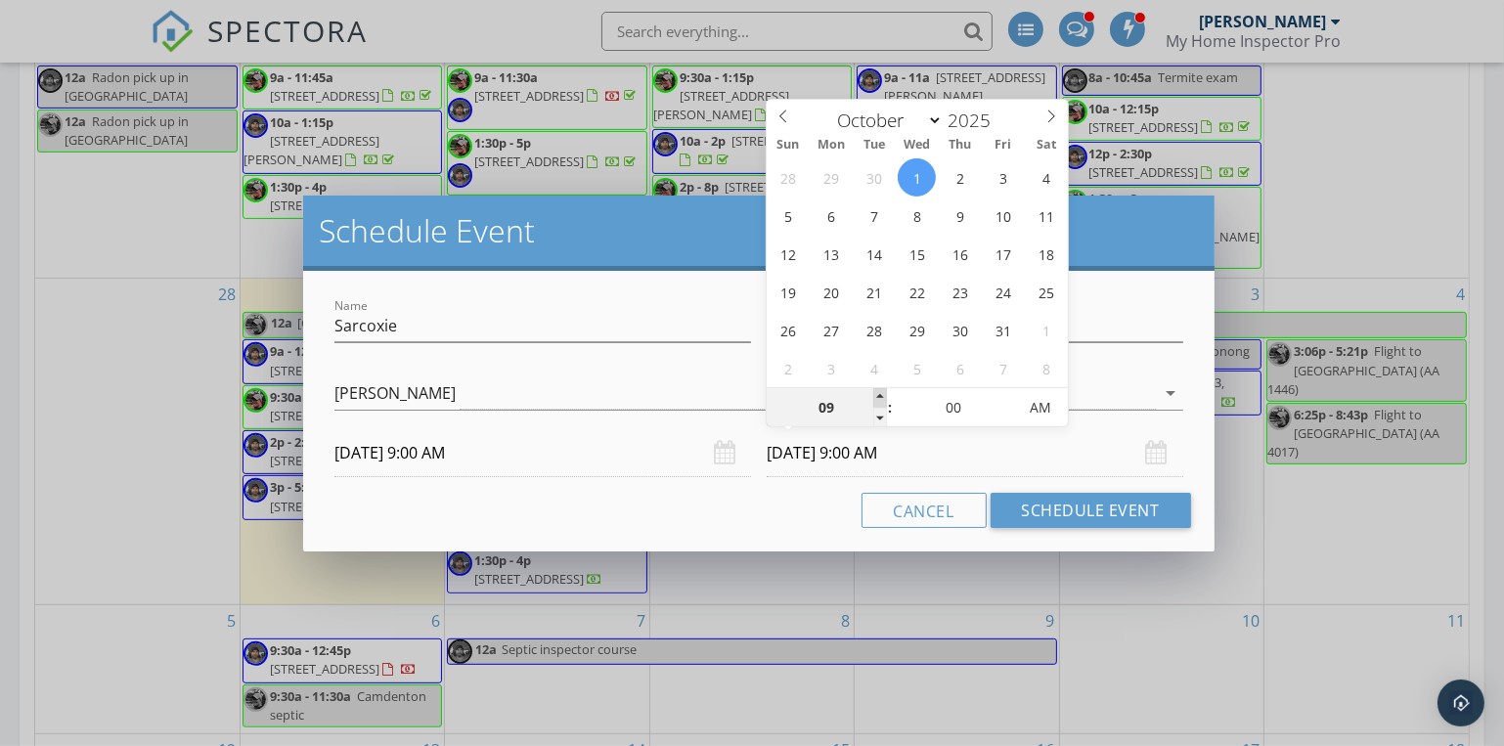
type input "10"
type input "10/01/2025 10:00 AM"
click at [875, 393] on span at bounding box center [880, 398] width 14 height 20
type input "11"
type input "10/01/2025 11:00 AM"
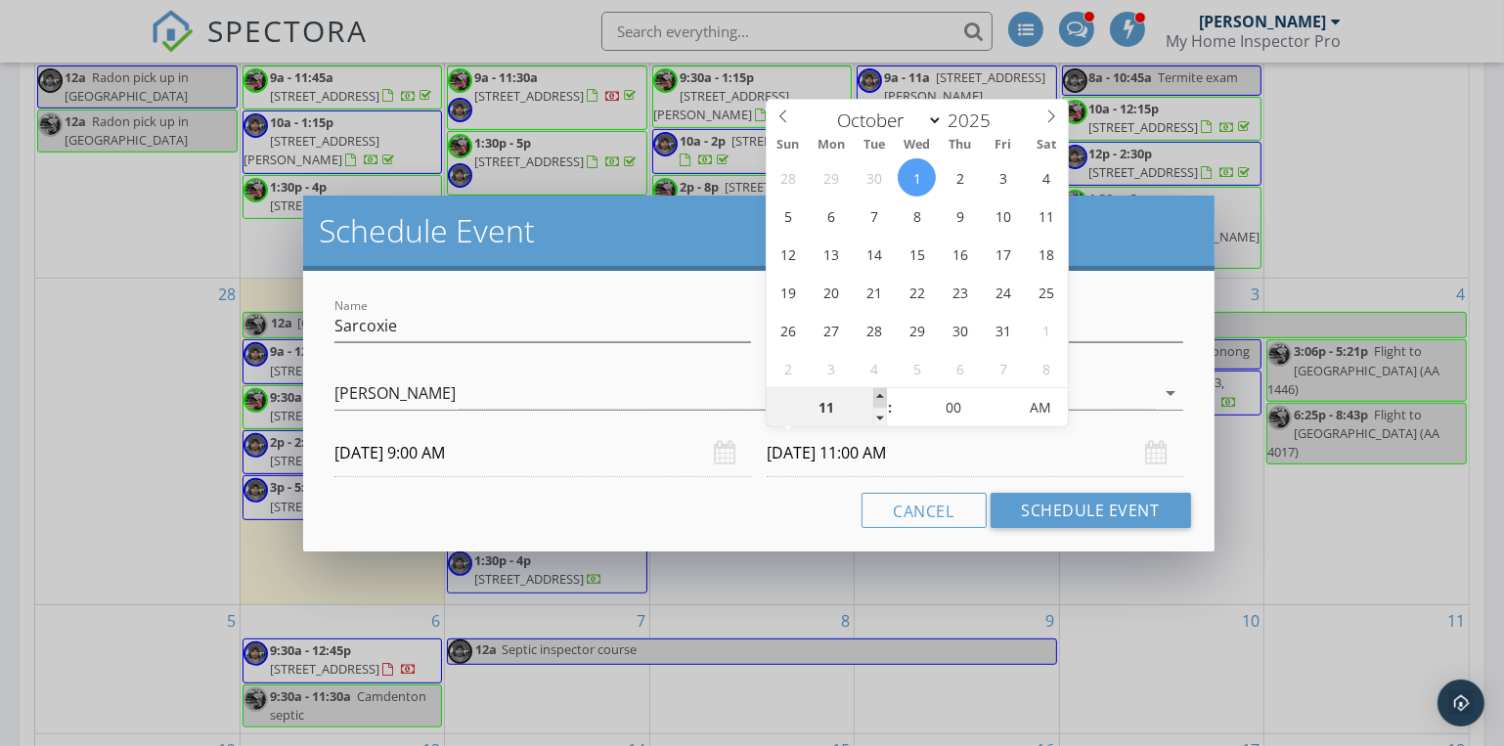
click at [875, 393] on span at bounding box center [880, 398] width 14 height 20
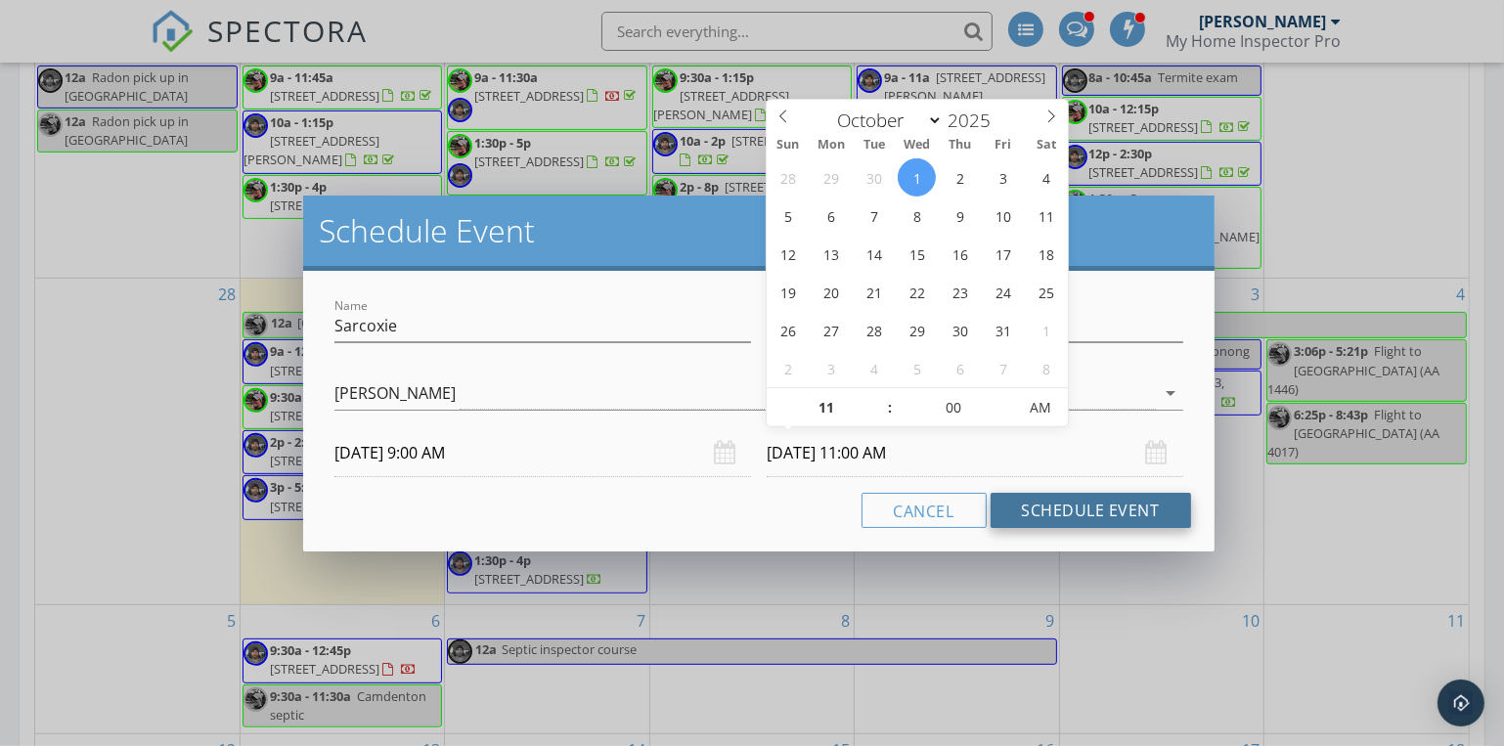
click at [1065, 514] on button "Schedule Event" at bounding box center [1091, 510] width 200 height 35
